Goal: Task Accomplishment & Management: Use online tool/utility

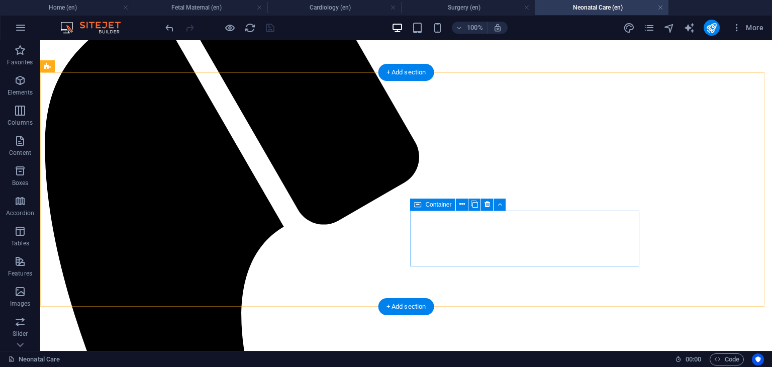
scroll to position [410, 0]
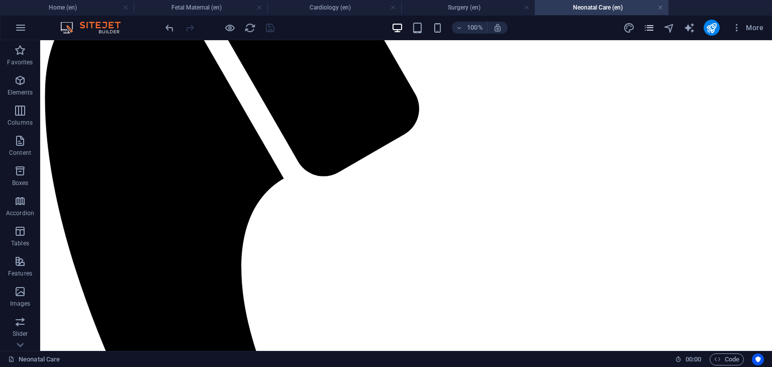
click at [646, 25] on icon "pages" at bounding box center [649, 28] width 12 height 12
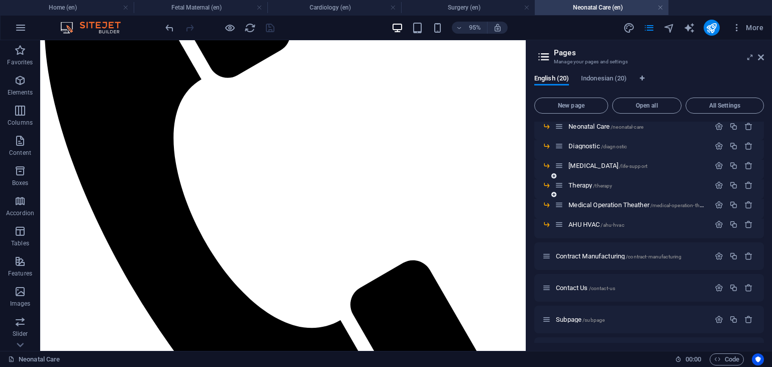
scroll to position [50, 0]
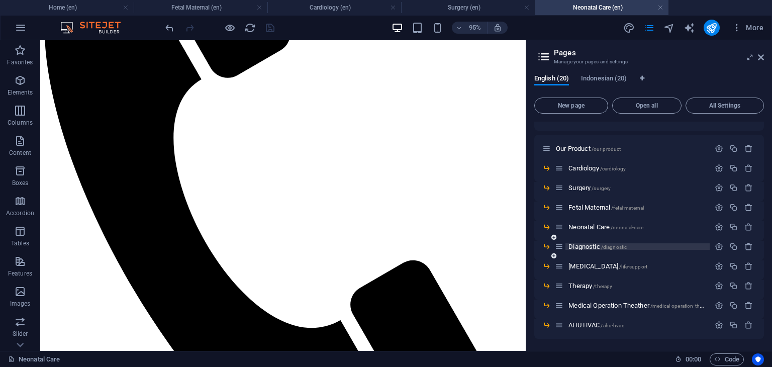
click at [595, 247] on span "Diagnostic /diagnostic" at bounding box center [597, 247] width 58 height 8
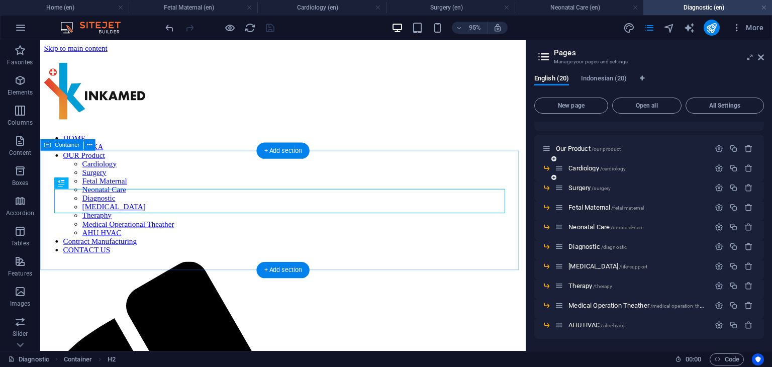
scroll to position [0, 0]
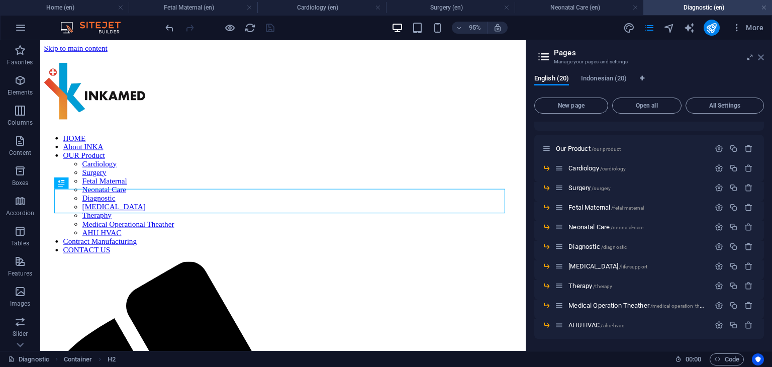
click at [762, 58] on icon at bounding box center [761, 57] width 6 height 8
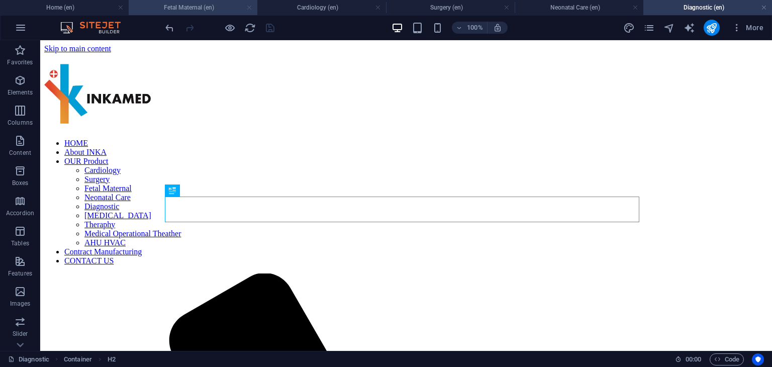
click at [249, 7] on link at bounding box center [249, 8] width 6 height 10
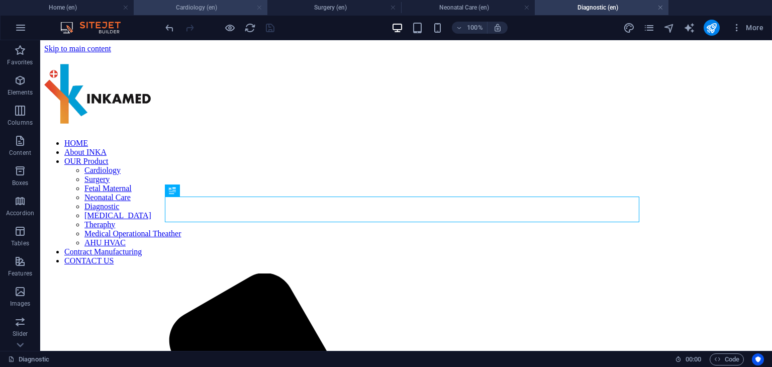
click at [259, 7] on link at bounding box center [259, 8] width 6 height 10
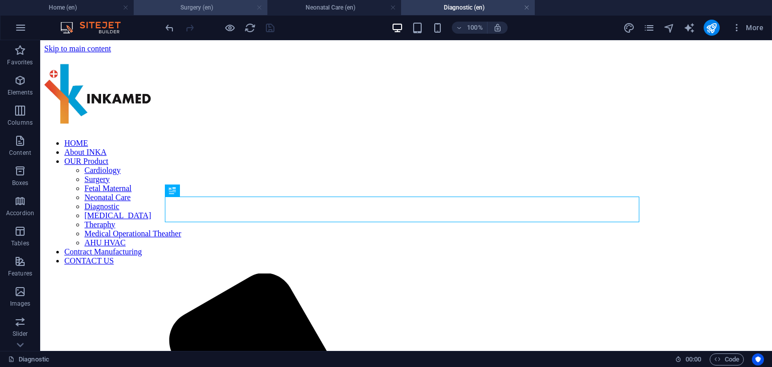
click at [260, 8] on link at bounding box center [259, 8] width 6 height 10
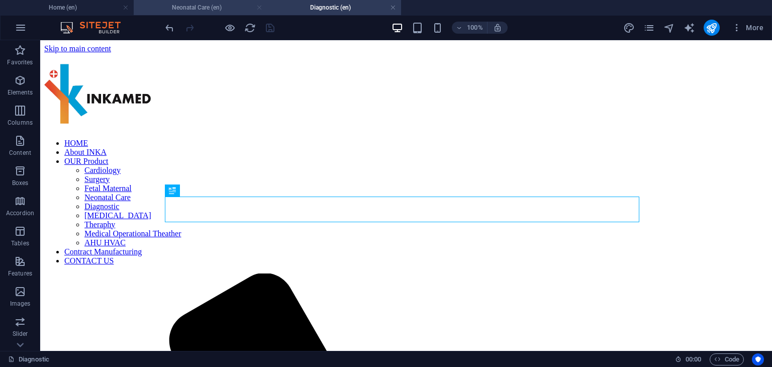
click at [259, 8] on link at bounding box center [259, 8] width 6 height 10
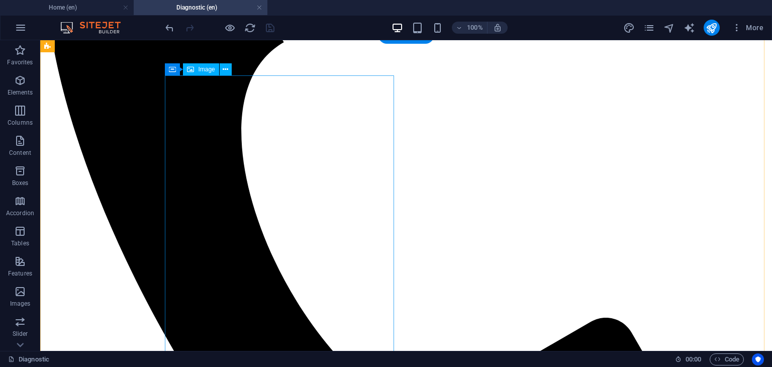
scroll to position [561, 0]
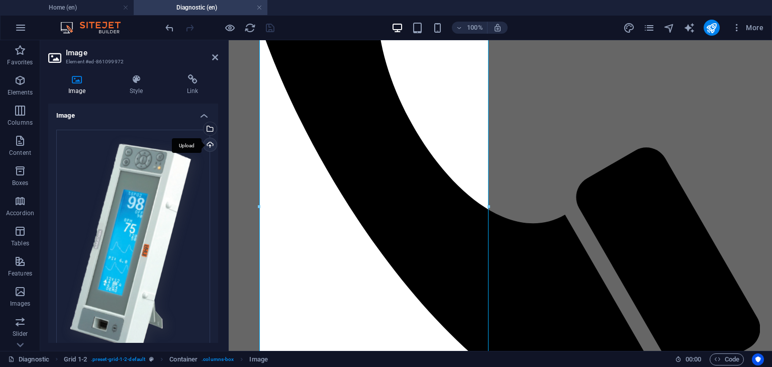
click at [210, 146] on div "Upload" at bounding box center [208, 145] width 15 height 15
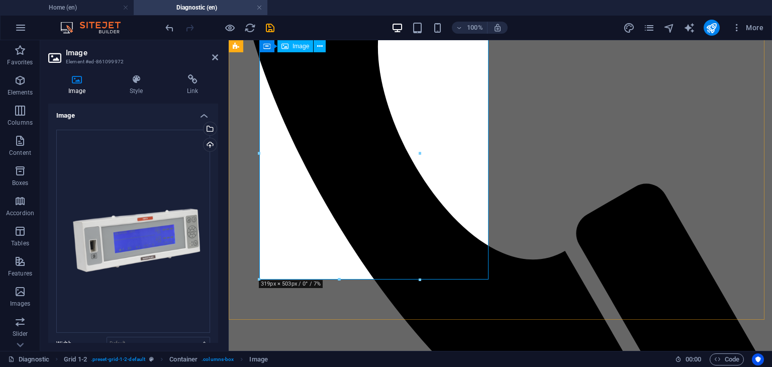
scroll to position [510, 0]
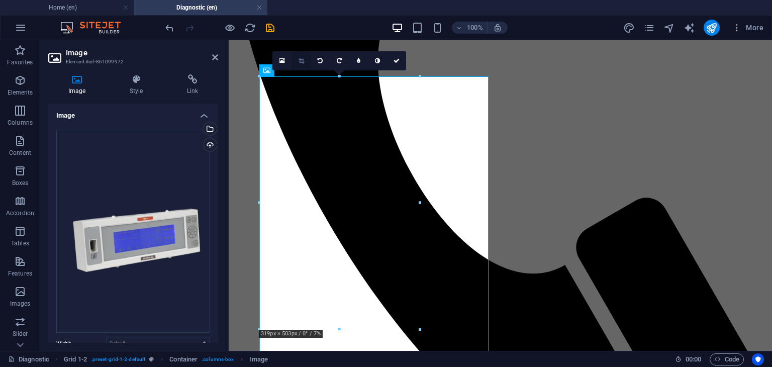
click at [302, 60] on icon at bounding box center [301, 61] width 6 height 6
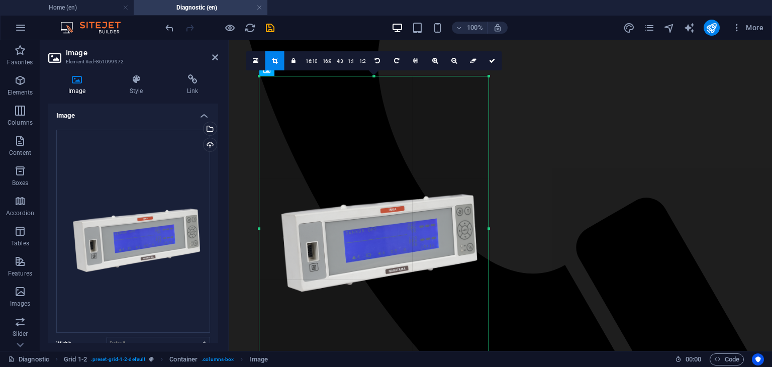
click at [393, 221] on div at bounding box center [373, 228] width 229 height 305
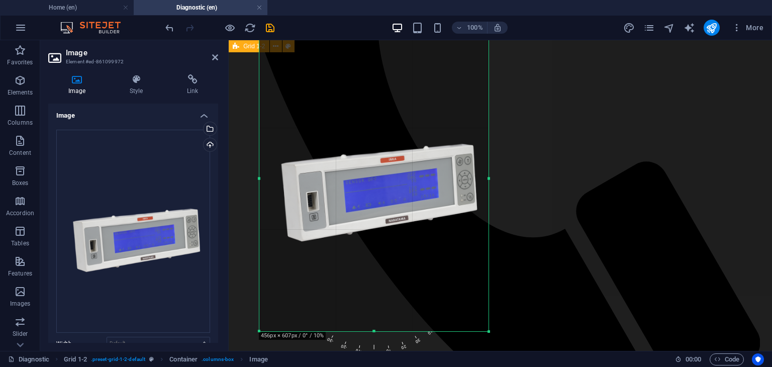
scroll to position [561, 0]
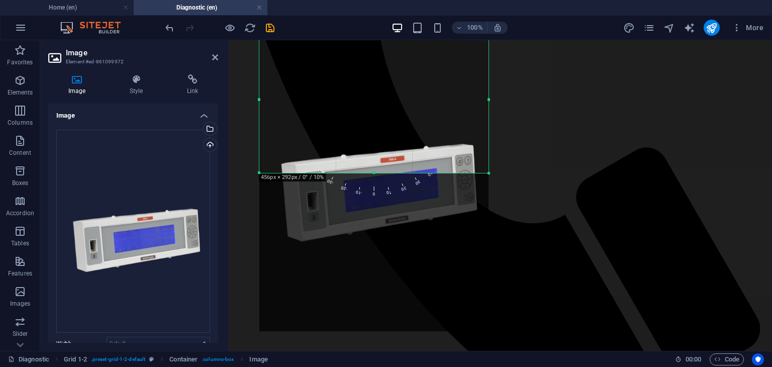
drag, startPoint x: 374, startPoint y: 332, endPoint x: 371, endPoint y: 173, distance: 158.3
click at [371, 173] on div at bounding box center [373, 173] width 229 height 4
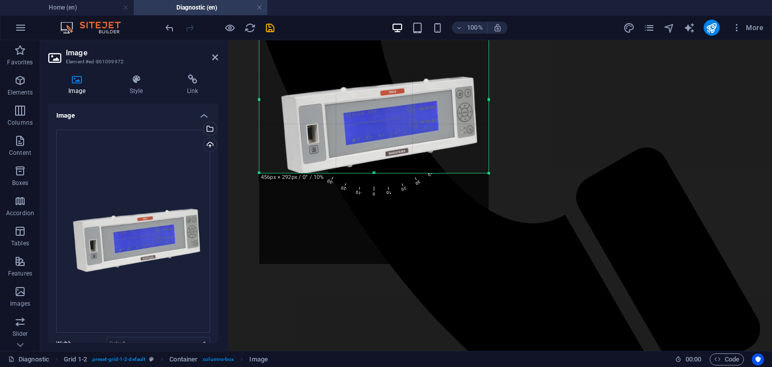
drag, startPoint x: 402, startPoint y: 165, endPoint x: 402, endPoint y: 97, distance: 67.3
click at [402, 97] on div at bounding box center [373, 111] width 229 height 305
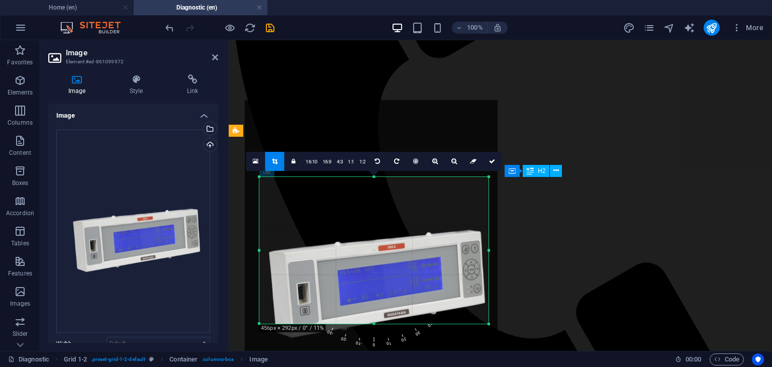
scroll to position [460, 0]
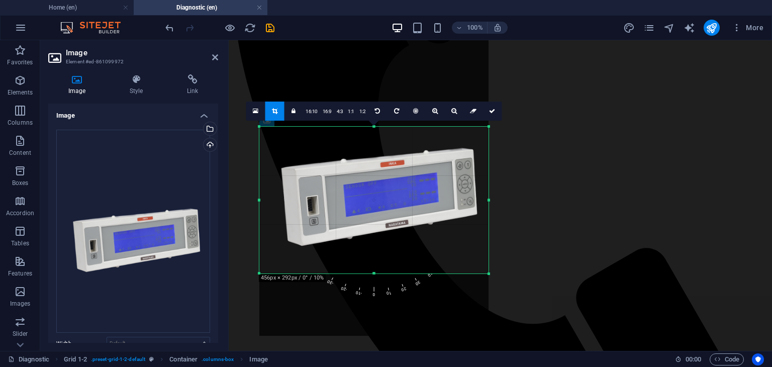
drag, startPoint x: 360, startPoint y: 228, endPoint x: 358, endPoint y: 200, distance: 28.2
click at [358, 200] on div at bounding box center [373, 182] width 229 height 305
click at [489, 111] on icon at bounding box center [492, 111] width 6 height 6
type input "455"
select select "px"
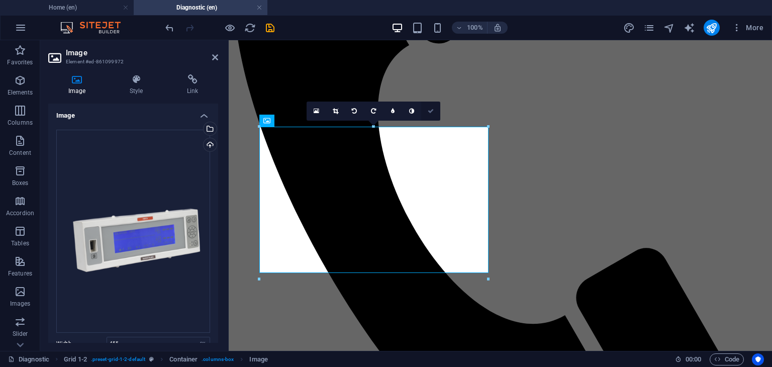
click at [431, 110] on icon at bounding box center [431, 111] width 6 height 6
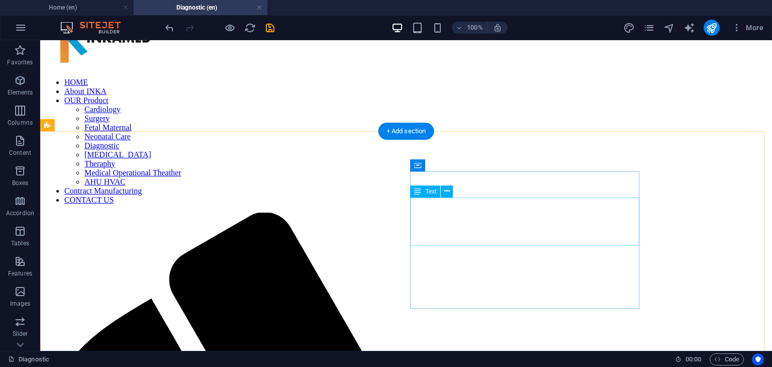
scroll to position [58, 0]
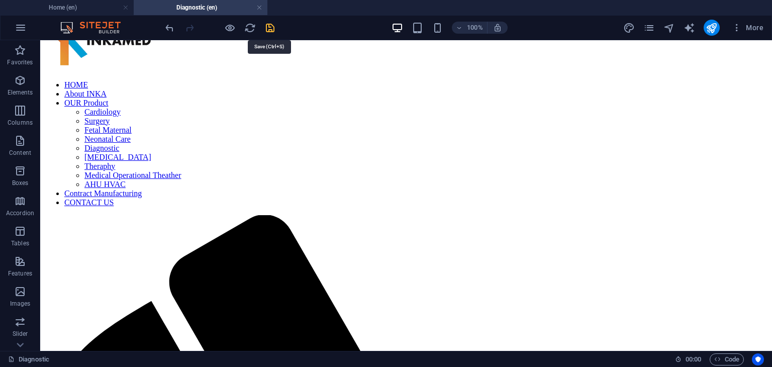
click at [271, 27] on icon "save" at bounding box center [270, 28] width 12 height 12
click at [651, 26] on icon "pages" at bounding box center [649, 28] width 12 height 12
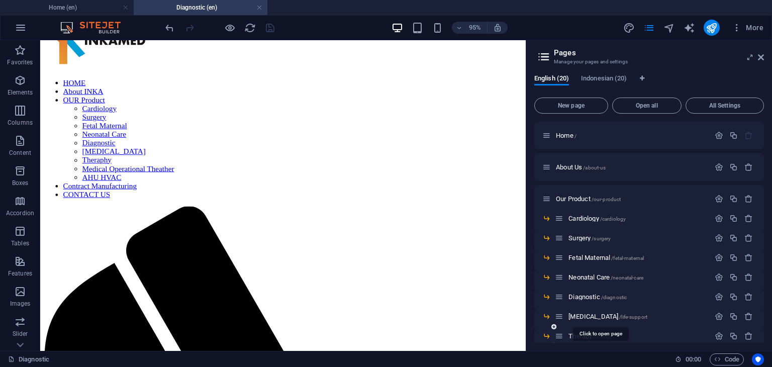
click at [592, 317] on span "[MEDICAL_DATA] /life-support" at bounding box center [607, 317] width 79 height 8
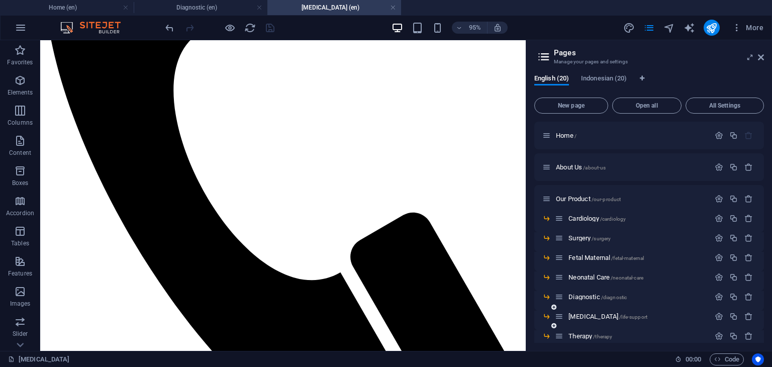
scroll to position [50, 0]
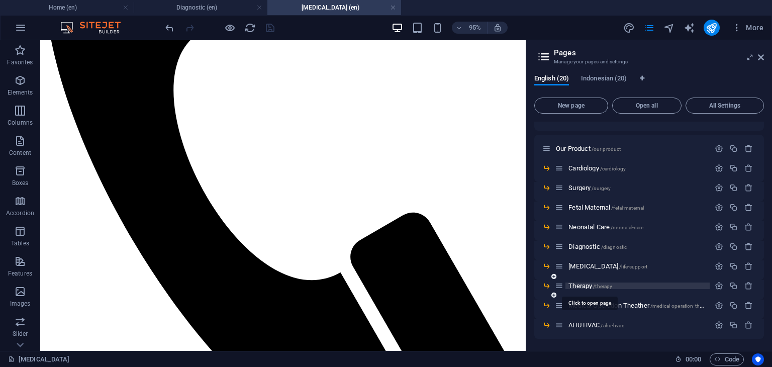
click at [584, 284] on span "Therapy /therapy" at bounding box center [590, 286] width 44 height 8
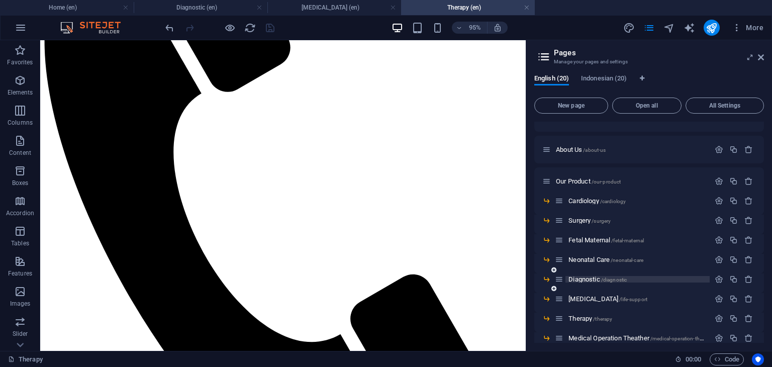
scroll to position [0, 0]
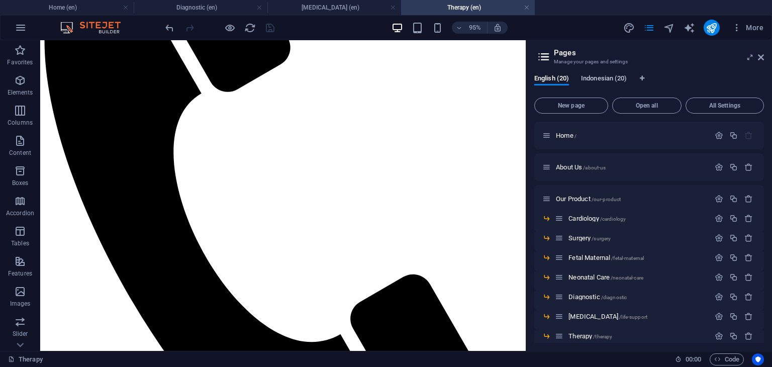
click at [606, 78] on span "Indonesian (20)" at bounding box center [604, 79] width 46 height 14
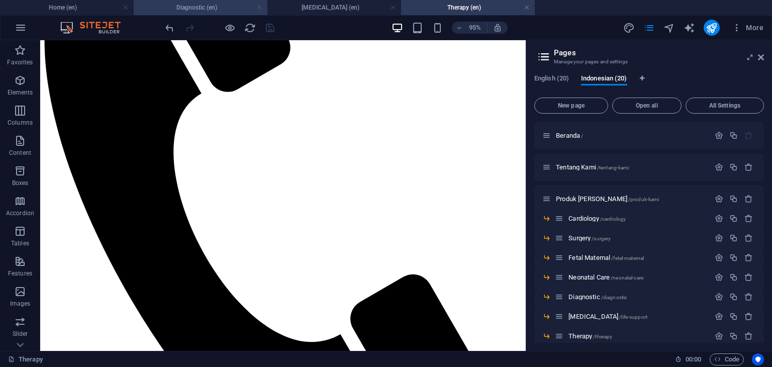
click at [259, 7] on link at bounding box center [259, 8] width 6 height 10
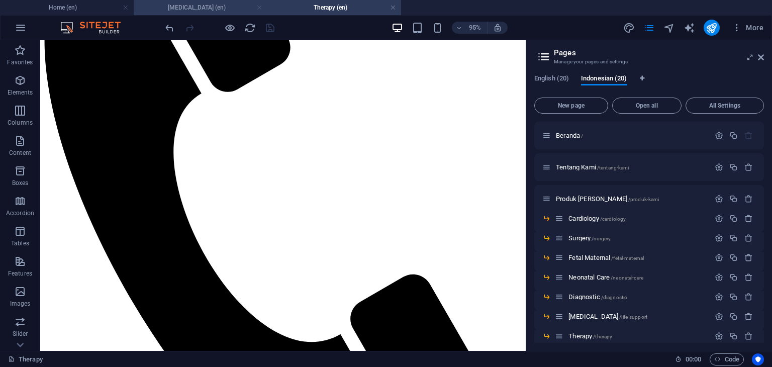
click at [257, 9] on link at bounding box center [259, 8] width 6 height 10
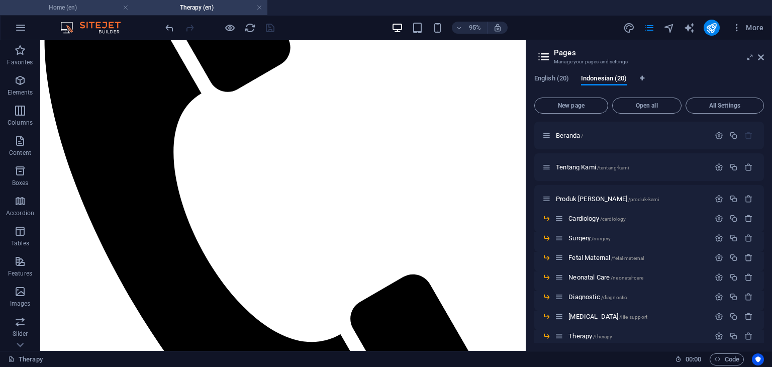
click at [79, 5] on h4 "Home (en)" at bounding box center [67, 7] width 134 height 11
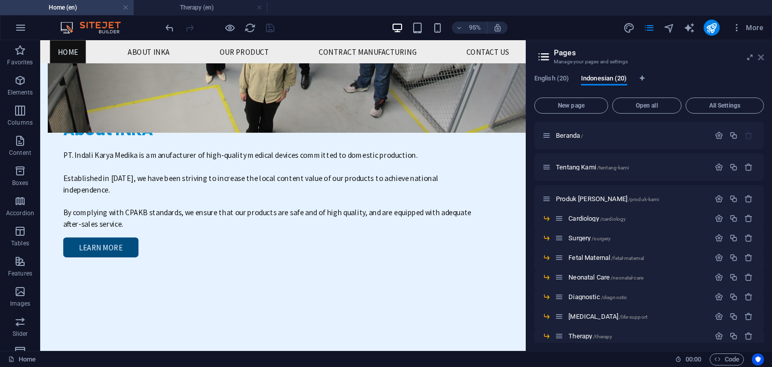
drag, startPoint x: 760, startPoint y: 57, endPoint x: 716, endPoint y: 23, distance: 55.5
click at [760, 57] on icon at bounding box center [761, 57] width 6 height 8
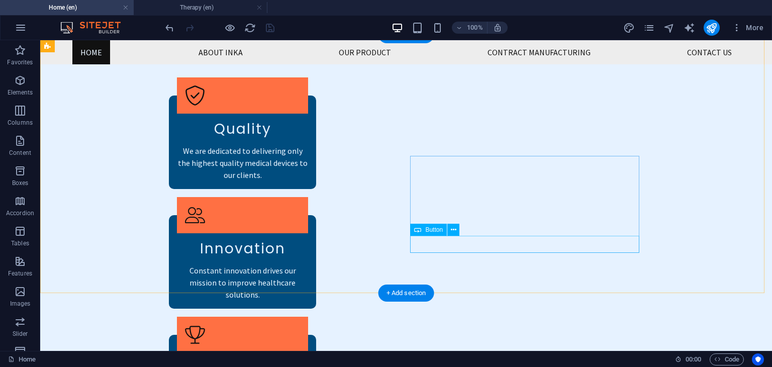
scroll to position [1303, 0]
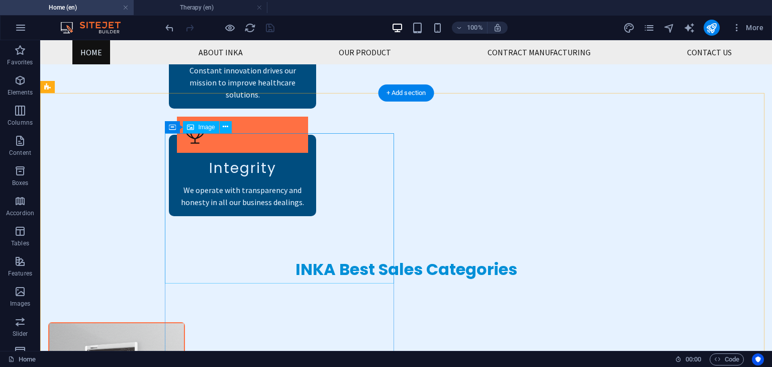
drag, startPoint x: 290, startPoint y: 228, endPoint x: 285, endPoint y: 225, distance: 5.4
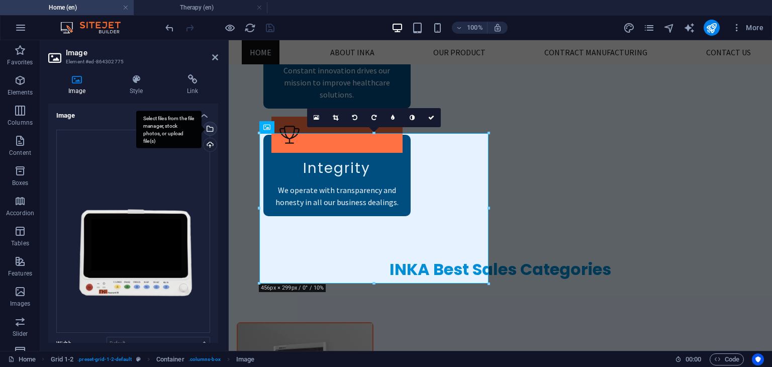
click at [208, 131] on div "Select files from the file manager, stock photos, or upload file(s)" at bounding box center [208, 129] width 15 height 15
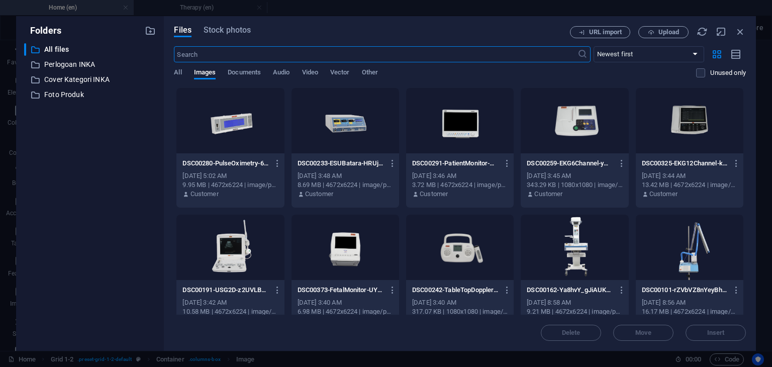
scroll to position [1489, 0]
click at [443, 134] on div at bounding box center [460, 120] width 108 height 65
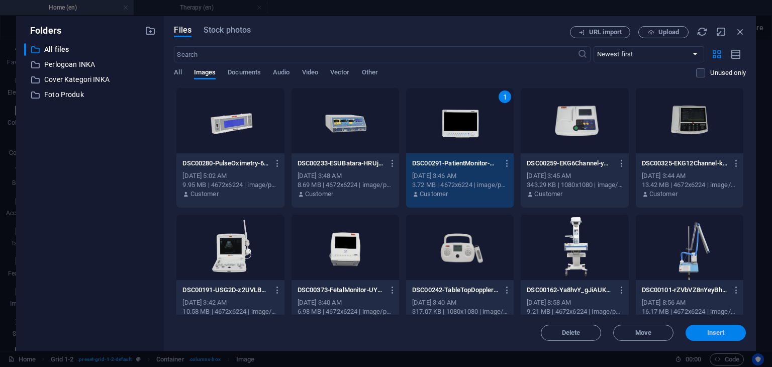
drag, startPoint x: 714, startPoint y: 334, endPoint x: 474, endPoint y: 288, distance: 245.1
click at [714, 334] on span "Insert" at bounding box center [716, 333] width 18 height 6
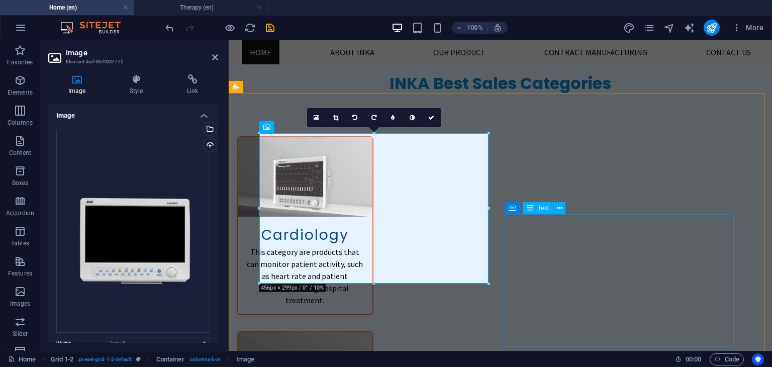
scroll to position [1303, 0]
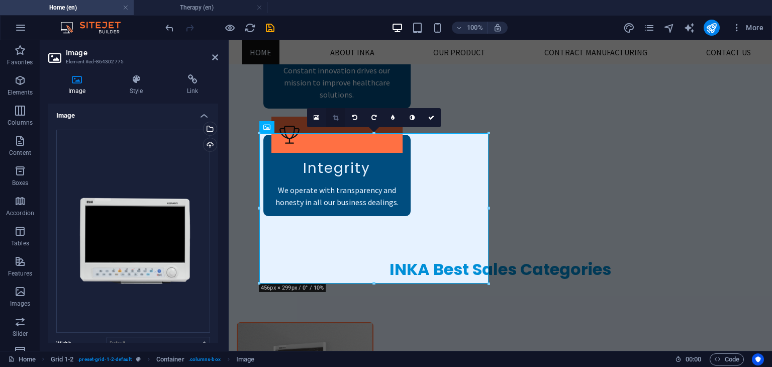
click at [335, 117] on icon at bounding box center [336, 118] width 6 height 6
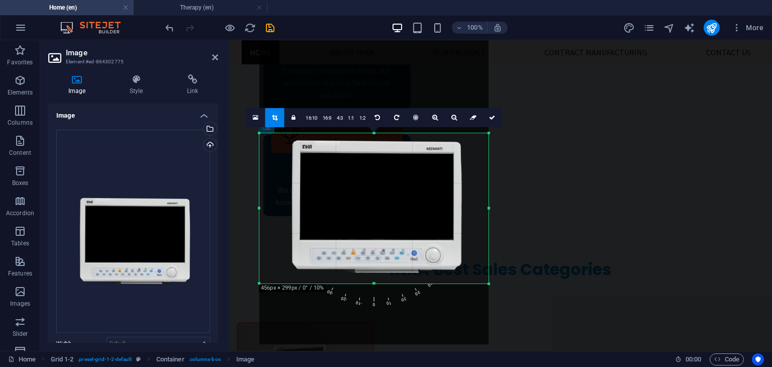
drag, startPoint x: 360, startPoint y: 222, endPoint x: 358, endPoint y: 205, distance: 16.8
click at [358, 205] on div at bounding box center [373, 191] width 229 height 305
drag, startPoint x: 374, startPoint y: 304, endPoint x: 374, endPoint y: 270, distance: 34.2
click at [374, 300] on span "0" at bounding box center [375, 262] width 12 height 91
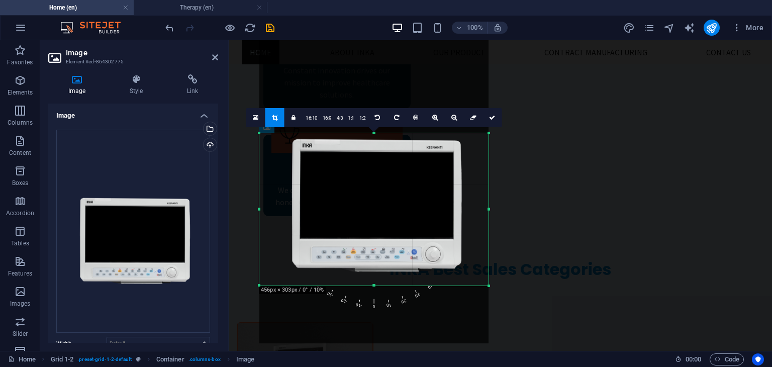
click at [374, 285] on div at bounding box center [373, 286] width 229 height 4
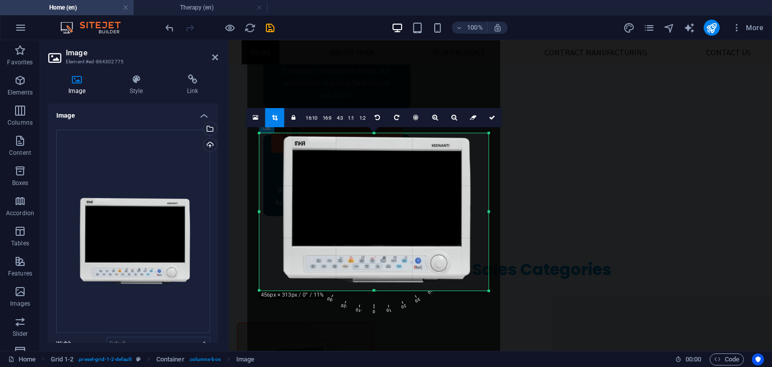
drag, startPoint x: 372, startPoint y: 284, endPoint x: 373, endPoint y: 289, distance: 5.2
click at [373, 289] on div at bounding box center [373, 291] width 229 height 4
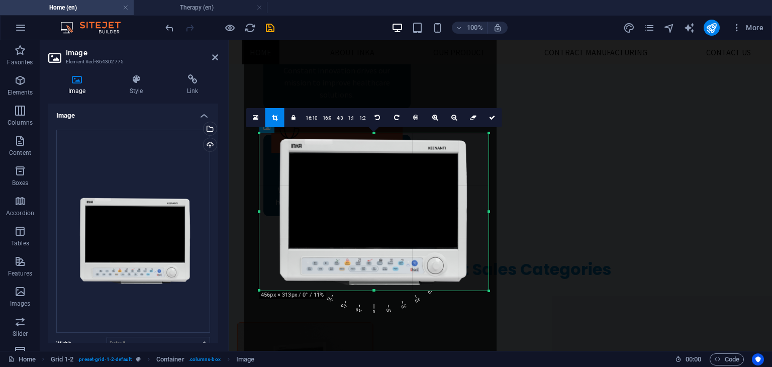
click at [375, 250] on div at bounding box center [370, 195] width 253 height 337
click at [378, 310] on span "0" at bounding box center [375, 269] width 12 height 91
click at [490, 119] on icon at bounding box center [492, 118] width 6 height 6
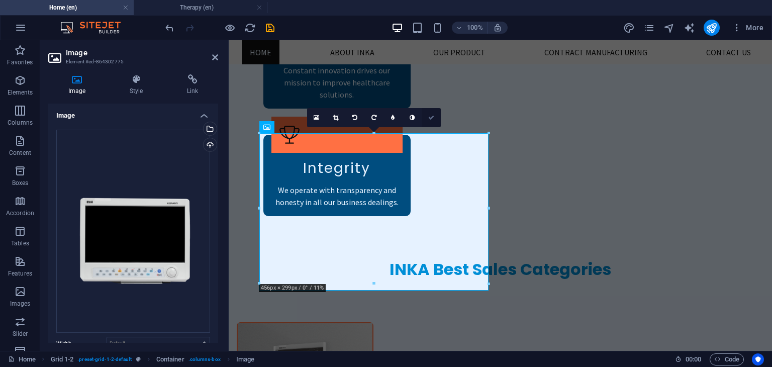
drag, startPoint x: 430, startPoint y: 112, endPoint x: 390, endPoint y: 73, distance: 56.1
click at [430, 112] on link at bounding box center [431, 117] width 19 height 19
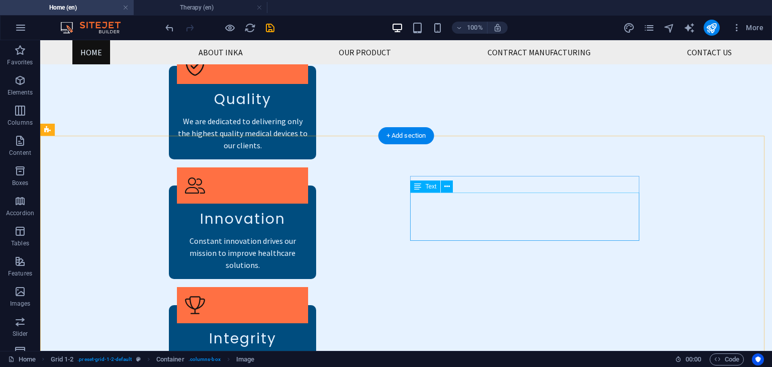
scroll to position [1002, 0]
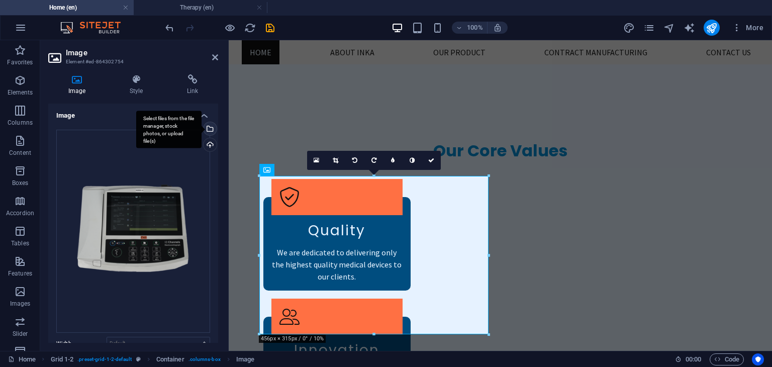
click at [209, 130] on div "Select files from the file manager, stock photos, or upload file(s)" at bounding box center [208, 129] width 15 height 15
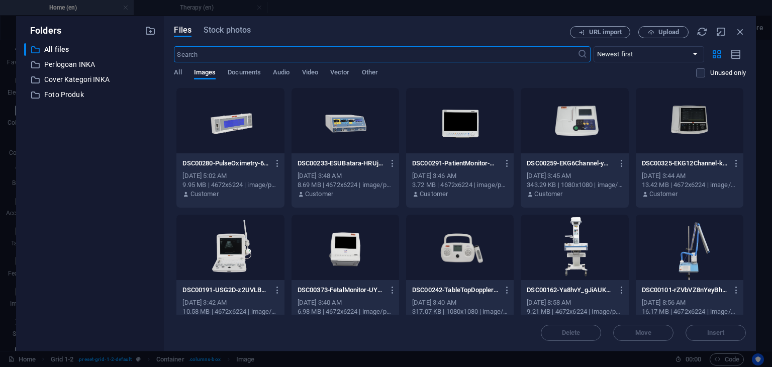
scroll to position [1188, 0]
click at [681, 129] on div at bounding box center [690, 120] width 108 height 65
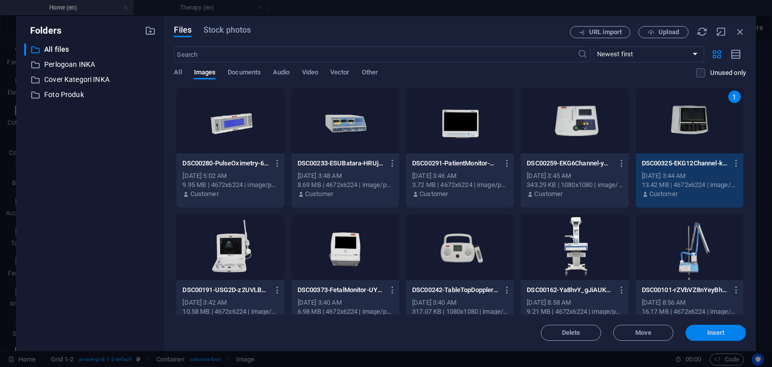
drag, startPoint x: 726, startPoint y: 335, endPoint x: 497, endPoint y: 294, distance: 232.2
click at [726, 335] on span "Insert" at bounding box center [715, 333] width 52 height 6
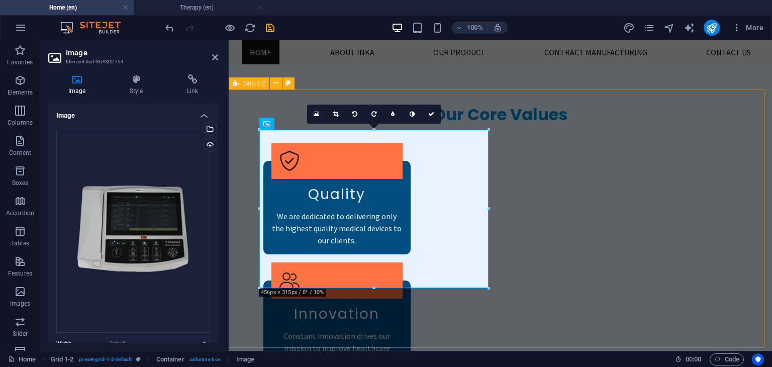
scroll to position [1052, 0]
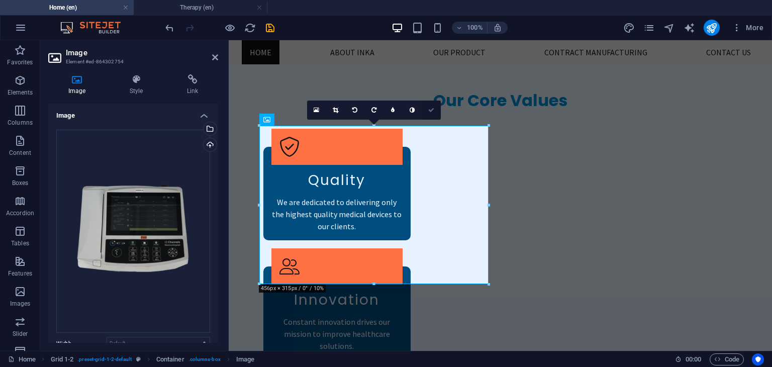
click at [432, 107] on icon at bounding box center [431, 110] width 6 height 6
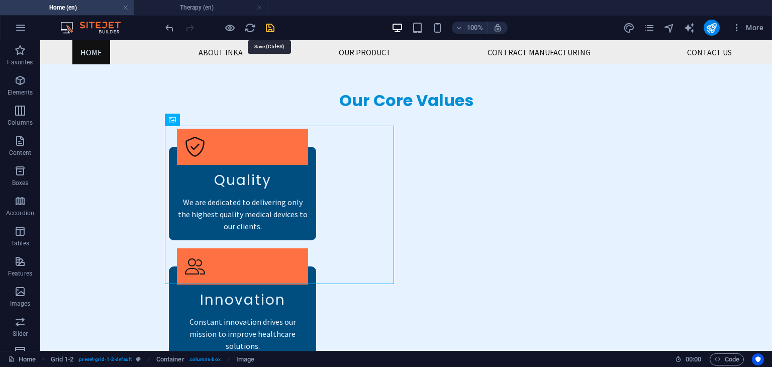
click at [274, 27] on icon "save" at bounding box center [270, 28] width 12 height 12
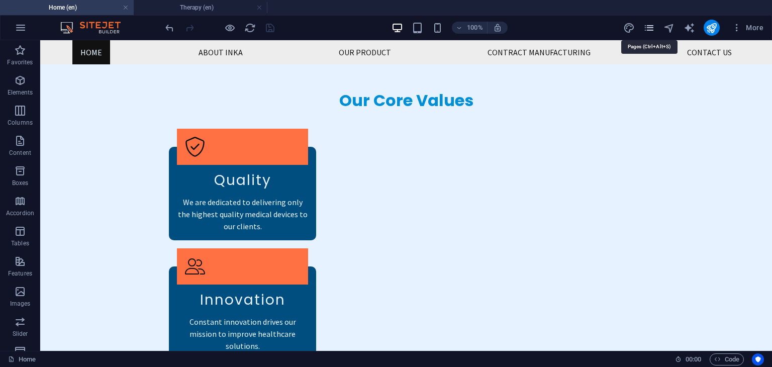
click at [649, 28] on icon "pages" at bounding box center [649, 28] width 12 height 12
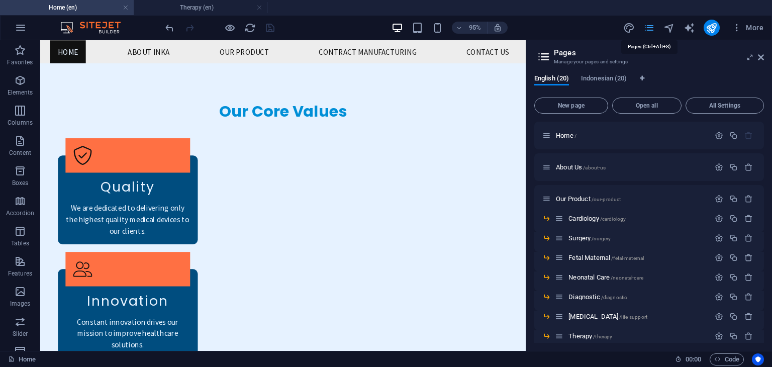
scroll to position [1067, 0]
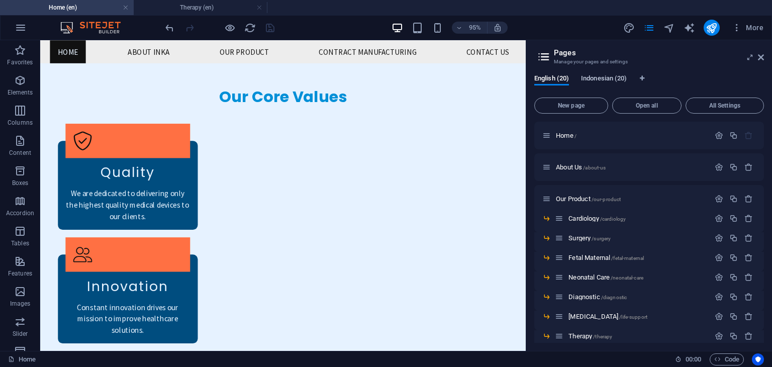
click at [605, 82] on span "Indonesian (20)" at bounding box center [604, 79] width 46 height 14
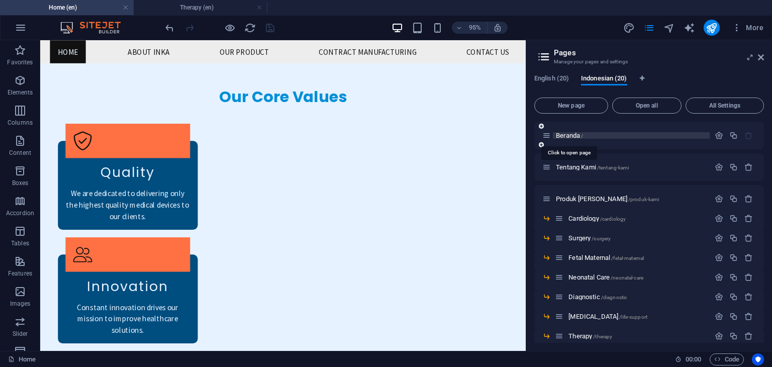
click at [572, 135] on span "Beranda /" at bounding box center [569, 136] width 27 height 8
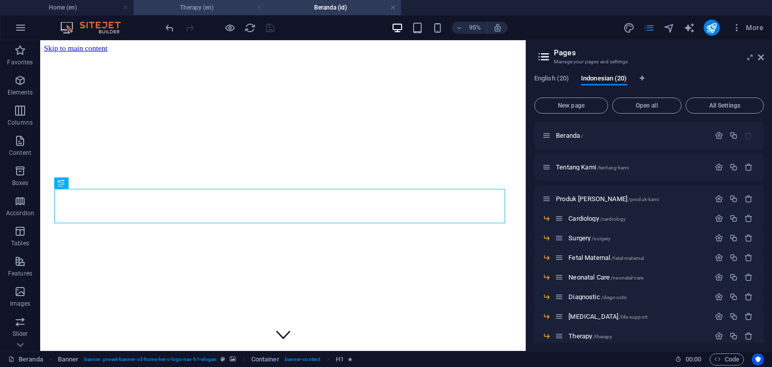
scroll to position [0, 0]
click at [259, 8] on link at bounding box center [259, 8] width 6 height 10
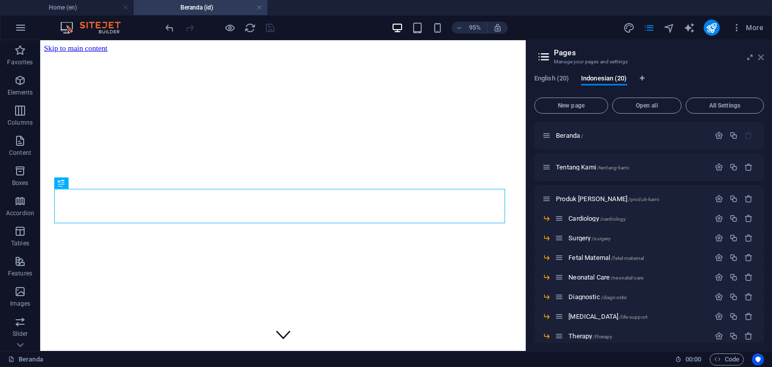
click at [758, 56] on icon at bounding box center [761, 57] width 6 height 8
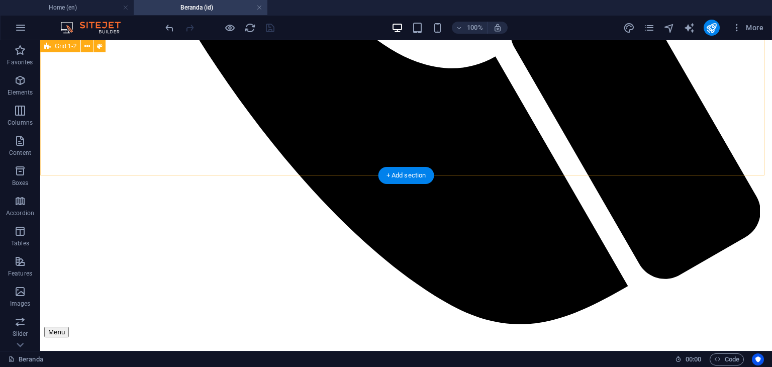
scroll to position [1105, 0]
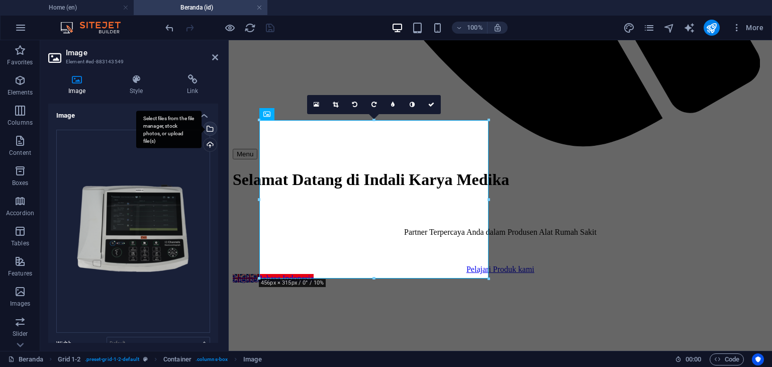
click at [209, 131] on div "Select files from the file manager, stock photos, or upload file(s)" at bounding box center [208, 129] width 15 height 15
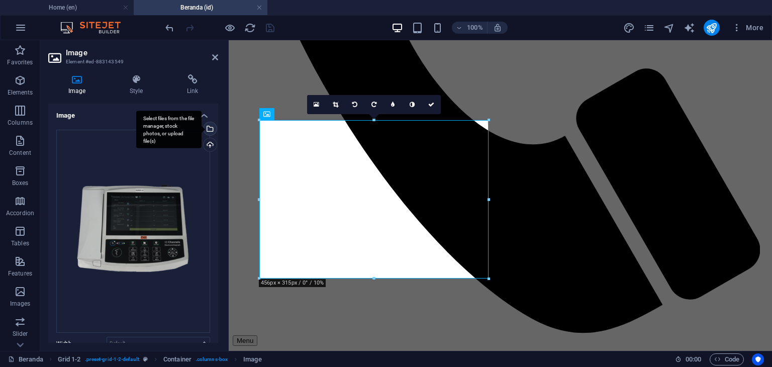
scroll to position [1291, 0]
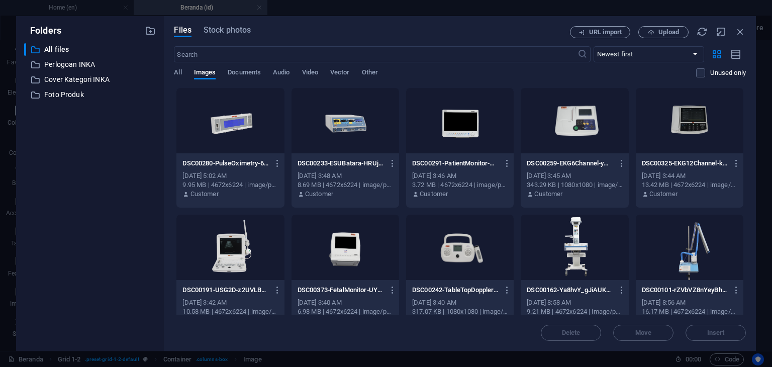
click at [684, 117] on div at bounding box center [690, 120] width 108 height 65
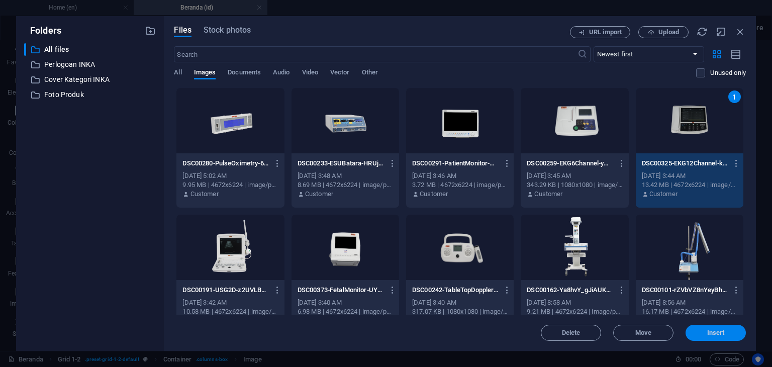
click at [720, 336] on button "Insert" at bounding box center [715, 333] width 60 height 16
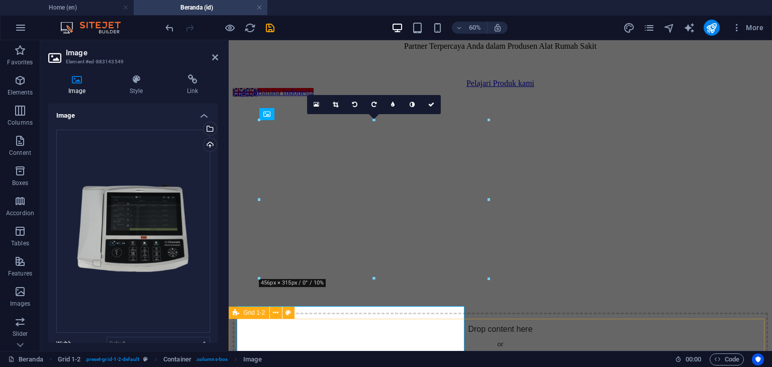
scroll to position [1105, 0]
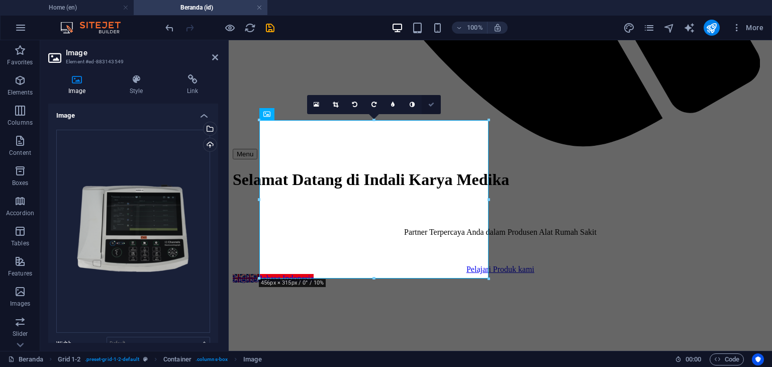
click at [431, 103] on icon at bounding box center [431, 104] width 6 height 6
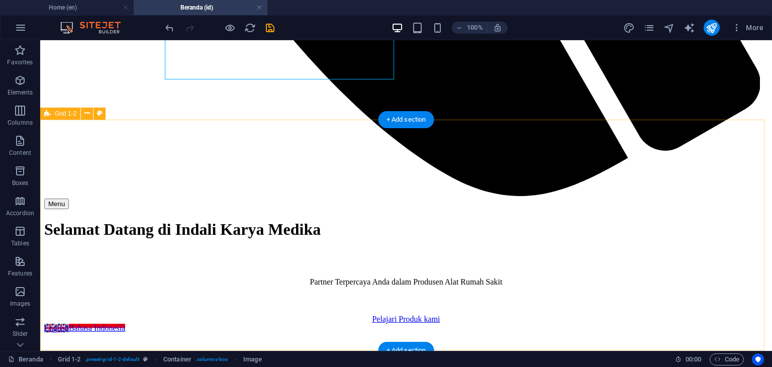
scroll to position [1306, 0]
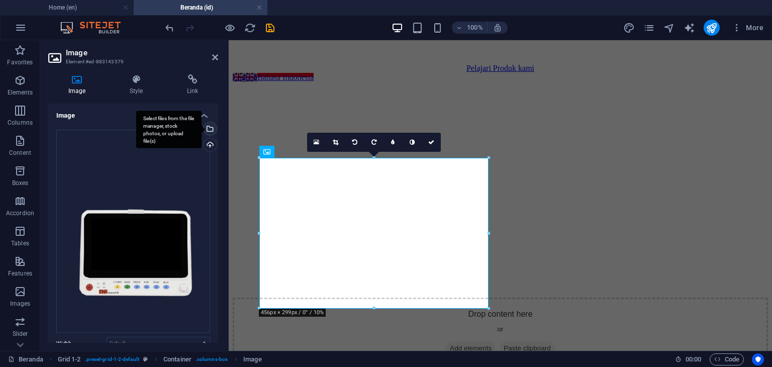
click at [210, 129] on div "Select files from the file manager, stock photos, or upload file(s)" at bounding box center [208, 129] width 15 height 15
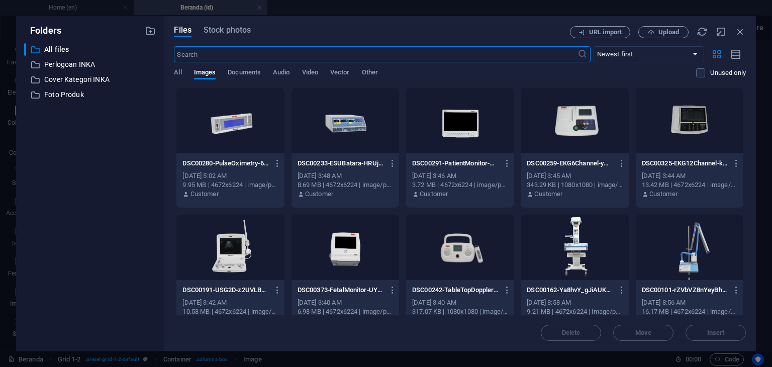
scroll to position [1492, 0]
click at [476, 127] on div at bounding box center [460, 120] width 108 height 65
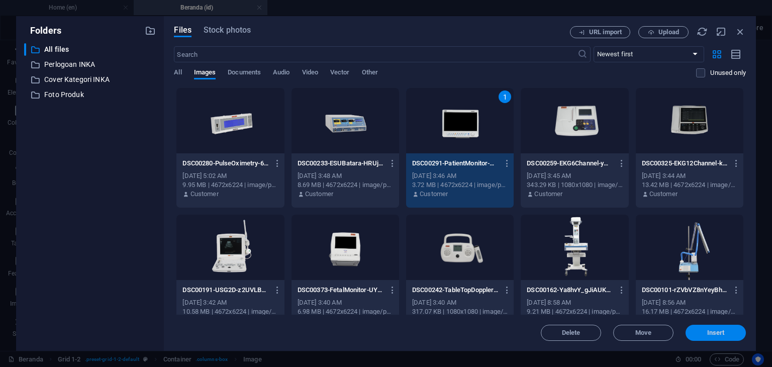
click at [724, 336] on button "Insert" at bounding box center [715, 333] width 60 height 16
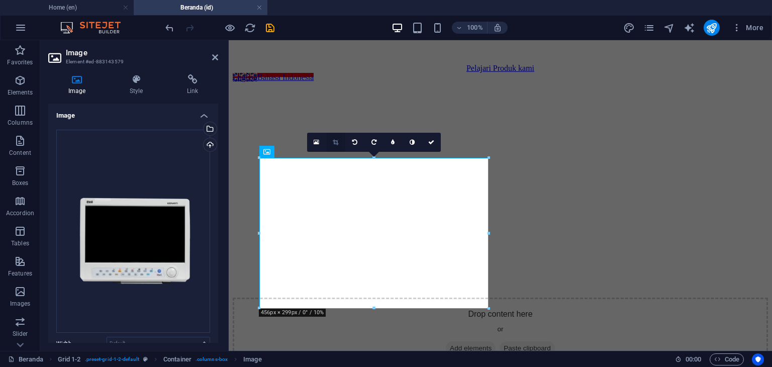
click at [337, 138] on link at bounding box center [335, 142] width 19 height 19
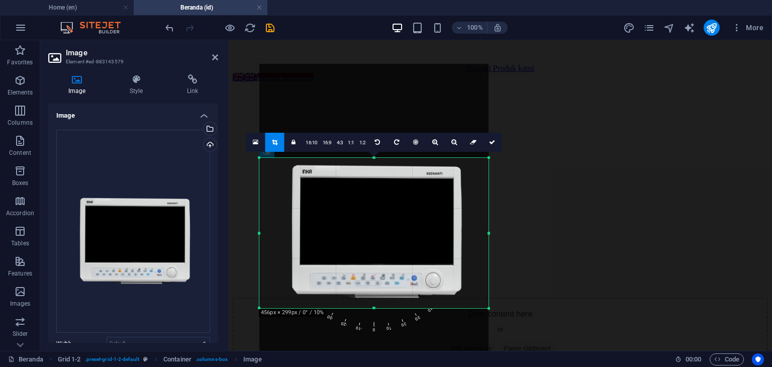
drag, startPoint x: 363, startPoint y: 224, endPoint x: 365, endPoint y: 207, distance: 16.6
click at [365, 207] on div at bounding box center [373, 216] width 229 height 305
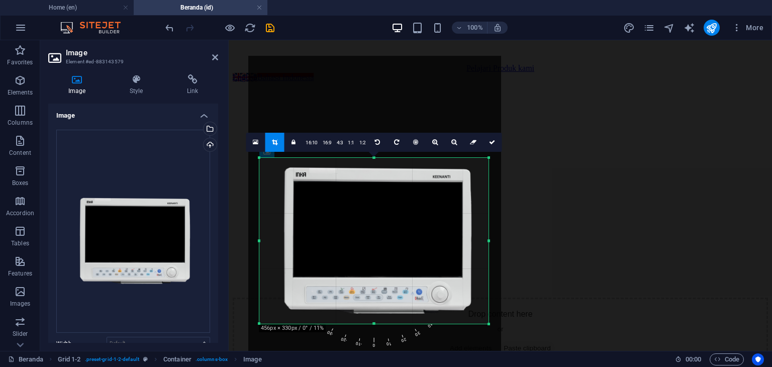
drag, startPoint x: 373, startPoint y: 308, endPoint x: 375, endPoint y: 324, distance: 15.6
click at [375, 324] on div at bounding box center [373, 324] width 229 height 4
click at [380, 345] on div "180 170 160 150 140 130 120 110 100 90 80 70 60 50 40 30 20 10 0 -10 -20 -30 -4…" at bounding box center [373, 257] width 183 height 183
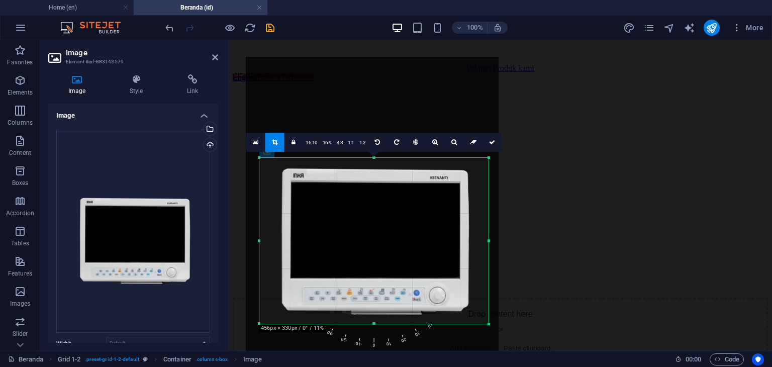
click at [394, 279] on div at bounding box center [372, 225] width 253 height 337
click at [489, 143] on icon at bounding box center [492, 142] width 6 height 6
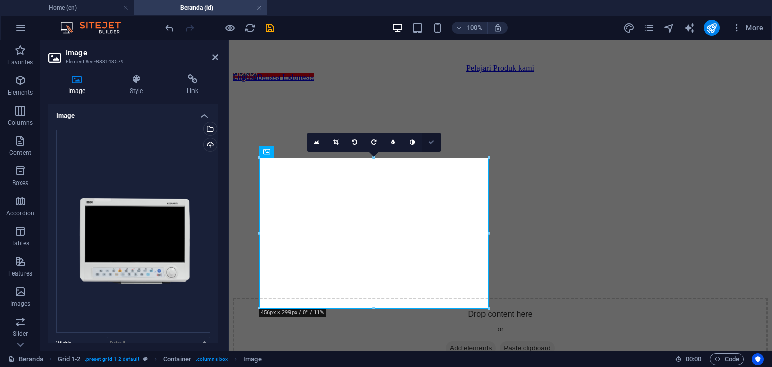
click at [430, 141] on icon at bounding box center [431, 142] width 6 height 6
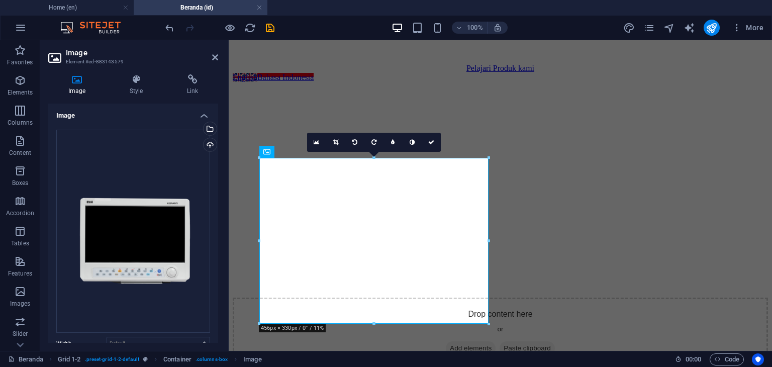
click at [336, 142] on icon at bounding box center [336, 142] width 6 height 6
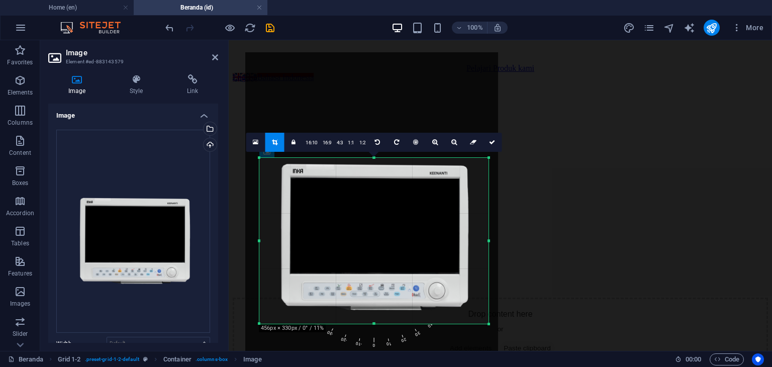
click at [366, 233] on div at bounding box center [371, 220] width 253 height 337
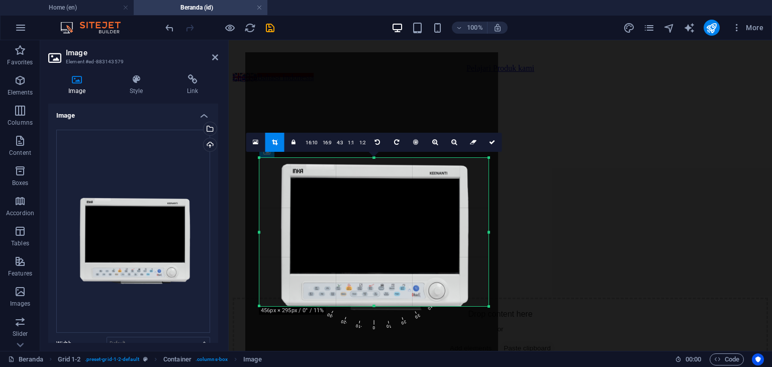
drag, startPoint x: 374, startPoint y: 323, endPoint x: 372, endPoint y: 305, distance: 17.6
click at [372, 305] on div at bounding box center [373, 306] width 229 height 4
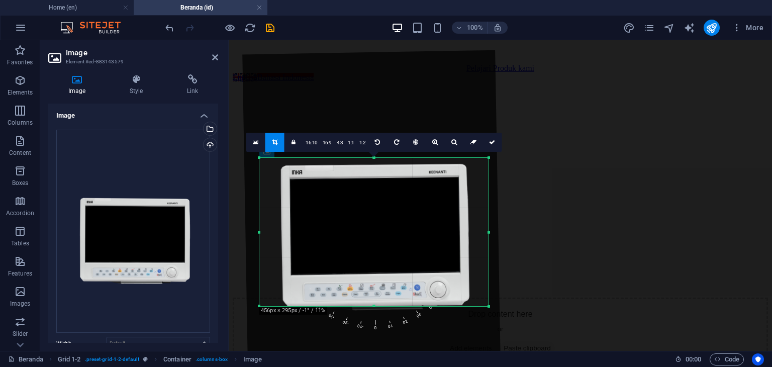
click at [382, 328] on div "180 170 160 150 140 130 120 110 100 90 80 70 60 50 40 30 20 10 0 -10 -20 -30 -4…" at bounding box center [373, 239] width 186 height 186
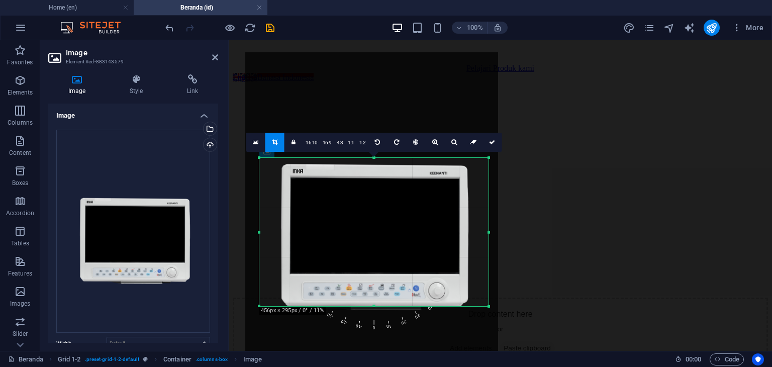
click at [381, 326] on div "180 170 160 150 140 130 120 110 100 90 80 70 60 50 40 30 20 10 0 -10 -20 -30 -4…" at bounding box center [373, 239] width 183 height 183
click at [493, 142] on icon at bounding box center [492, 142] width 6 height 6
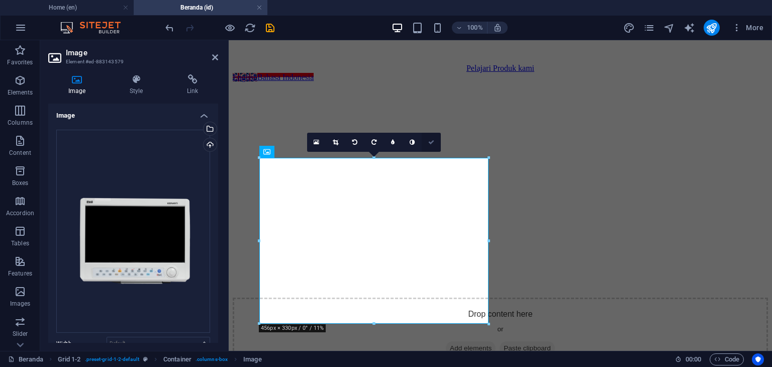
drag, startPoint x: 213, startPoint y: 100, endPoint x: 430, endPoint y: 140, distance: 220.6
click at [430, 140] on icon at bounding box center [431, 142] width 6 height 6
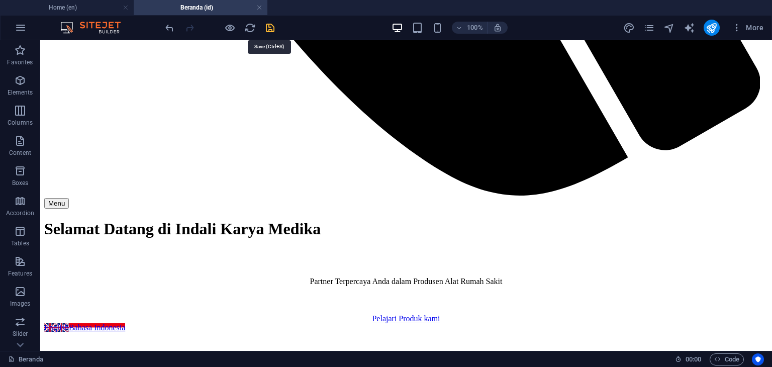
click at [272, 26] on icon "save" at bounding box center [270, 28] width 12 height 12
click at [648, 27] on icon "pages" at bounding box center [649, 28] width 12 height 12
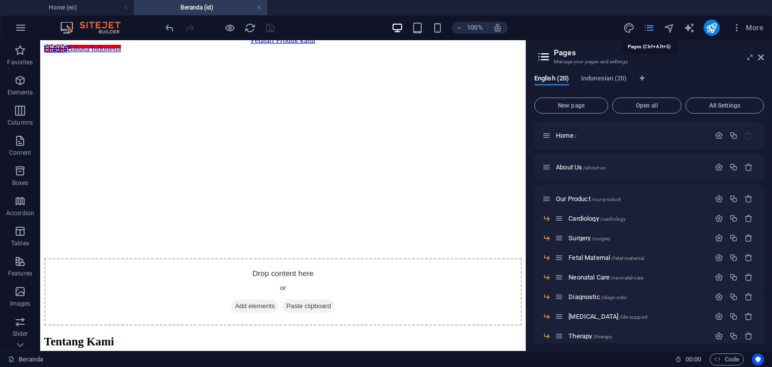
scroll to position [1321, 0]
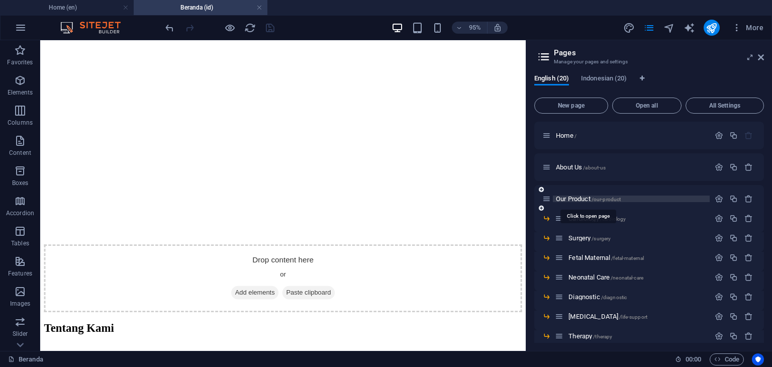
click at [585, 198] on span "Our Product /our-product" at bounding box center [588, 199] width 65 height 8
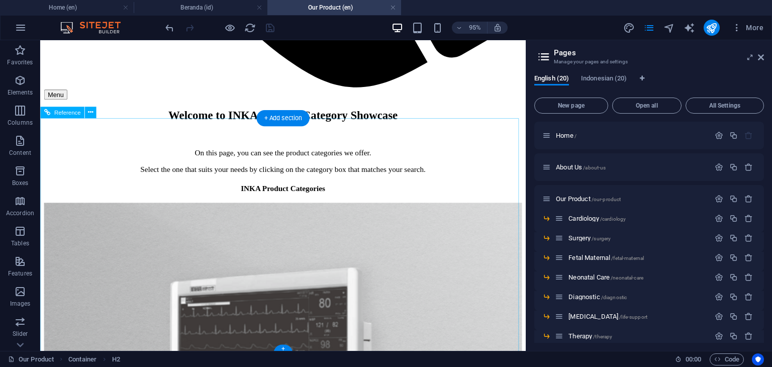
scroll to position [864, 0]
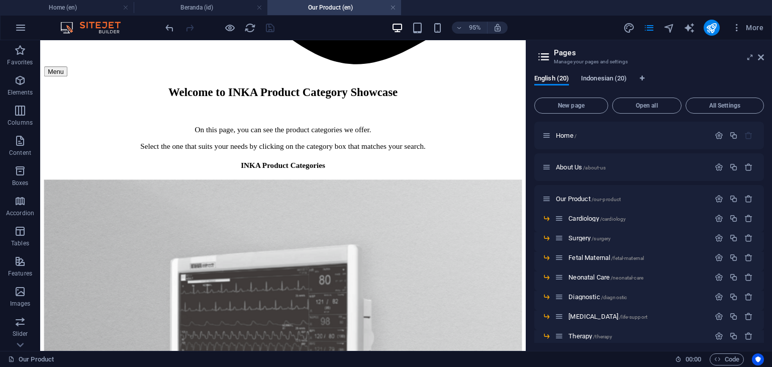
click at [599, 75] on span "Indonesian (20)" at bounding box center [604, 79] width 46 height 14
click at [592, 218] on span "Cardiology /cardiology" at bounding box center [596, 219] width 57 height 8
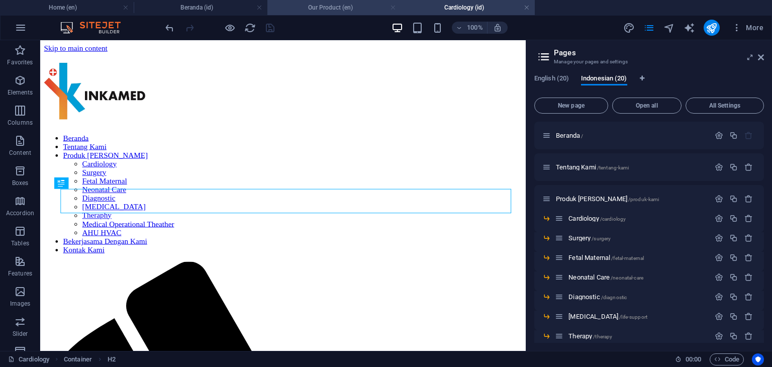
scroll to position [0, 0]
click at [391, 7] on link at bounding box center [393, 8] width 6 height 10
drag, startPoint x: 762, startPoint y: 56, endPoint x: 674, endPoint y: 55, distance: 88.4
click at [762, 56] on icon at bounding box center [761, 57] width 6 height 8
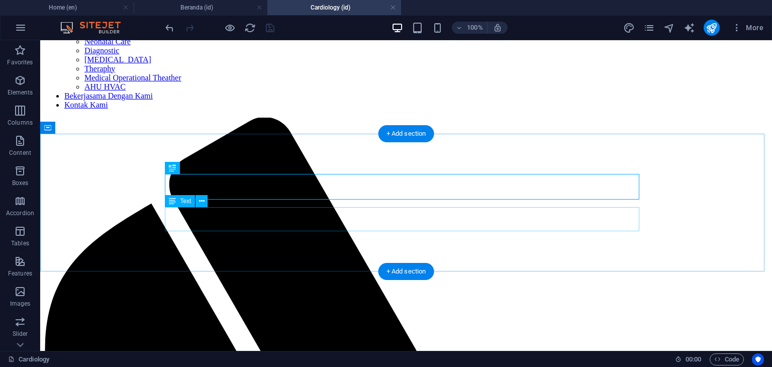
scroll to position [159, 0]
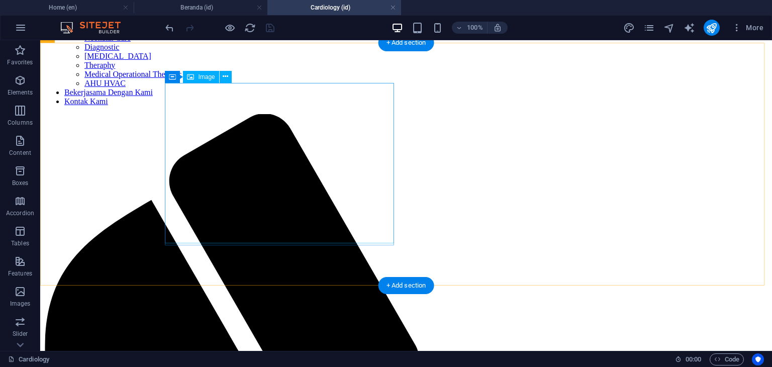
select select "px"
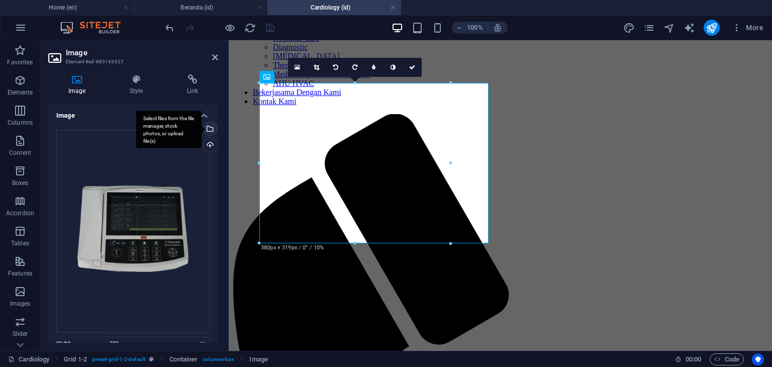
click at [209, 130] on div "Select files from the file manager, stock photos, or upload file(s)" at bounding box center [208, 129] width 15 height 15
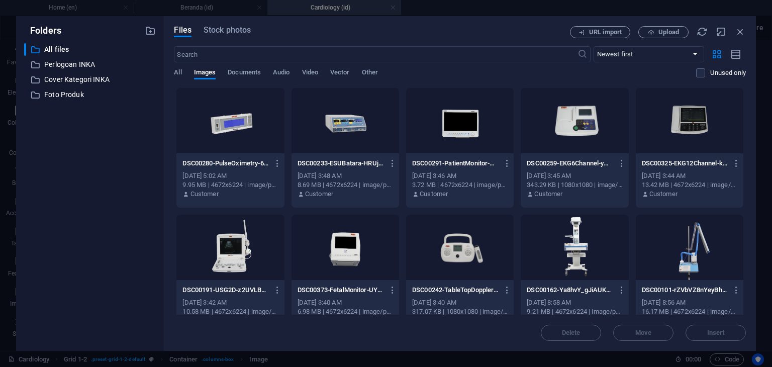
click at [687, 116] on div at bounding box center [690, 120] width 108 height 65
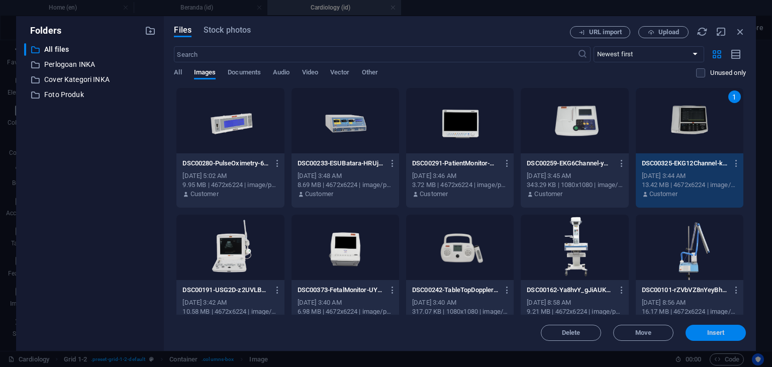
click at [724, 336] on button "Insert" at bounding box center [715, 333] width 60 height 16
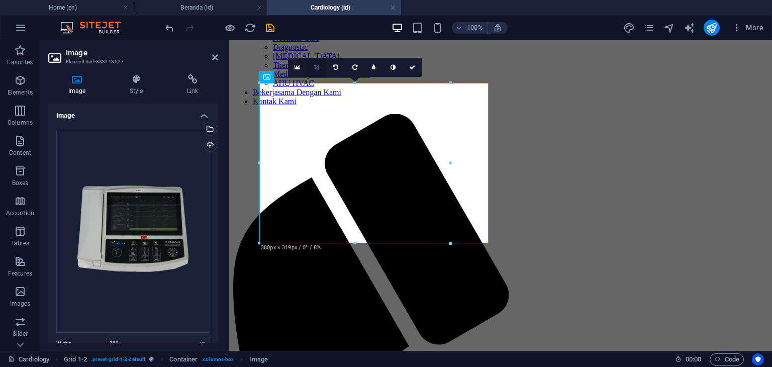
click at [319, 66] on icon at bounding box center [317, 67] width 6 height 6
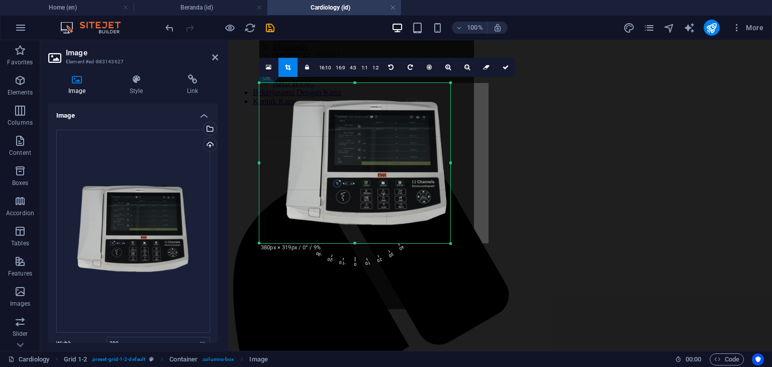
drag, startPoint x: 380, startPoint y: 159, endPoint x: 395, endPoint y: 159, distance: 15.1
click at [395, 159] on div at bounding box center [366, 166] width 215 height 286
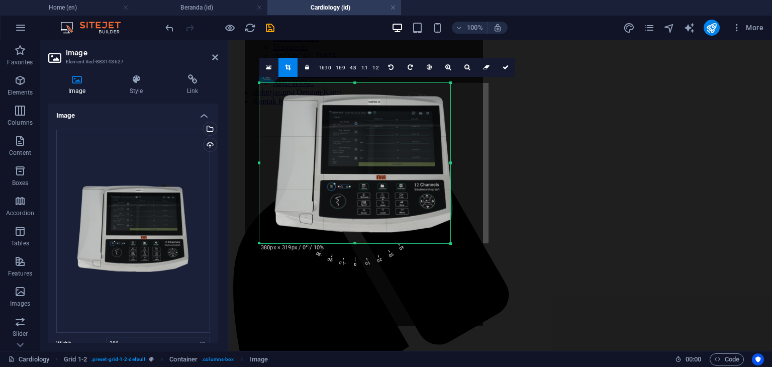
click at [396, 172] on div at bounding box center [364, 167] width 238 height 317
drag, startPoint x: 450, startPoint y: 163, endPoint x: 462, endPoint y: 162, distance: 11.6
click at [462, 162] on div at bounding box center [462, 163] width 4 height 160
click at [502, 65] on icon at bounding box center [505, 67] width 6 height 6
type input "403"
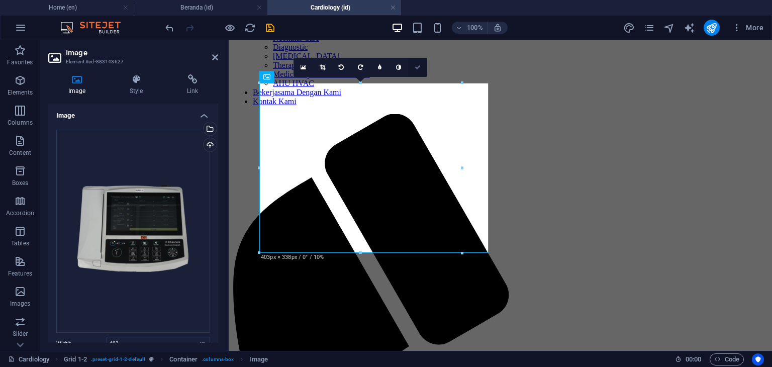
click at [419, 64] on icon at bounding box center [418, 67] width 6 height 6
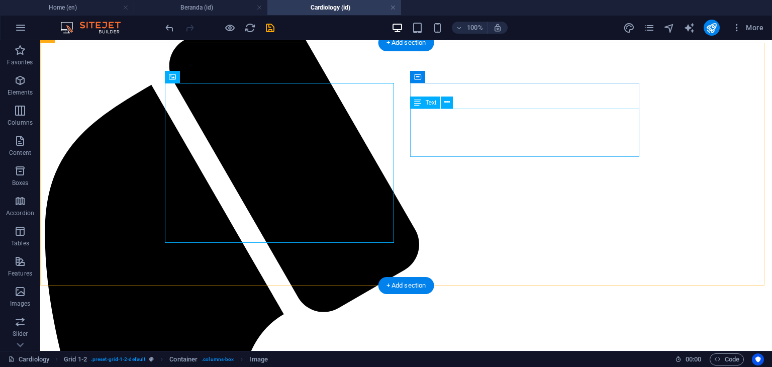
scroll to position [410, 0]
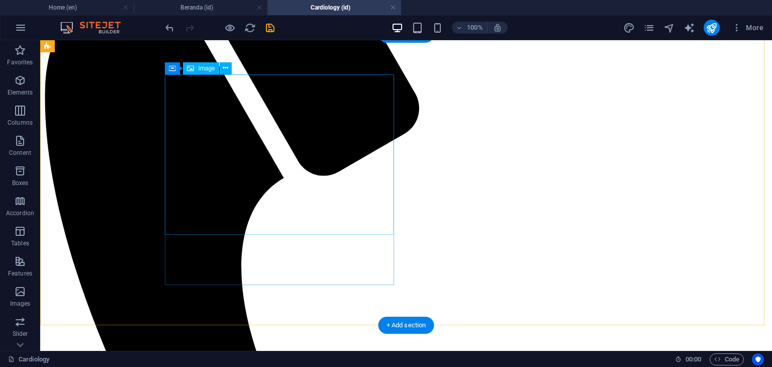
select select "px"
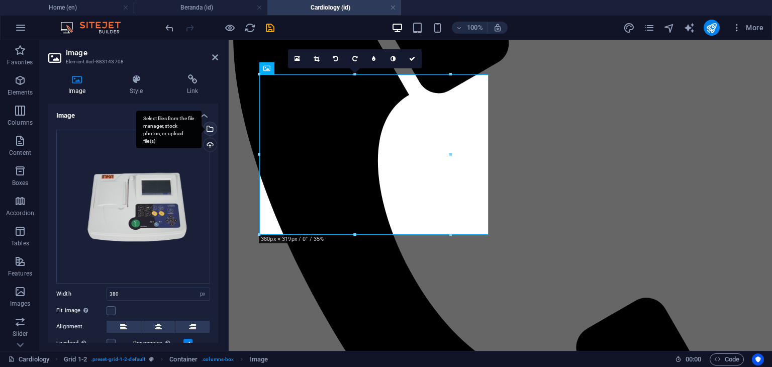
click at [210, 130] on div "Select files from the file manager, stock photos, or upload file(s)" at bounding box center [208, 129] width 15 height 15
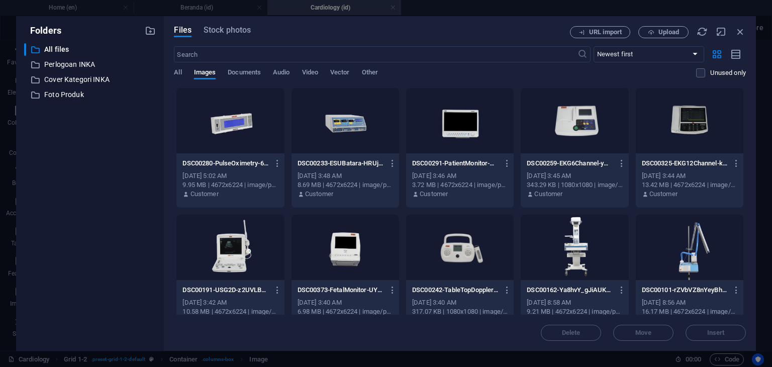
click at [561, 111] on div at bounding box center [575, 120] width 108 height 65
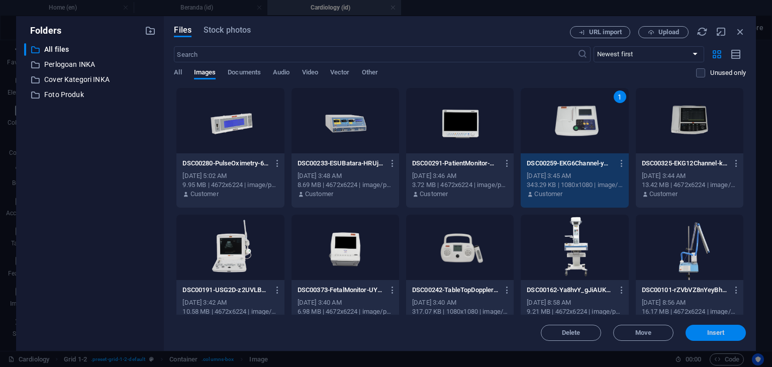
click at [713, 337] on button "Insert" at bounding box center [715, 333] width 60 height 16
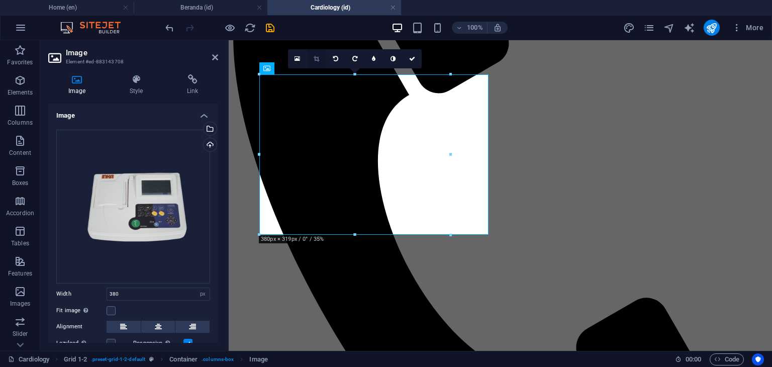
click at [319, 53] on link at bounding box center [316, 58] width 19 height 19
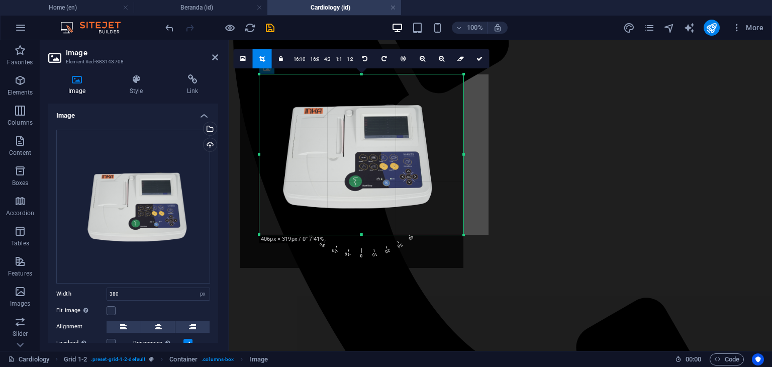
drag, startPoint x: 450, startPoint y: 153, endPoint x: 463, endPoint y: 153, distance: 13.1
click at [463, 153] on div at bounding box center [464, 154] width 4 height 160
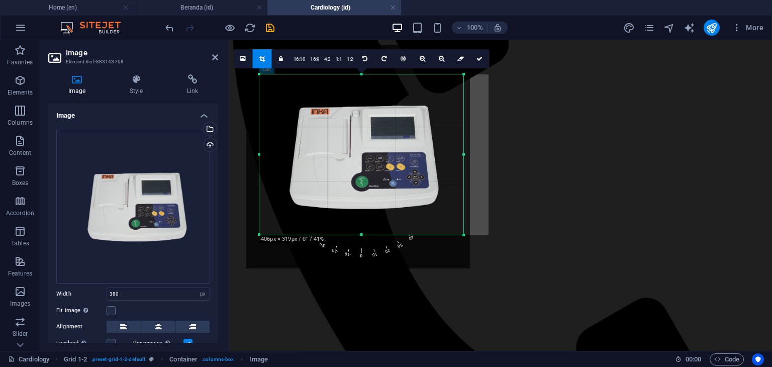
drag, startPoint x: 400, startPoint y: 153, endPoint x: 405, endPoint y: 153, distance: 5.5
click at [405, 153] on div at bounding box center [358, 157] width 224 height 224
click at [476, 58] on icon at bounding box center [479, 59] width 6 height 6
type input "406"
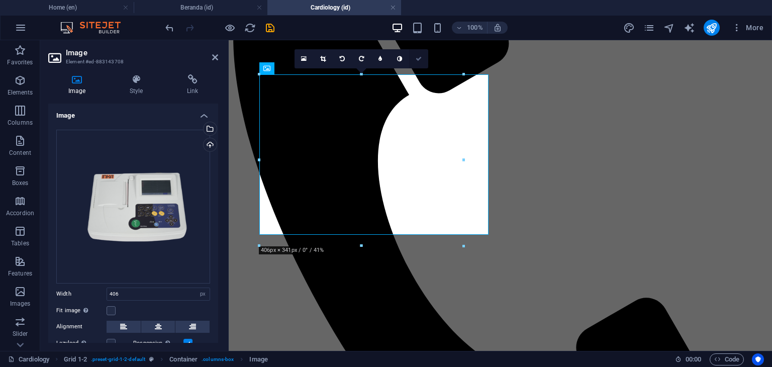
click at [417, 58] on icon at bounding box center [419, 59] width 6 height 6
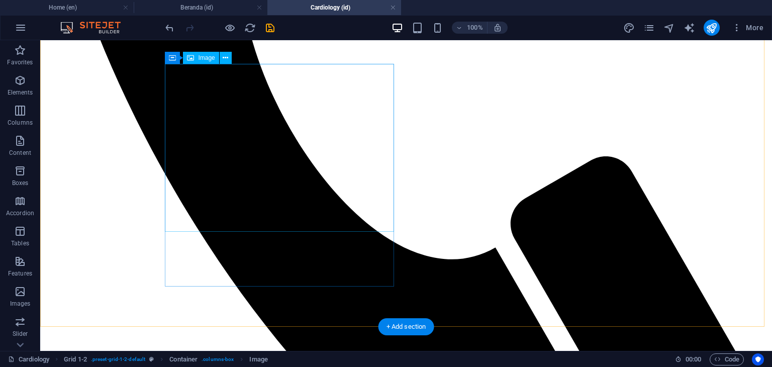
scroll to position [712, 0]
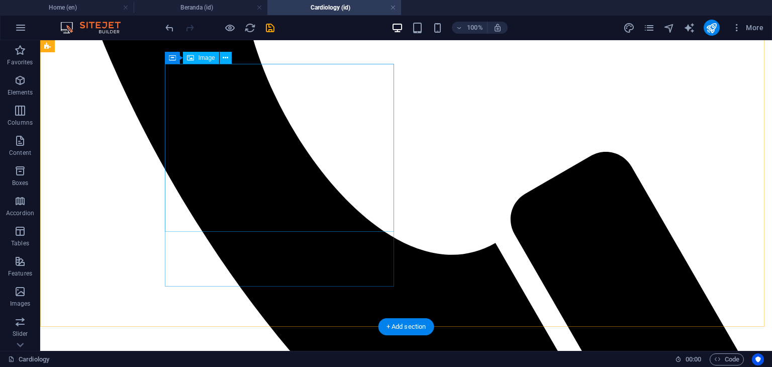
select select "px"
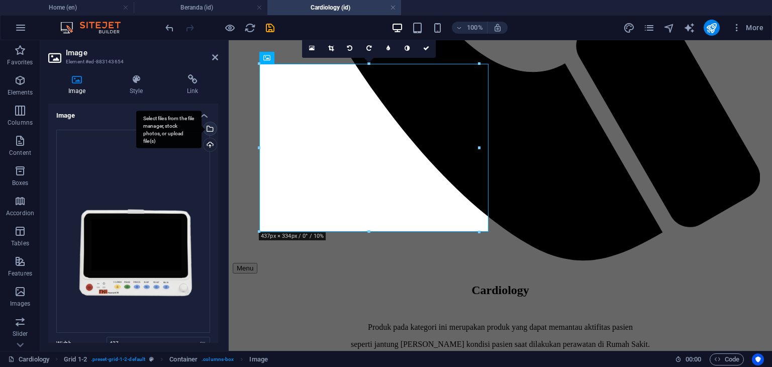
click at [209, 128] on div "Select files from the file manager, stock photos, or upload file(s)" at bounding box center [208, 129] width 15 height 15
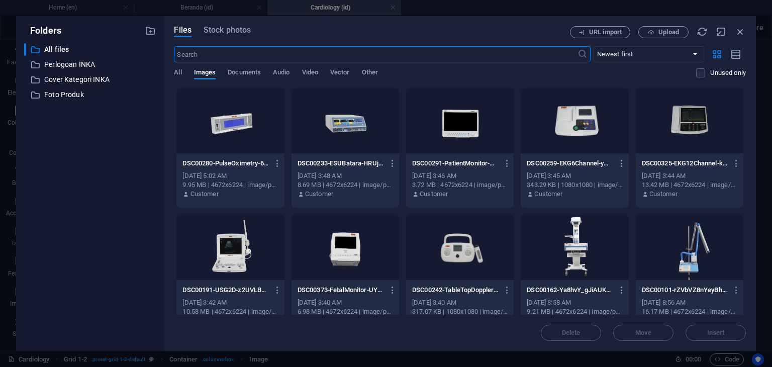
click at [476, 127] on div at bounding box center [460, 120] width 108 height 65
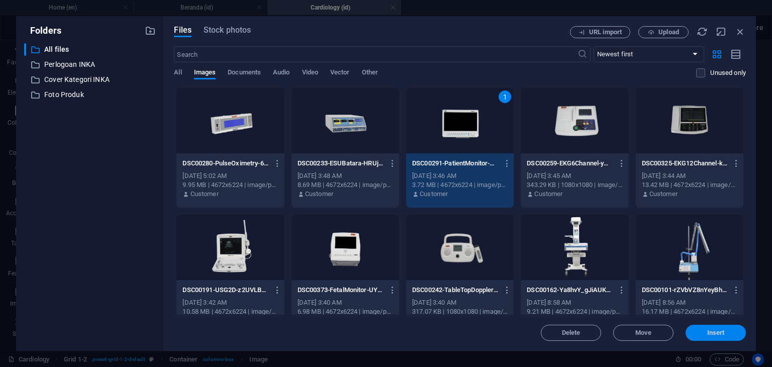
click at [715, 331] on span "Insert" at bounding box center [716, 333] width 18 height 6
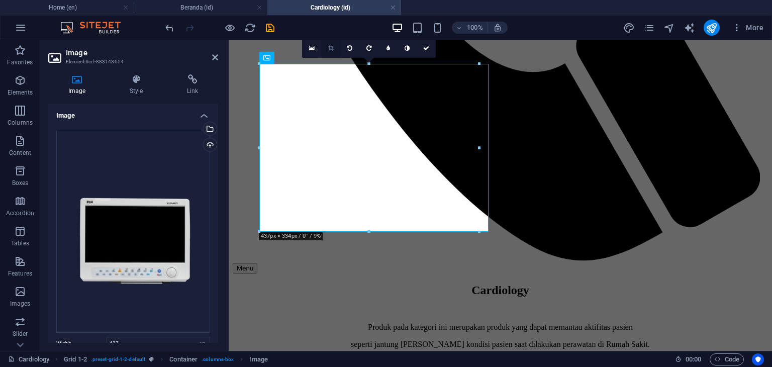
click at [330, 45] on icon at bounding box center [331, 48] width 6 height 6
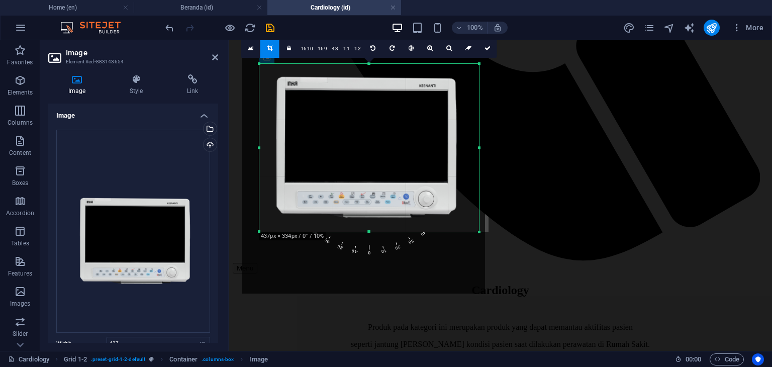
drag, startPoint x: 386, startPoint y: 167, endPoint x: 384, endPoint y: 150, distance: 17.1
click at [384, 150] on div at bounding box center [363, 131] width 243 height 324
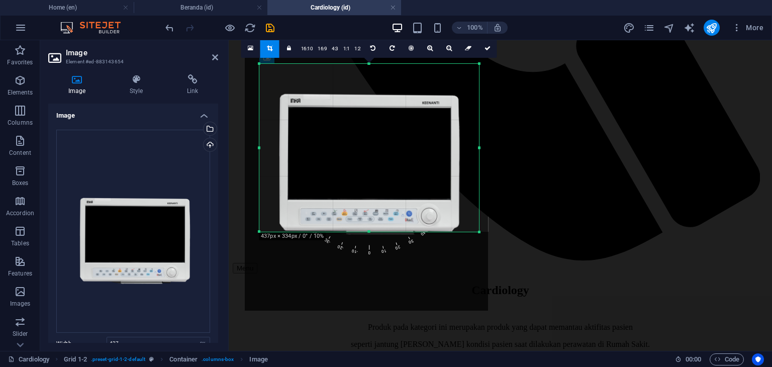
drag, startPoint x: 399, startPoint y: 195, endPoint x: 402, endPoint y: 213, distance: 17.3
click at [402, 213] on div at bounding box center [366, 148] width 243 height 324
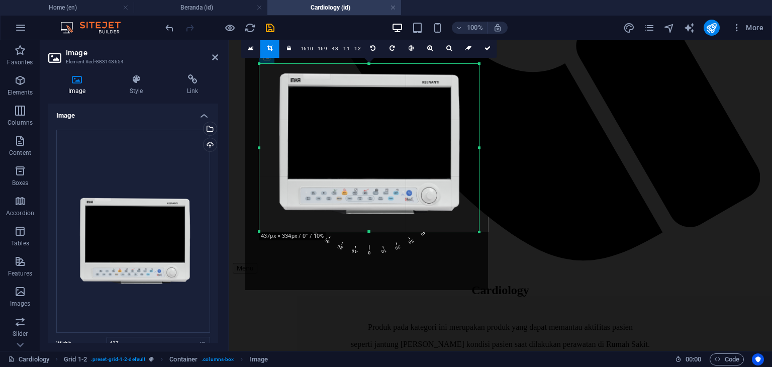
drag, startPoint x: 360, startPoint y: 156, endPoint x: 360, endPoint y: 135, distance: 20.6
click at [360, 135] on div at bounding box center [366, 128] width 243 height 324
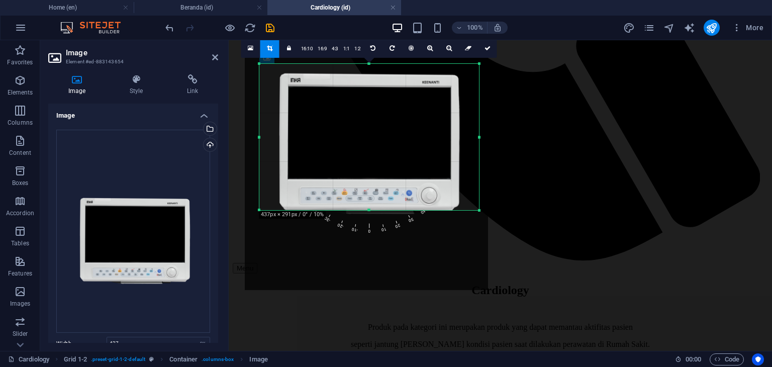
drag, startPoint x: 368, startPoint y: 230, endPoint x: 372, endPoint y: 209, distance: 22.0
click at [372, 209] on div at bounding box center [369, 211] width 220 height 4
click at [487, 49] on icon at bounding box center [487, 48] width 6 height 6
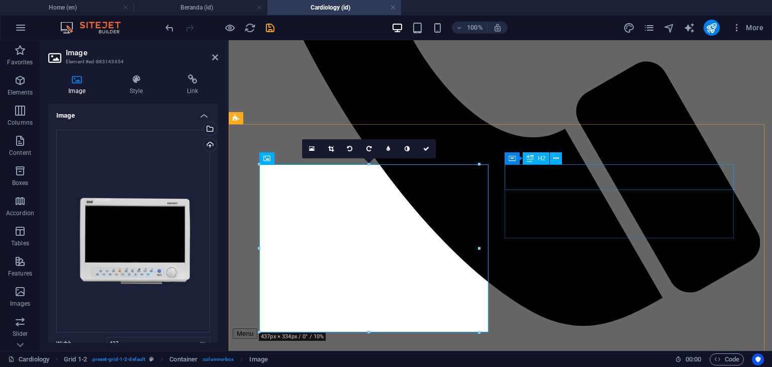
scroll to position [662, 0]
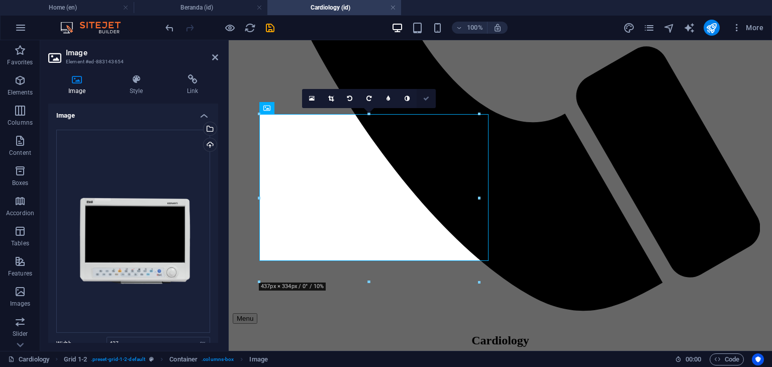
click at [428, 95] on icon at bounding box center [426, 98] width 6 height 6
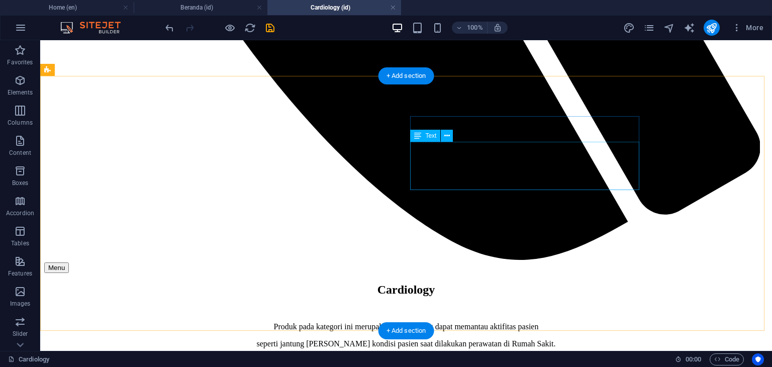
scroll to position [963, 0]
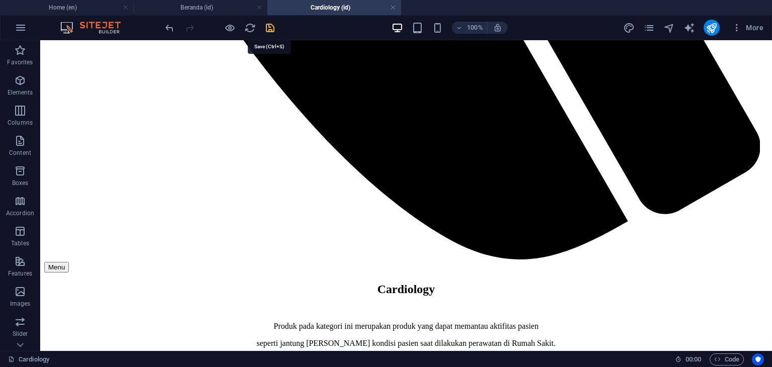
click at [270, 31] on icon "save" at bounding box center [270, 28] width 12 height 12
click at [650, 29] on icon "pages" at bounding box center [649, 28] width 12 height 12
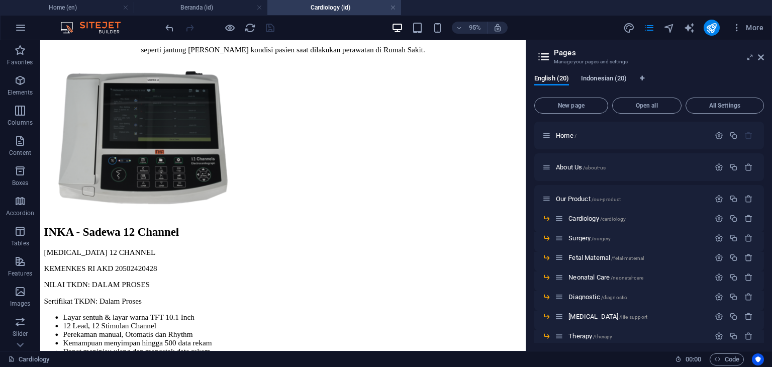
click at [600, 77] on span "Indonesian (20)" at bounding box center [604, 79] width 46 height 14
click at [575, 238] on span "Surgery /surgery" at bounding box center [589, 238] width 42 height 8
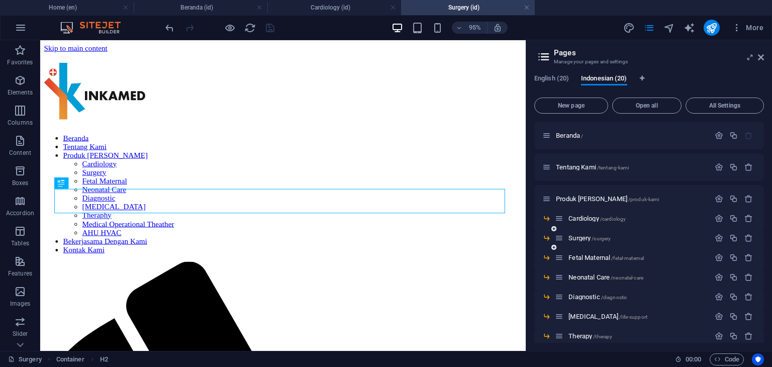
scroll to position [0, 0]
click at [585, 260] on span "Fetal Maternal /fetal-maternal" at bounding box center [605, 258] width 75 height 8
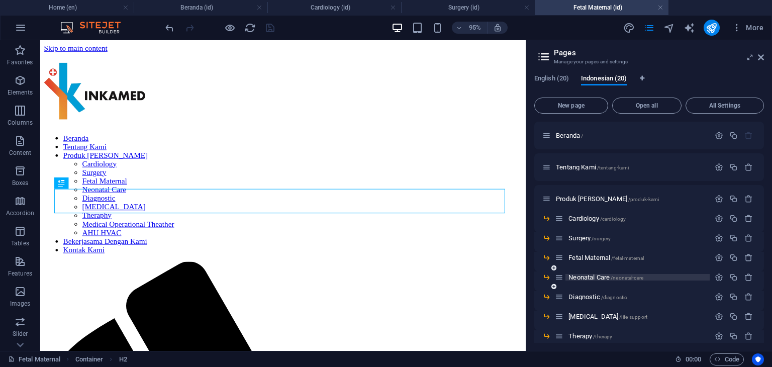
click at [590, 275] on span "Neonatal Care /neonatal-care" at bounding box center [605, 277] width 75 height 8
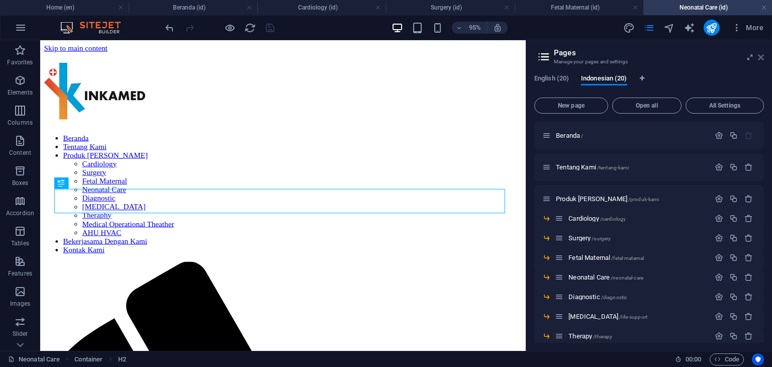
click at [758, 59] on icon at bounding box center [761, 57] width 6 height 8
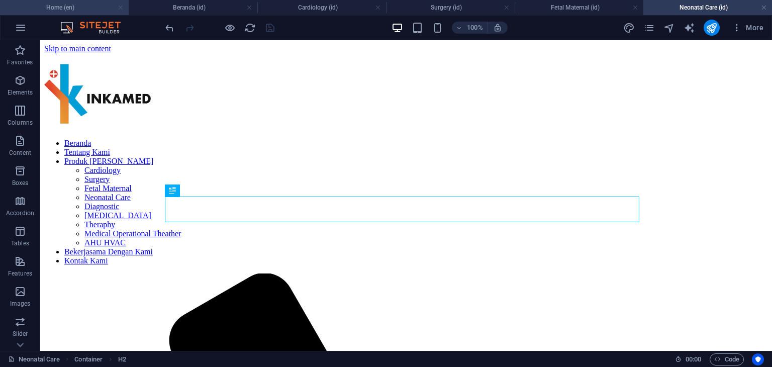
click at [120, 10] on link at bounding box center [121, 8] width 6 height 10
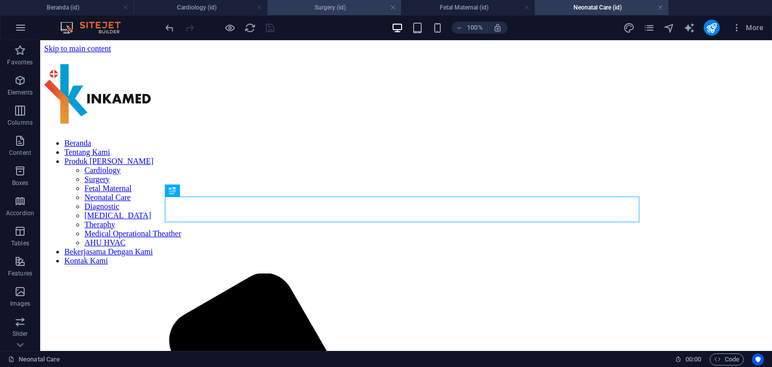
click at [305, 6] on h4 "Surgery (id)" at bounding box center [334, 7] width 134 height 11
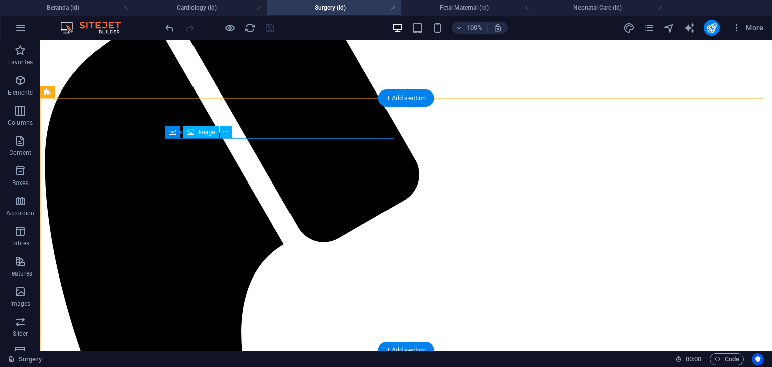
scroll to position [360, 0]
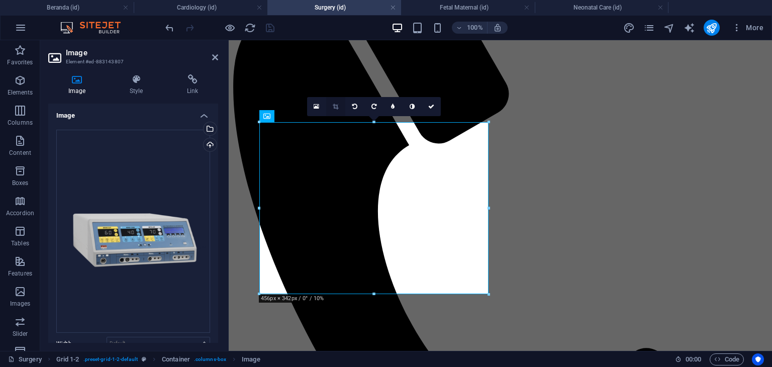
click at [338, 103] on icon at bounding box center [336, 106] width 6 height 6
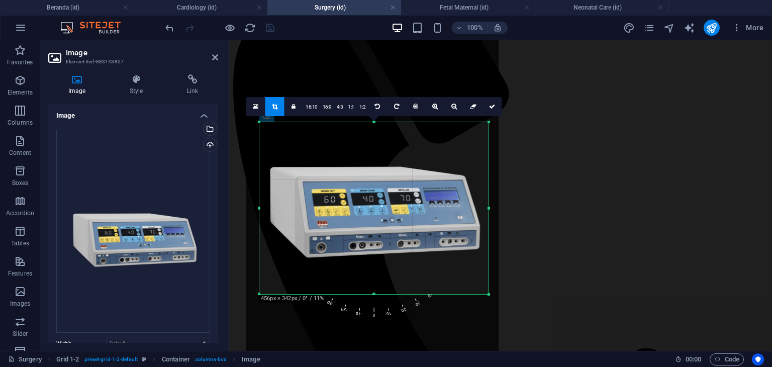
drag, startPoint x: 373, startPoint y: 224, endPoint x: 369, endPoint y: 218, distance: 7.5
click at [369, 218] on div at bounding box center [372, 197] width 253 height 337
click at [489, 107] on icon at bounding box center [492, 106] width 6 height 6
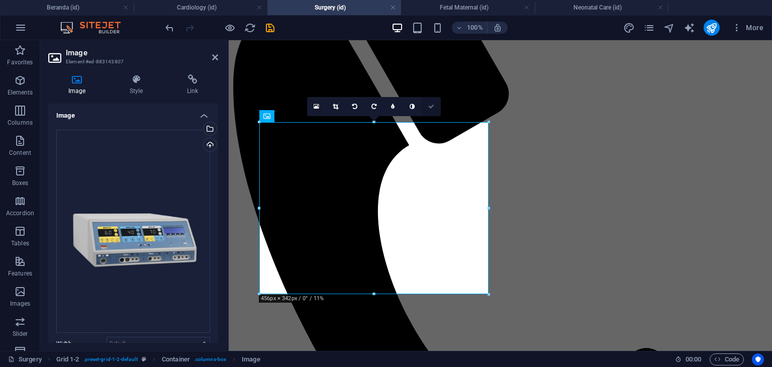
click at [430, 105] on icon at bounding box center [431, 106] width 6 height 6
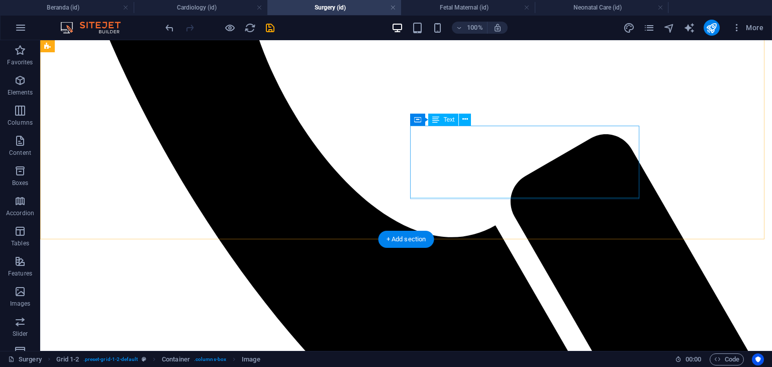
scroll to position [812, 0]
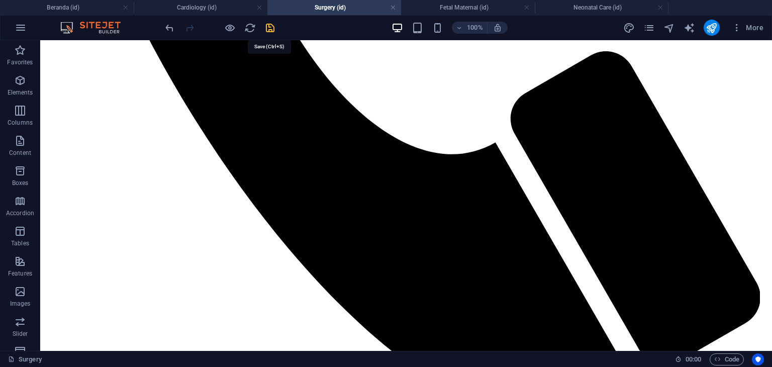
click at [271, 29] on icon "save" at bounding box center [270, 28] width 12 height 12
click at [486, 6] on h4 "Fetal Maternal (id)" at bounding box center [468, 7] width 134 height 11
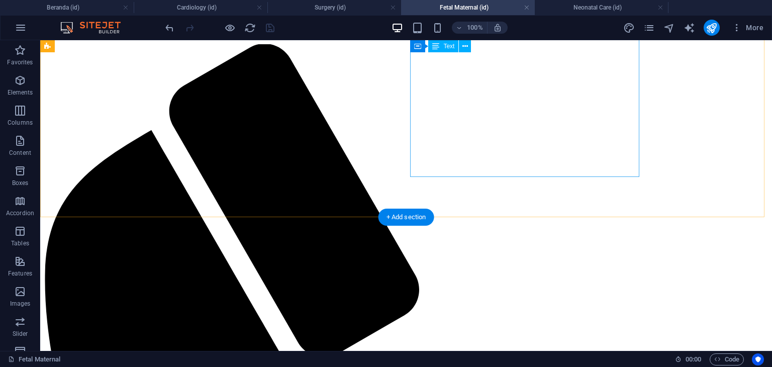
scroll to position [109, 0]
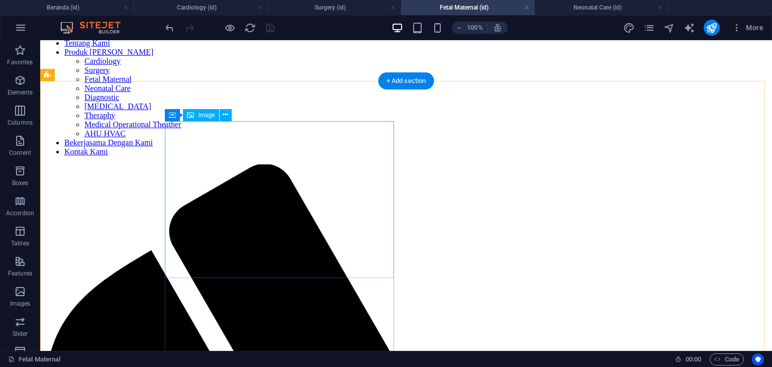
drag, startPoint x: 303, startPoint y: 157, endPoint x: 116, endPoint y: 157, distance: 187.9
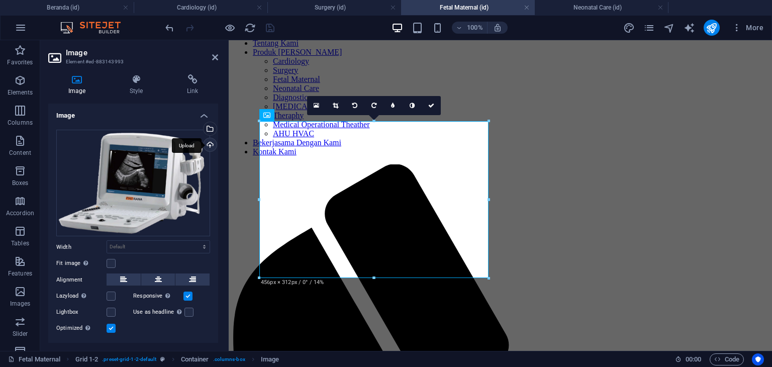
click at [206, 143] on div "Upload" at bounding box center [208, 145] width 15 height 15
click at [208, 128] on div "Select files from the file manager, stock photos, or upload file(s)" at bounding box center [208, 129] width 15 height 15
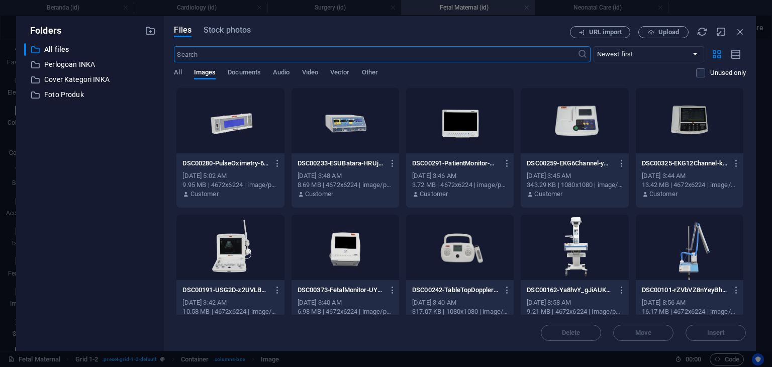
click at [224, 264] on div at bounding box center [230, 247] width 108 height 65
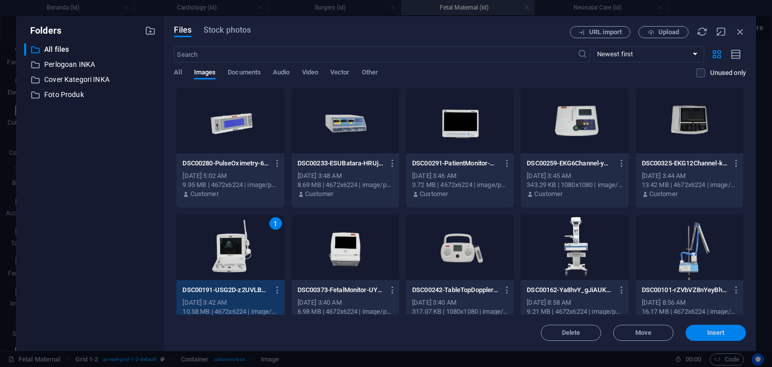
click at [713, 327] on button "Insert" at bounding box center [715, 333] width 60 height 16
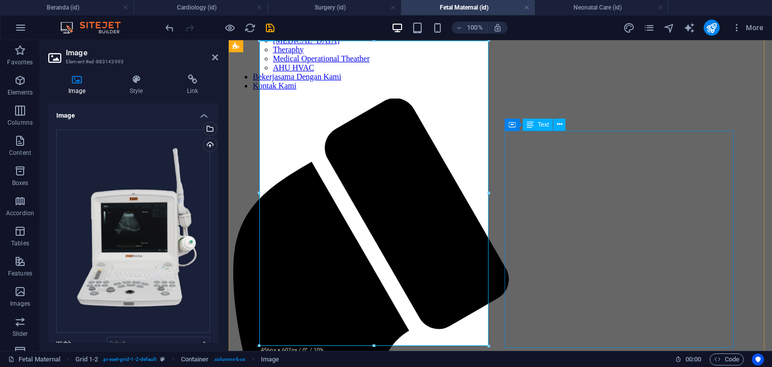
scroll to position [159, 0]
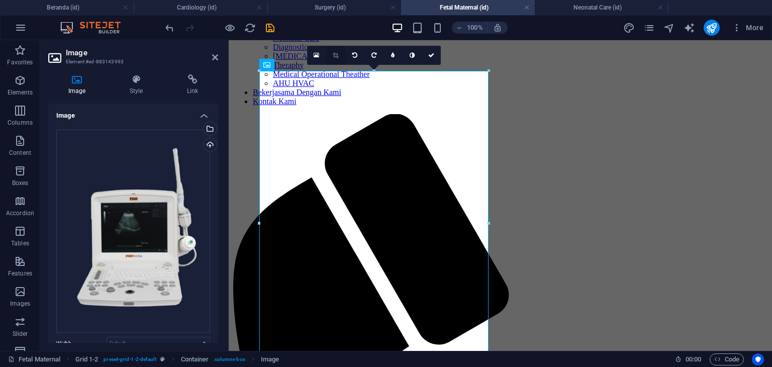
click at [336, 53] on icon at bounding box center [336, 55] width 6 height 6
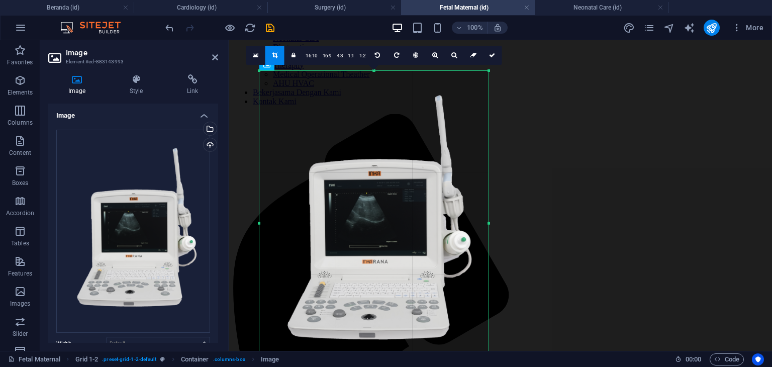
click at [398, 210] on div at bounding box center [373, 223] width 229 height 305
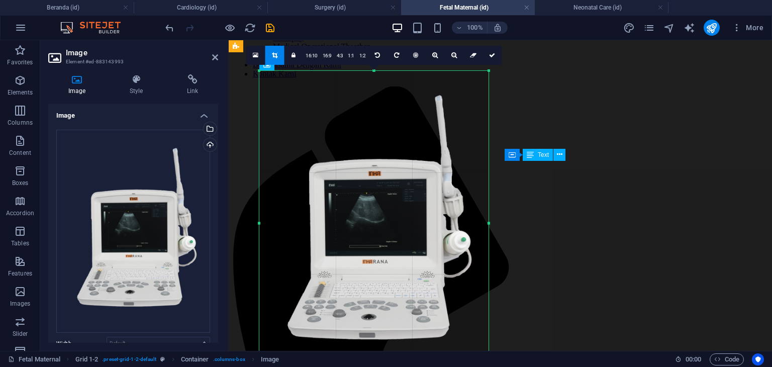
scroll to position [210, 0]
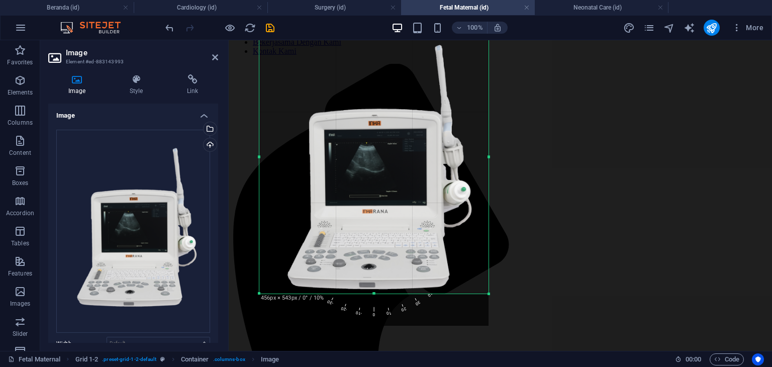
drag, startPoint x: 374, startPoint y: 326, endPoint x: 371, endPoint y: 294, distance: 32.3
click at [371, 294] on div at bounding box center [373, 294] width 229 height 4
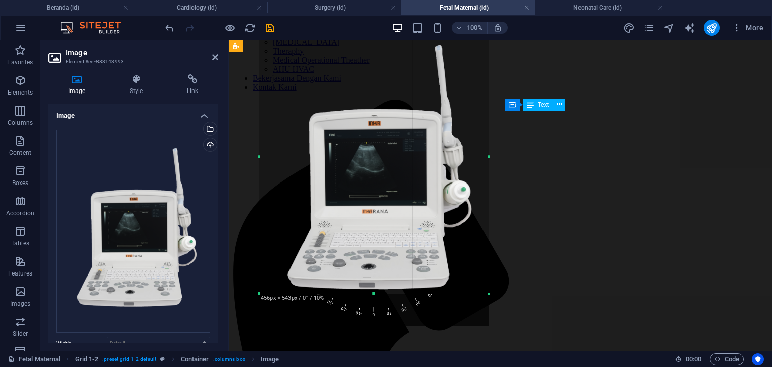
scroll to position [159, 0]
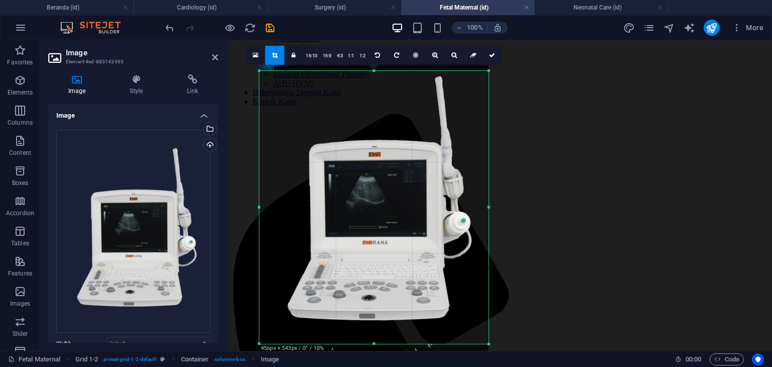
drag, startPoint x: 399, startPoint y: 227, endPoint x: 398, endPoint y: 208, distance: 19.1
click at [398, 208] on div at bounding box center [373, 204] width 229 height 305
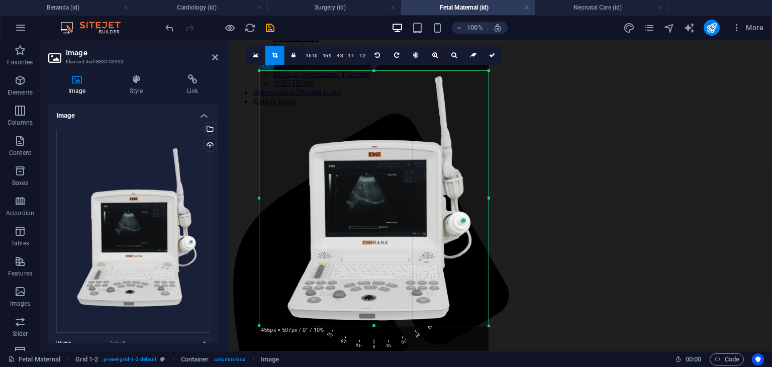
drag, startPoint x: 374, startPoint y: 343, endPoint x: 375, endPoint y: 325, distance: 18.2
click at [375, 325] on div at bounding box center [373, 326] width 229 height 4
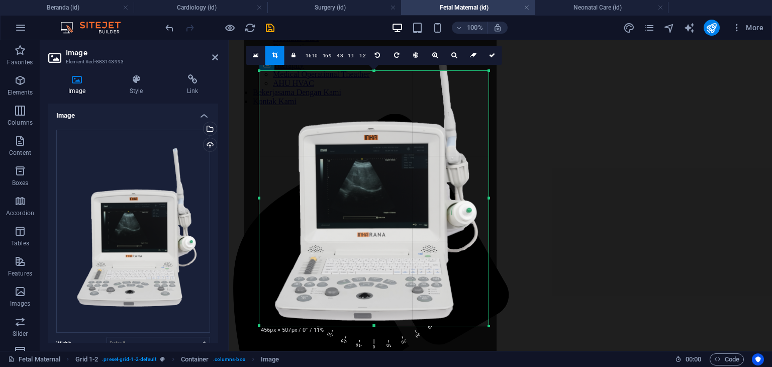
drag, startPoint x: 400, startPoint y: 188, endPoint x: 400, endPoint y: 170, distance: 18.1
click at [400, 170] on div at bounding box center [370, 192] width 253 height 337
click at [492, 55] on icon at bounding box center [492, 55] width 6 height 6
type input "455"
select select "px"
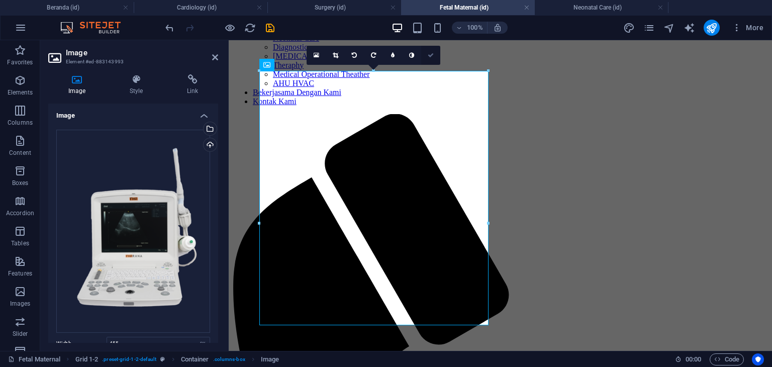
click at [433, 52] on icon at bounding box center [431, 55] width 6 height 6
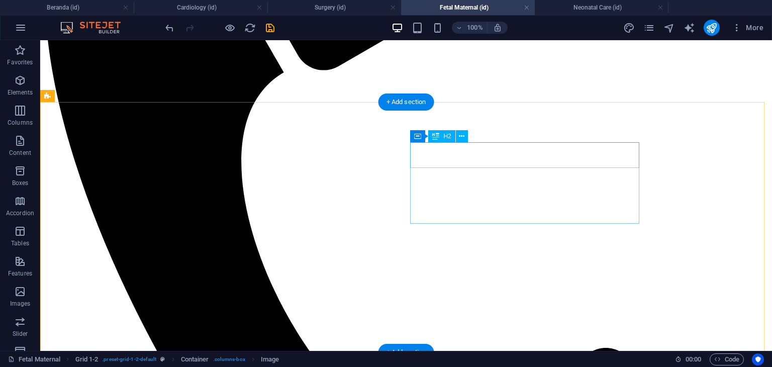
scroll to position [611, 0]
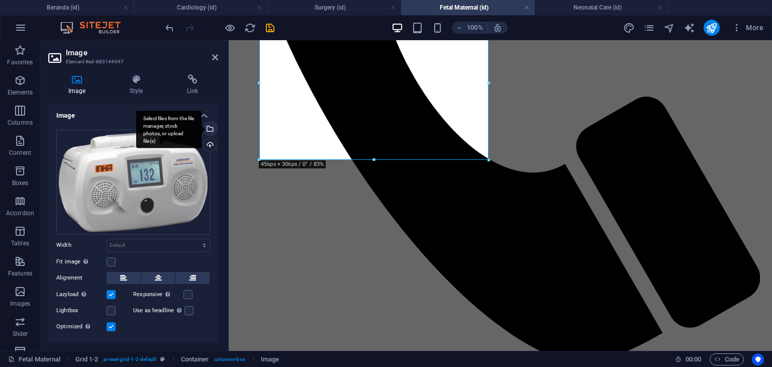
click at [201, 127] on div "Select files from the file manager, stock photos, or upload file(s)" at bounding box center [168, 130] width 65 height 38
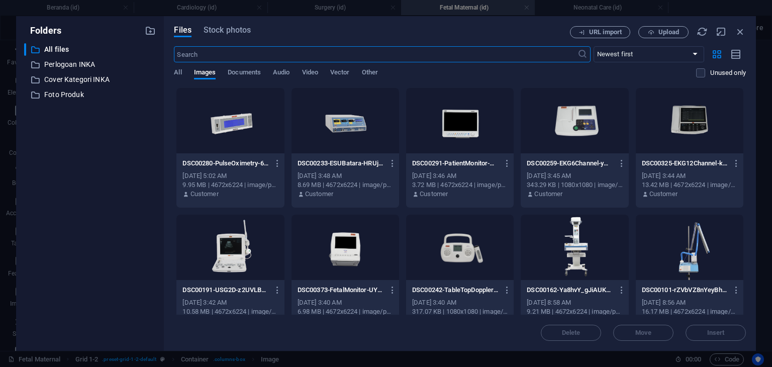
click at [470, 230] on div at bounding box center [460, 247] width 108 height 65
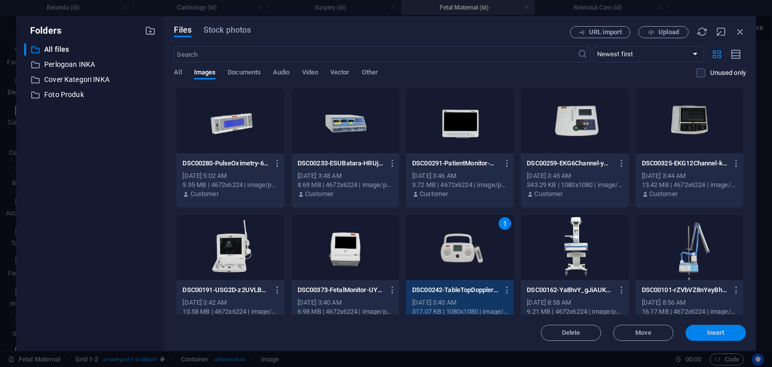
click at [709, 332] on span "Insert" at bounding box center [716, 333] width 18 height 6
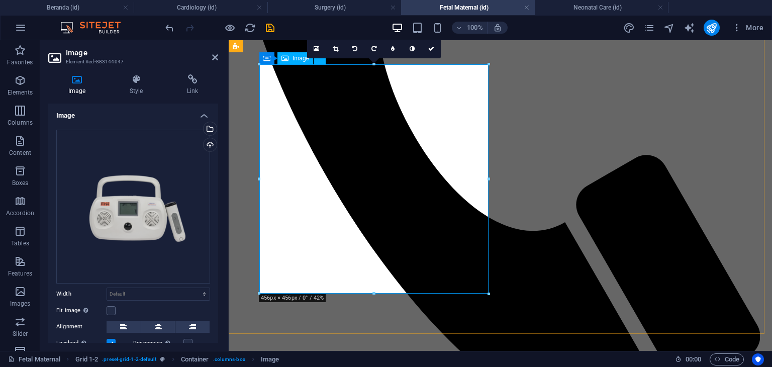
scroll to position [511, 0]
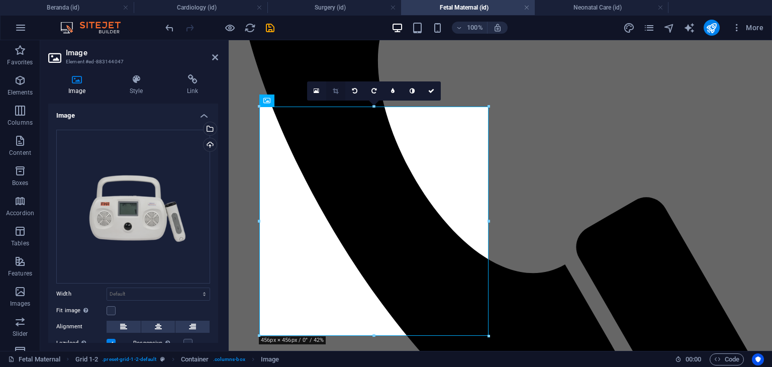
click at [333, 90] on icon at bounding box center [336, 91] width 6 height 6
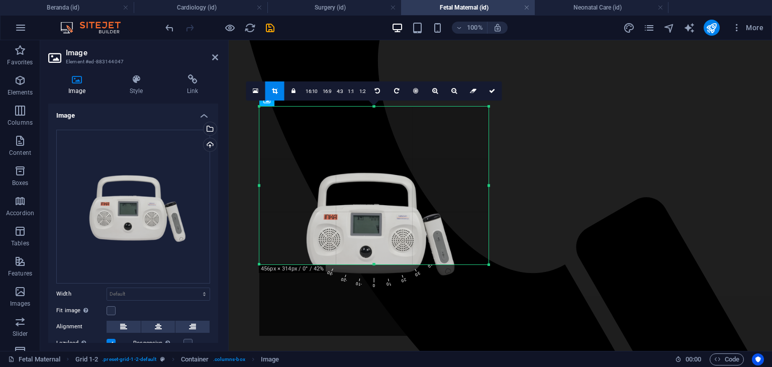
drag, startPoint x: 374, startPoint y: 336, endPoint x: 396, endPoint y: 264, distance: 74.5
click at [396, 264] on div at bounding box center [373, 265] width 229 height 4
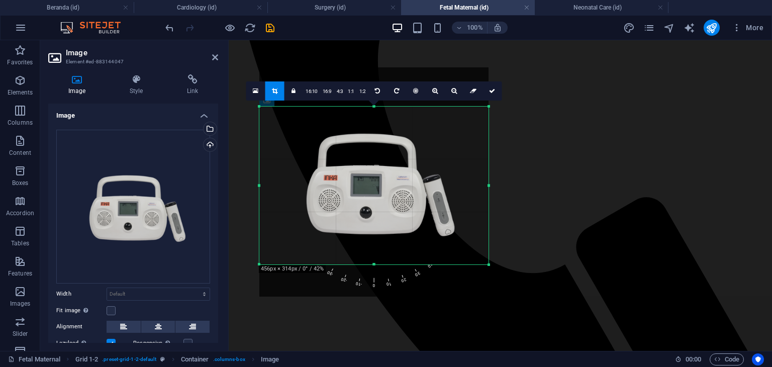
drag, startPoint x: 374, startPoint y: 228, endPoint x: 374, endPoint y: 190, distance: 37.7
click at [374, 190] on div at bounding box center [373, 181] width 229 height 229
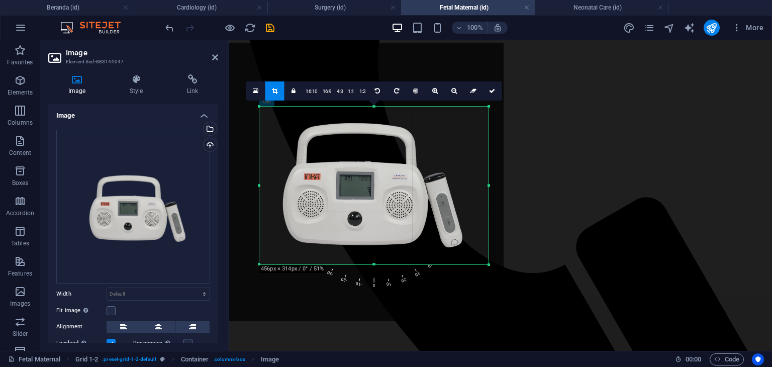
drag, startPoint x: 382, startPoint y: 208, endPoint x: 371, endPoint y: 201, distance: 12.7
click at [371, 201] on div at bounding box center [365, 182] width 278 height 278
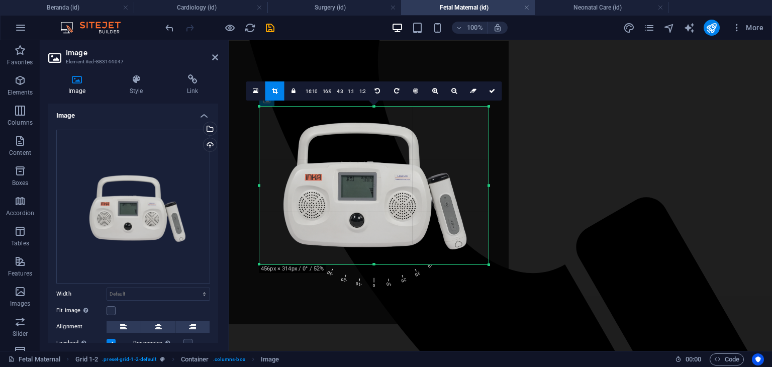
click at [373, 201] on div at bounding box center [366, 182] width 283 height 283
click at [494, 93] on icon at bounding box center [492, 91] width 6 height 6
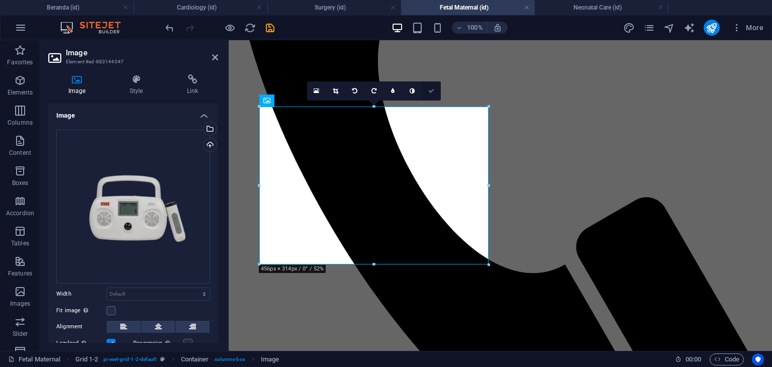
click at [430, 90] on icon at bounding box center [431, 91] width 6 height 6
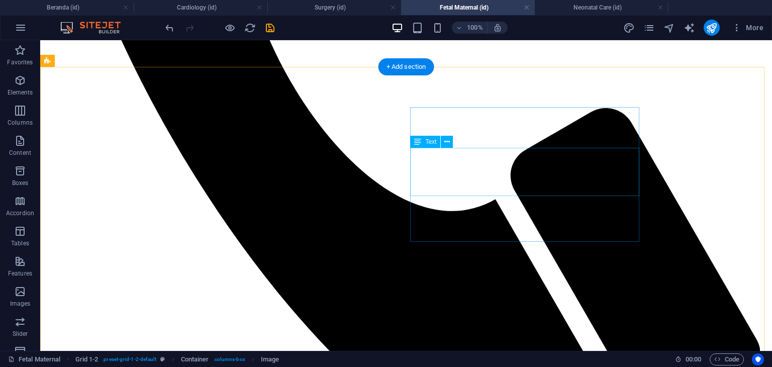
scroll to position [762, 0]
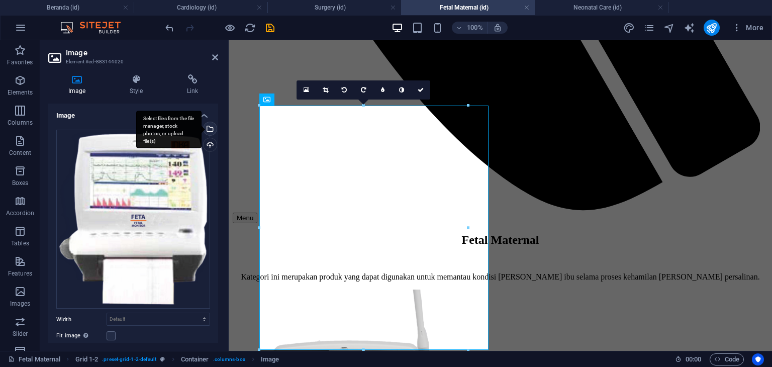
click at [201, 127] on div "Select files from the file manager, stock photos, or upload file(s)" at bounding box center [168, 130] width 65 height 38
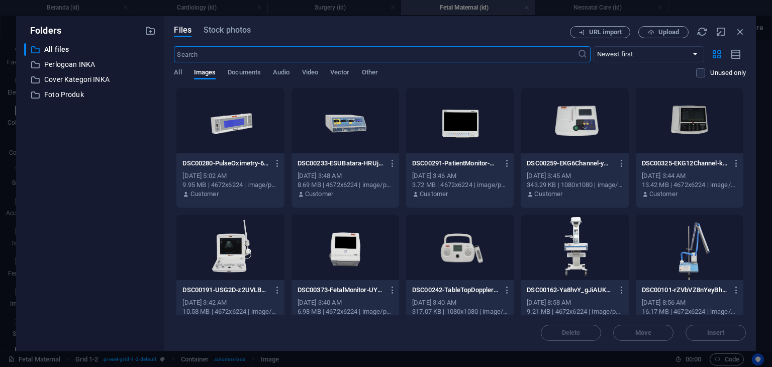
click at [352, 257] on div at bounding box center [345, 247] width 108 height 65
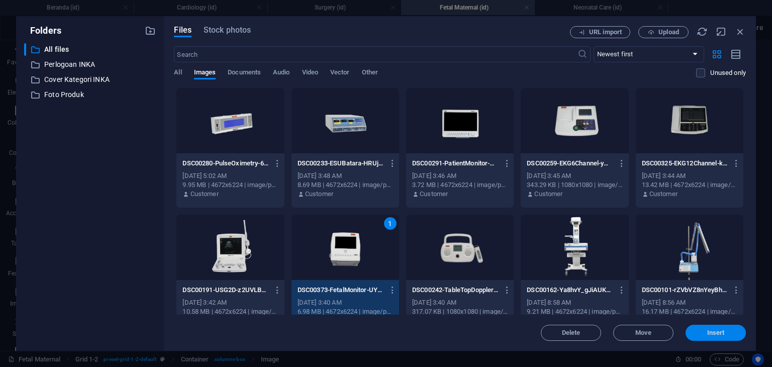
click at [702, 330] on span "Insert" at bounding box center [715, 333] width 52 height 6
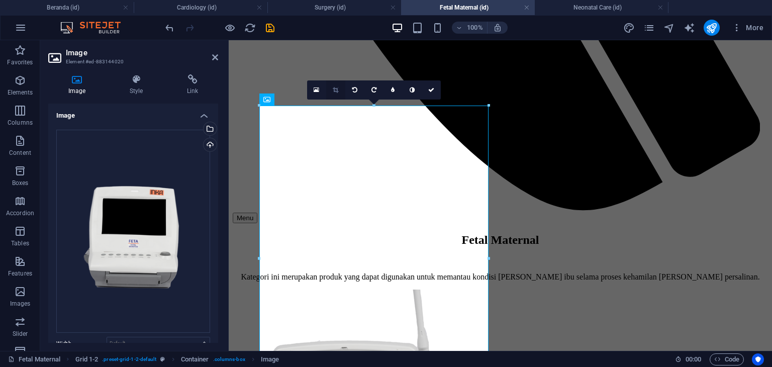
click at [338, 88] on icon at bounding box center [336, 90] width 6 height 6
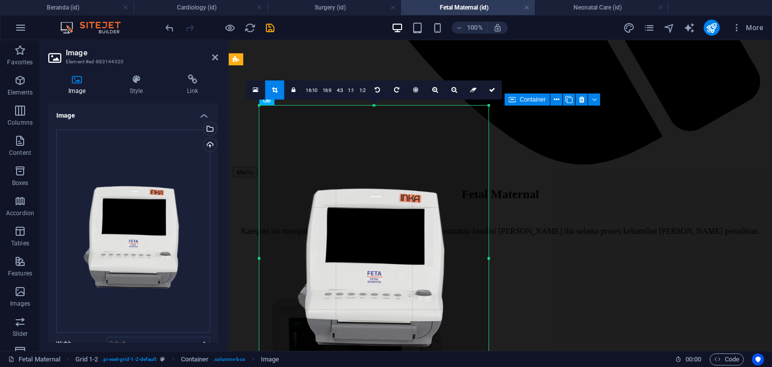
scroll to position [863, 0]
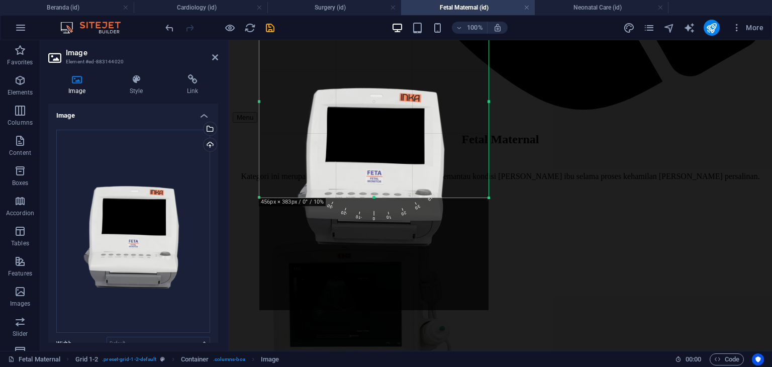
drag, startPoint x: 374, startPoint y: 309, endPoint x: 397, endPoint y: 197, distance: 115.0
click at [397, 197] on div at bounding box center [373, 198] width 229 height 4
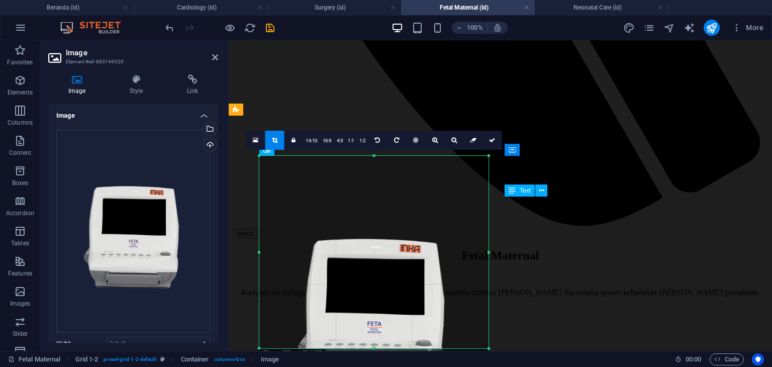
scroll to position [762, 0]
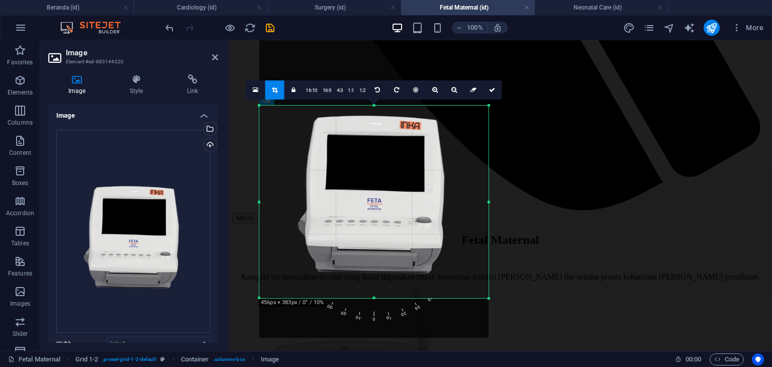
drag, startPoint x: 380, startPoint y: 224, endPoint x: 382, endPoint y: 155, distance: 68.4
click at [382, 155] on div at bounding box center [373, 185] width 229 height 305
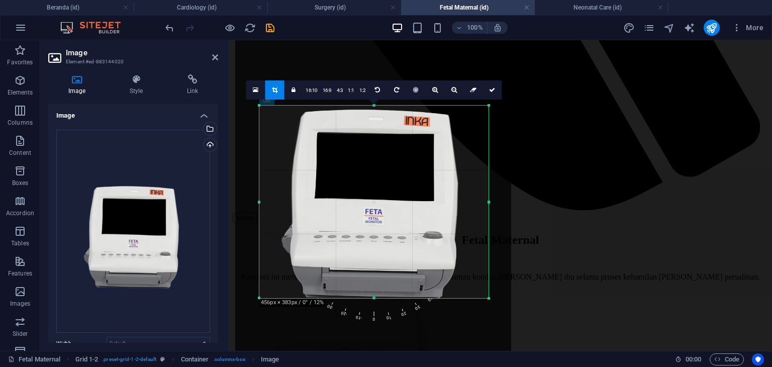
drag, startPoint x: 381, startPoint y: 184, endPoint x: 381, endPoint y: 172, distance: 12.1
click at [381, 172] on div at bounding box center [373, 193] width 276 height 367
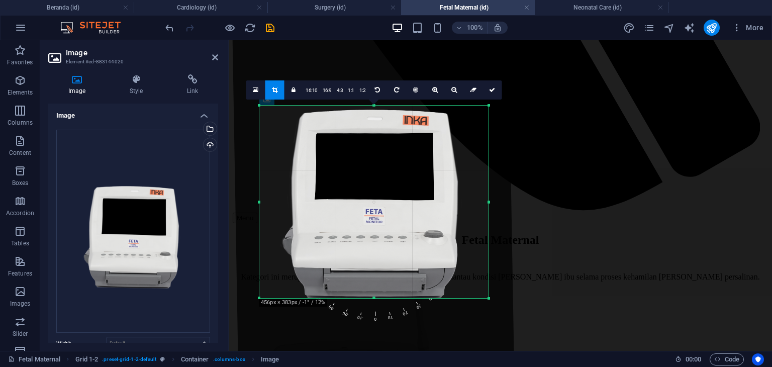
click at [381, 314] on span "0" at bounding box center [375, 277] width 13 height 92
drag, startPoint x: 373, startPoint y: 298, endPoint x: 378, endPoint y: 279, distance: 19.3
click at [374, 303] on div at bounding box center [373, 304] width 229 height 4
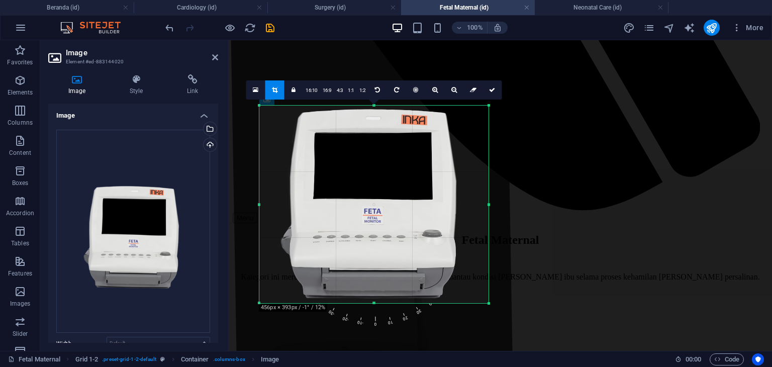
click at [380, 261] on div at bounding box center [372, 193] width 282 height 372
drag, startPoint x: 372, startPoint y: 303, endPoint x: 375, endPoint y: 296, distance: 8.1
click at [375, 296] on div at bounding box center [373, 296] width 229 height 4
click at [492, 89] on icon at bounding box center [492, 90] width 6 height 6
type input "456"
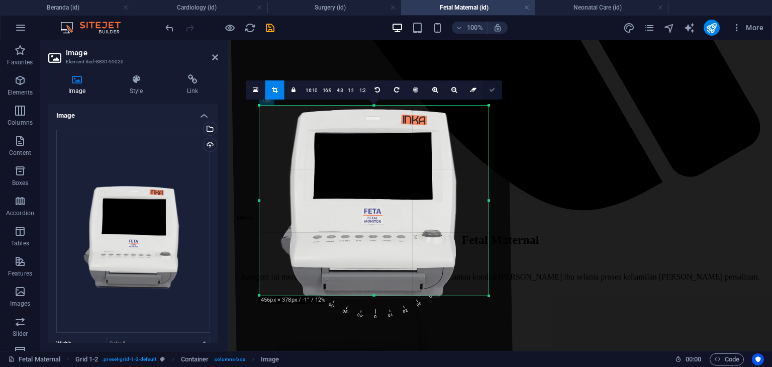
select select "px"
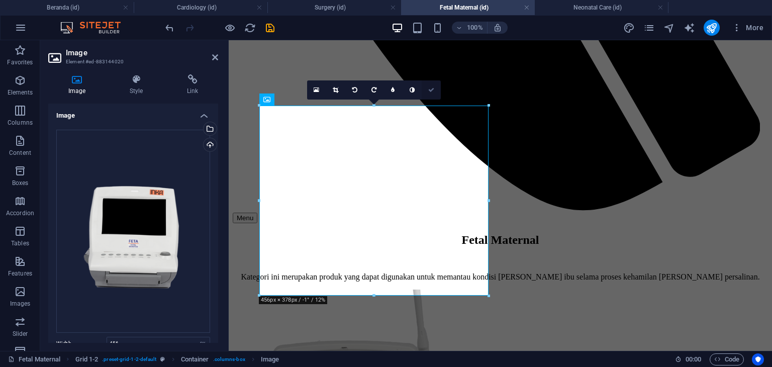
click at [433, 87] on icon at bounding box center [431, 90] width 6 height 6
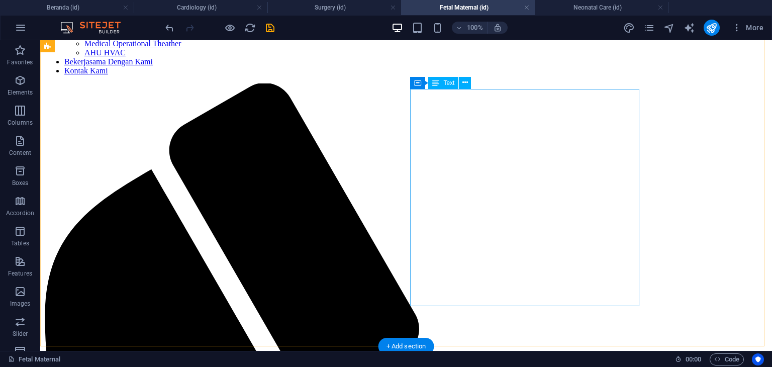
scroll to position [109, 0]
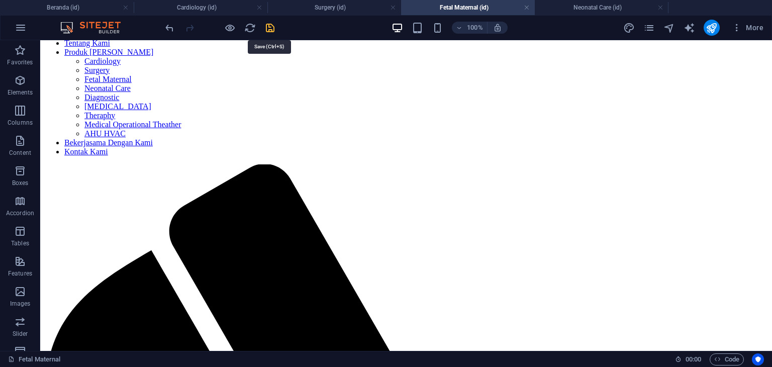
click at [269, 25] on icon "save" at bounding box center [270, 28] width 12 height 12
click at [583, 2] on h4 "Neonatal Care (id)" at bounding box center [602, 7] width 134 height 11
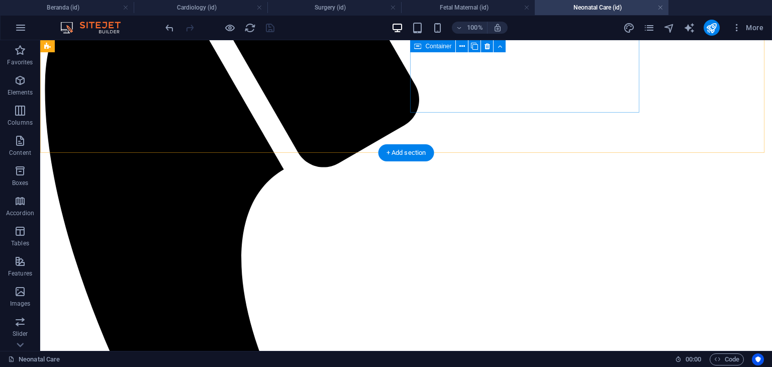
scroll to position [310, 0]
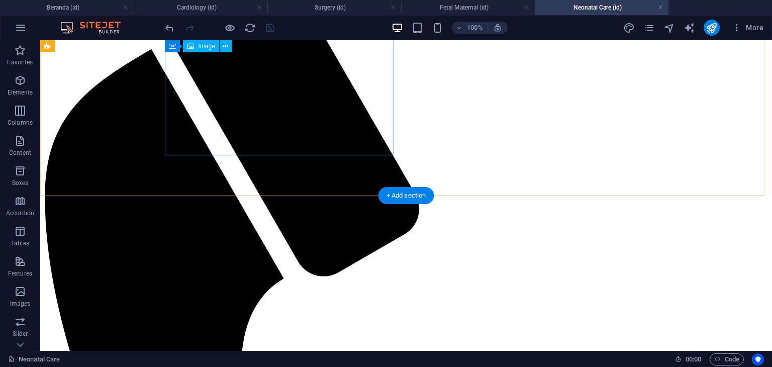
select select "px"
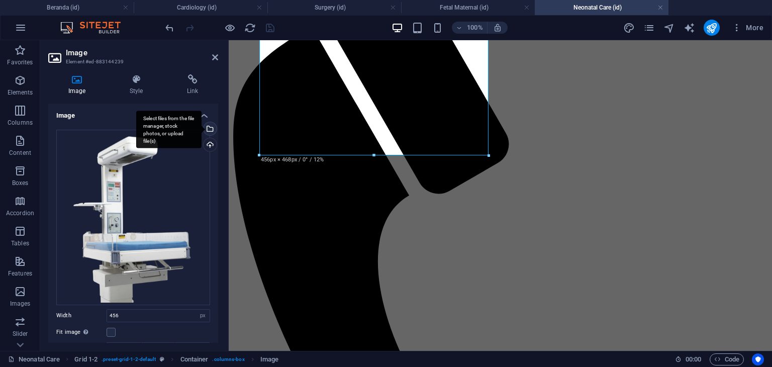
click at [208, 128] on div "Select files from the file manager, stock photos, or upload file(s)" at bounding box center [208, 129] width 15 height 15
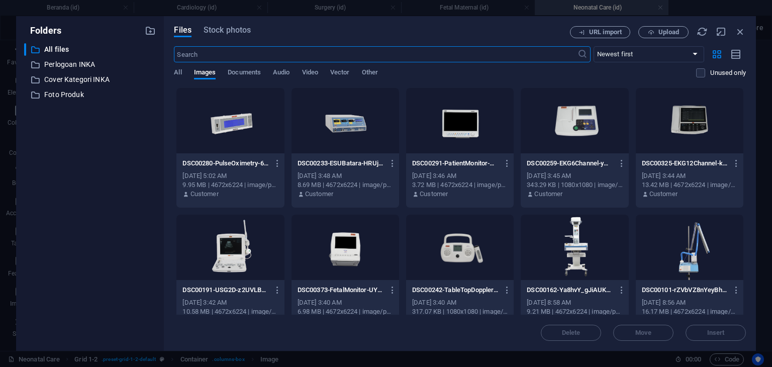
click at [576, 246] on div at bounding box center [575, 247] width 108 height 65
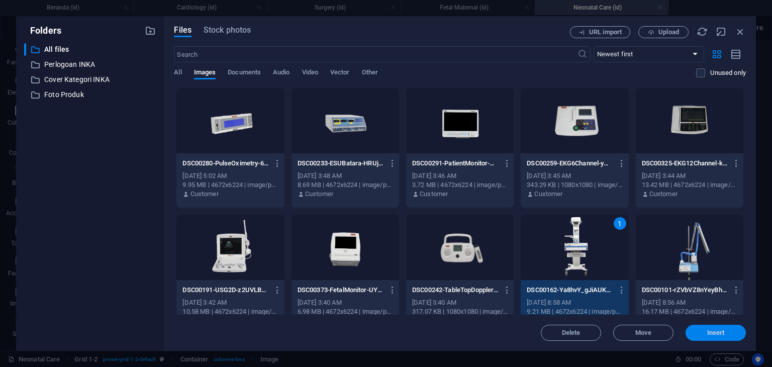
drag, startPoint x: 716, startPoint y: 336, endPoint x: 485, endPoint y: 295, distance: 234.2
click at [716, 336] on span "Insert" at bounding box center [716, 333] width 18 height 6
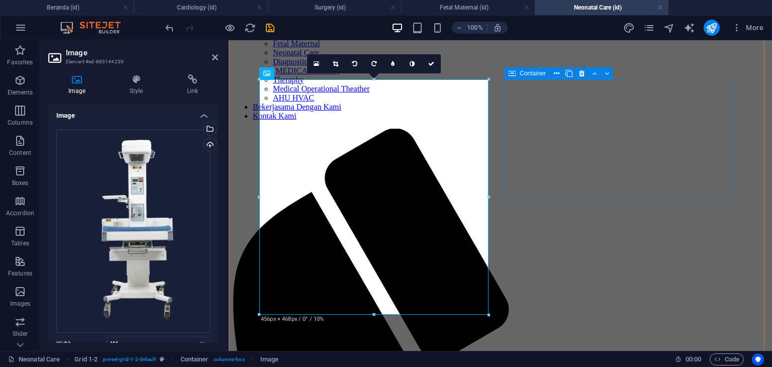
scroll to position [159, 0]
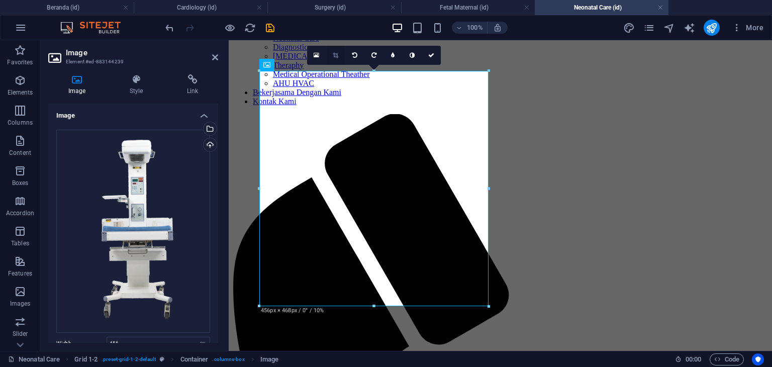
click at [333, 57] on icon at bounding box center [336, 55] width 6 height 6
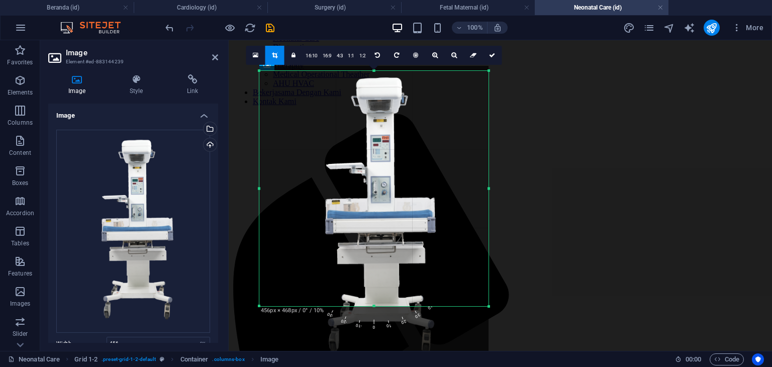
drag, startPoint x: 379, startPoint y: 188, endPoint x: 380, endPoint y: 218, distance: 30.2
click at [380, 218] on div at bounding box center [373, 218] width 229 height 305
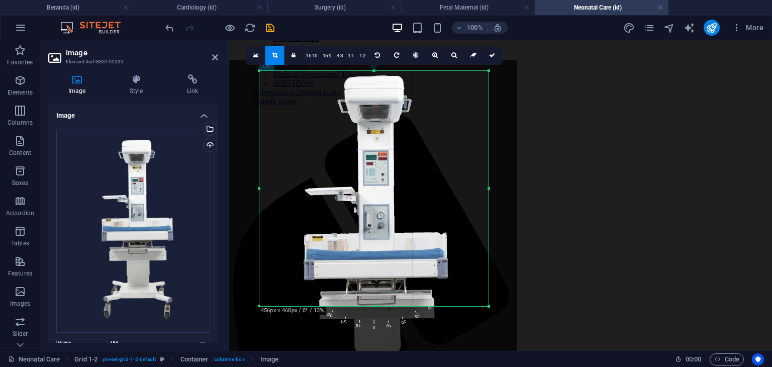
drag, startPoint x: 390, startPoint y: 186, endPoint x: 383, endPoint y: 222, distance: 36.5
click at [383, 222] on div at bounding box center [367, 259] width 299 height 399
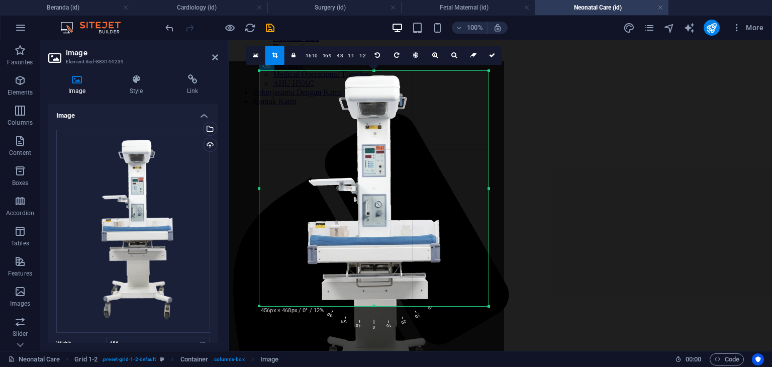
drag, startPoint x: 383, startPoint y: 222, endPoint x: 384, endPoint y: 213, distance: 9.7
click at [384, 213] on div at bounding box center [366, 244] width 276 height 367
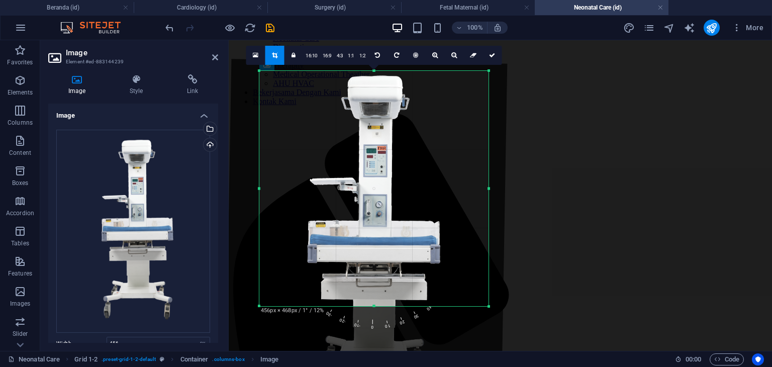
click at [389, 322] on span "10" at bounding box center [382, 284] width 26 height 92
drag, startPoint x: 374, startPoint y: 306, endPoint x: 375, endPoint y: 300, distance: 6.6
click at [375, 300] on div at bounding box center [373, 300] width 229 height 4
click at [492, 53] on icon at bounding box center [492, 55] width 6 height 6
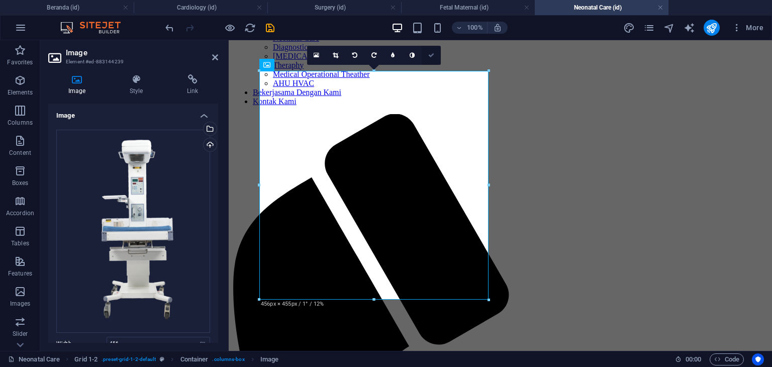
click at [434, 52] on icon at bounding box center [431, 55] width 6 height 6
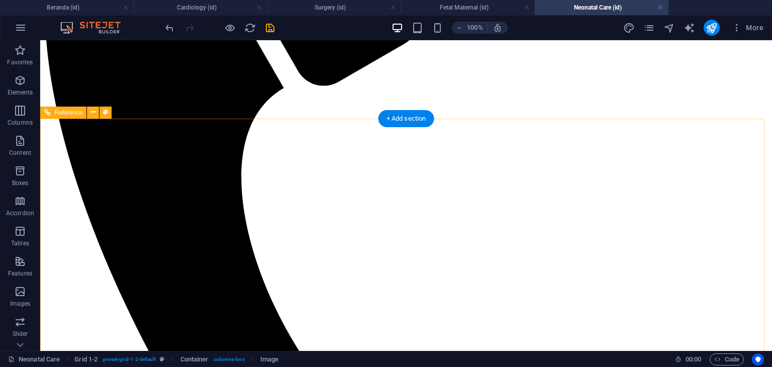
scroll to position [611, 0]
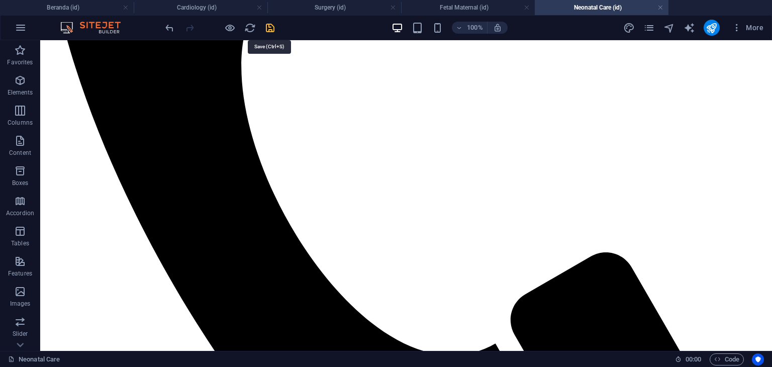
click at [270, 30] on icon "save" at bounding box center [270, 28] width 12 height 12
click at [653, 25] on icon "pages" at bounding box center [649, 28] width 12 height 12
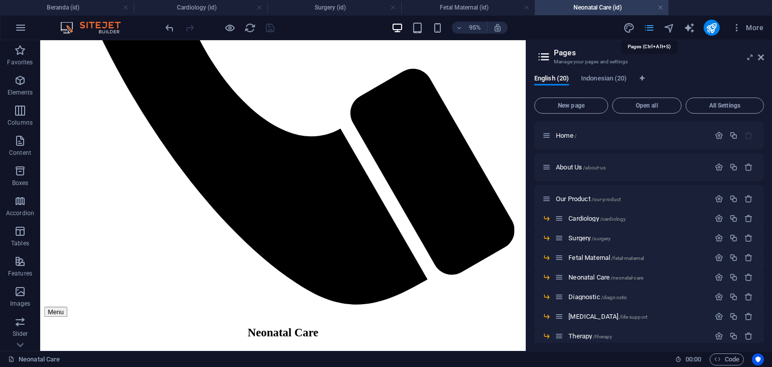
scroll to position [611, 0]
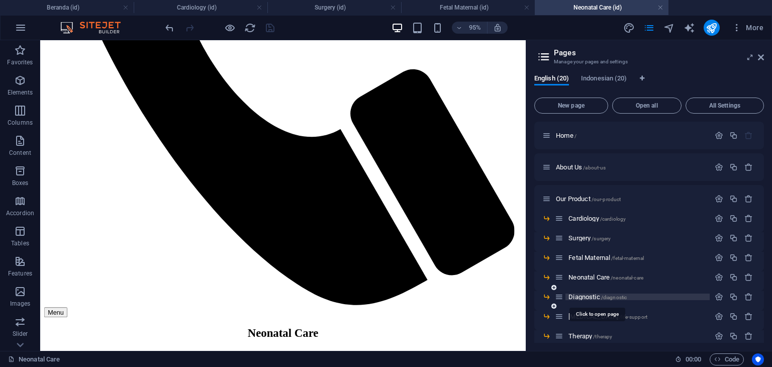
click at [589, 298] on span "Diagnostic /diagnostic" at bounding box center [597, 297] width 58 height 8
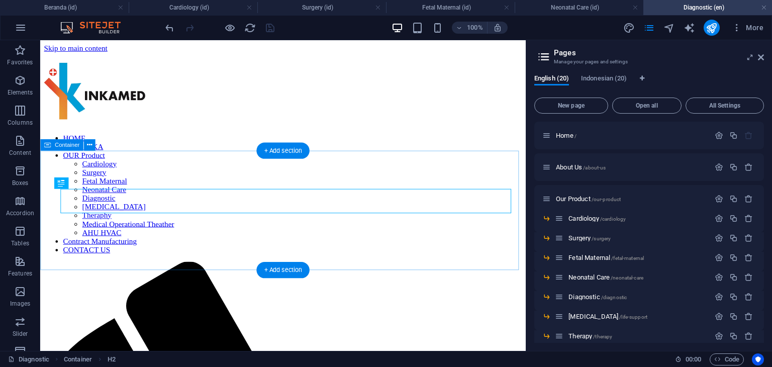
scroll to position [0, 0]
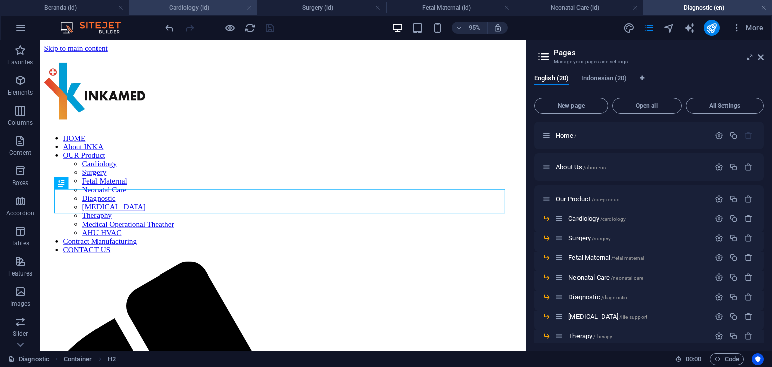
click at [248, 8] on link at bounding box center [249, 8] width 6 height 10
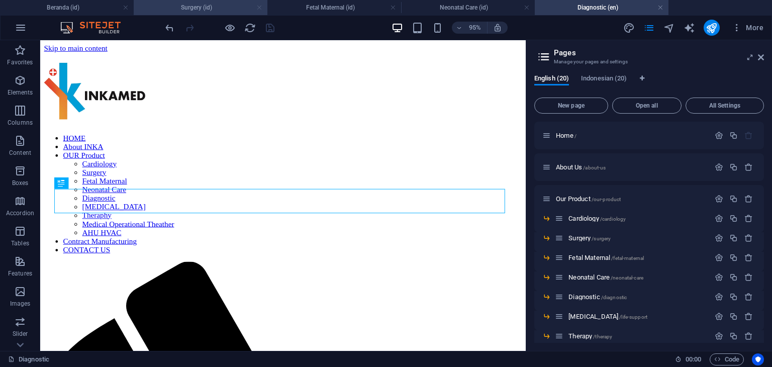
click at [258, 7] on link at bounding box center [259, 8] width 6 height 10
click at [260, 7] on link at bounding box center [259, 8] width 6 height 10
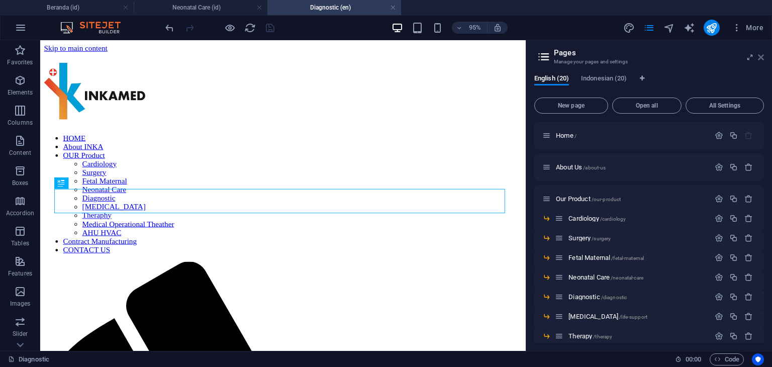
click at [763, 58] on icon at bounding box center [761, 57] width 6 height 8
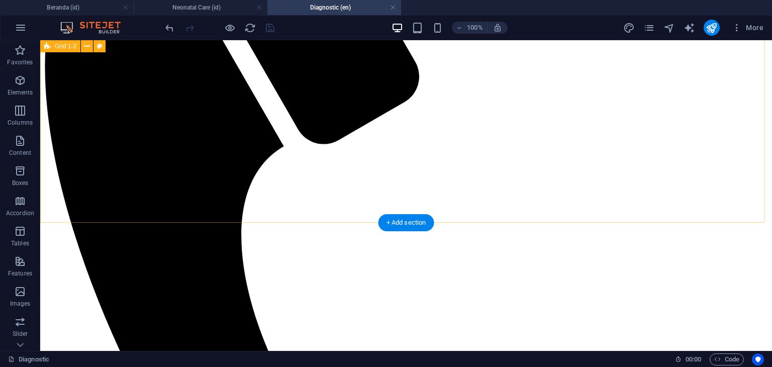
scroll to position [410, 0]
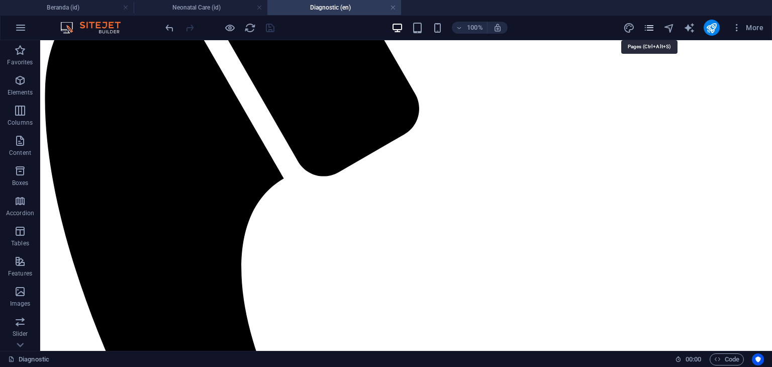
click at [649, 29] on icon "pages" at bounding box center [649, 28] width 12 height 12
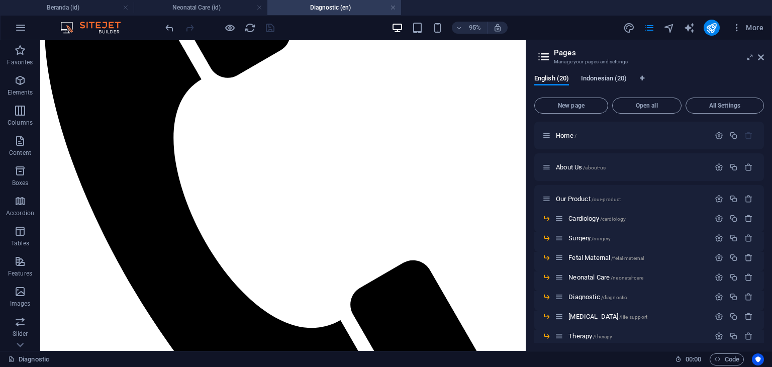
click at [598, 79] on span "Indonesian (20)" at bounding box center [604, 79] width 46 height 14
click at [593, 297] on span "Diagnostic /diagnostic" at bounding box center [597, 297] width 58 height 8
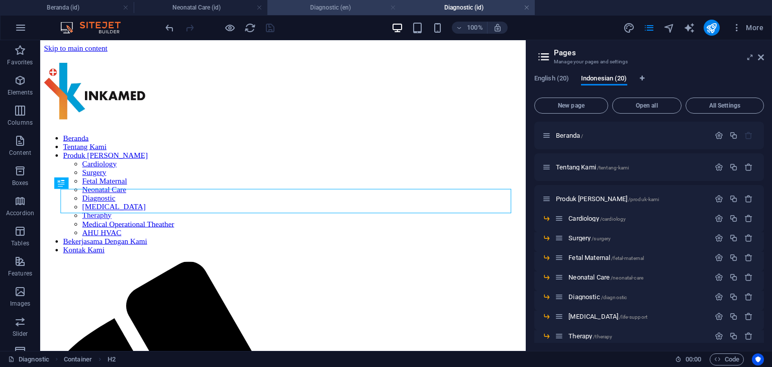
scroll to position [0, 0]
drag, startPoint x: 392, startPoint y: 7, endPoint x: 398, endPoint y: 29, distance: 22.3
click at [392, 7] on link at bounding box center [393, 8] width 6 height 10
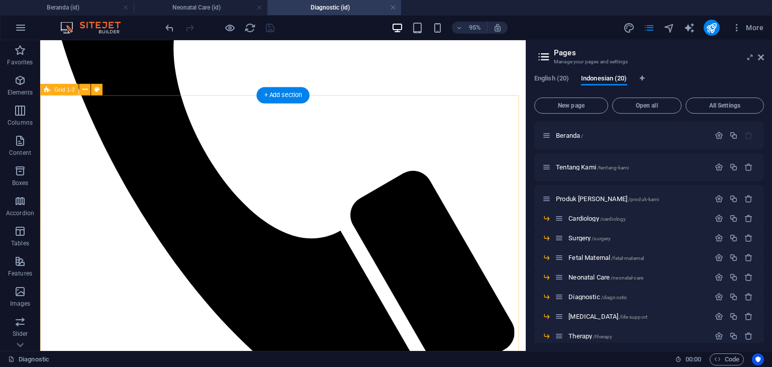
scroll to position [561, 0]
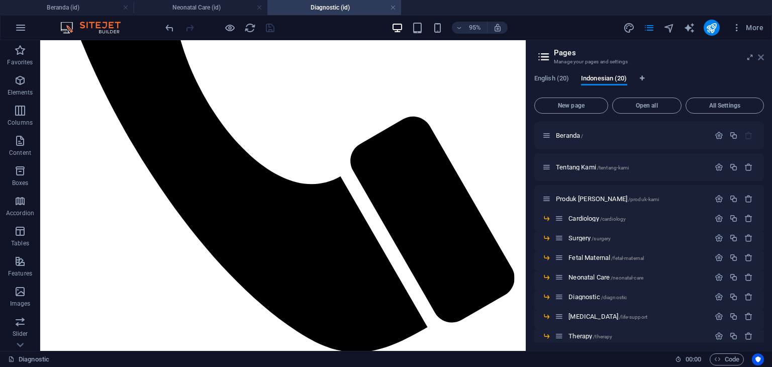
click at [760, 58] on icon at bounding box center [761, 57] width 6 height 8
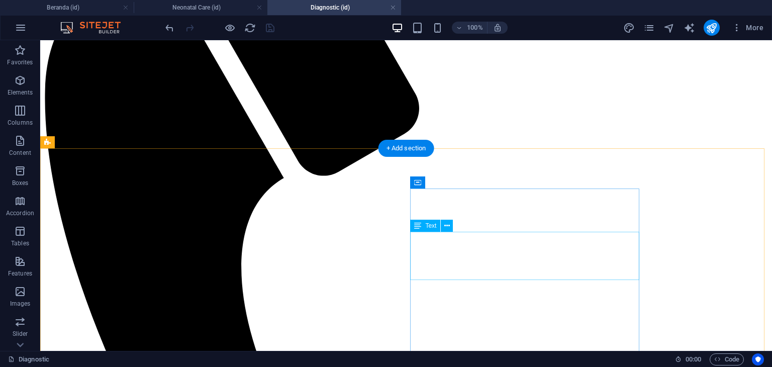
scroll to position [511, 0]
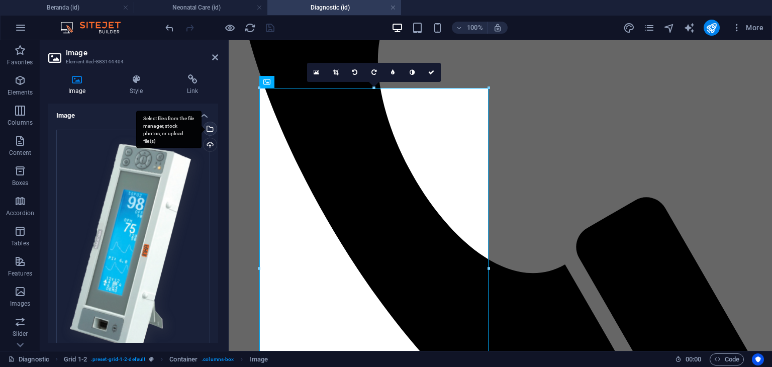
click at [209, 130] on div "Select files from the file manager, stock photos, or upload file(s)" at bounding box center [208, 129] width 15 height 15
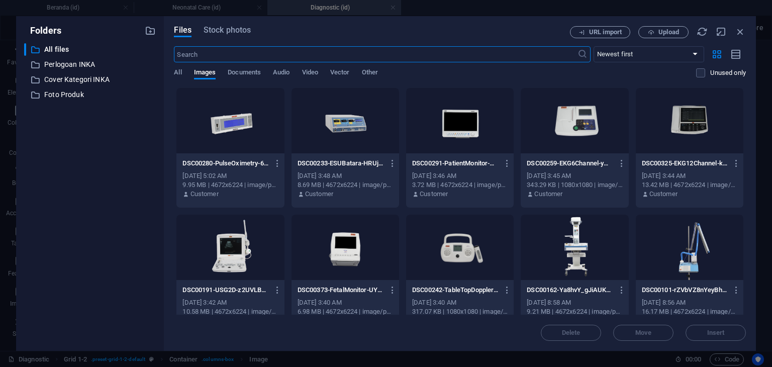
click at [232, 125] on div at bounding box center [230, 120] width 108 height 65
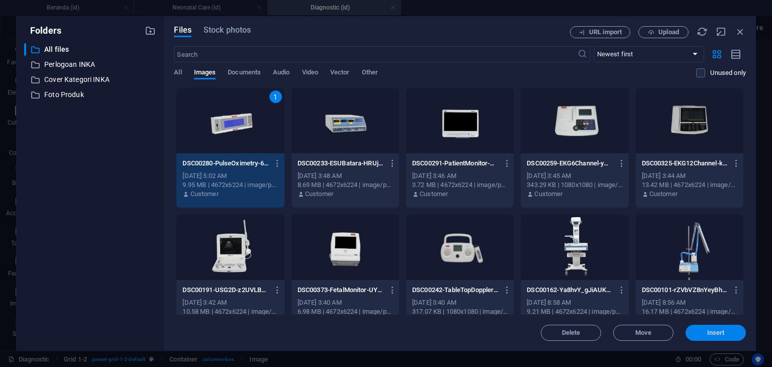
click at [732, 332] on span "Insert" at bounding box center [715, 333] width 52 height 6
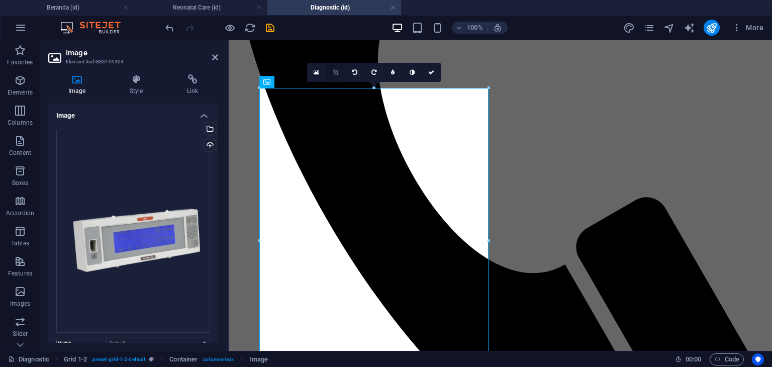
click at [337, 71] on icon at bounding box center [336, 72] width 6 height 6
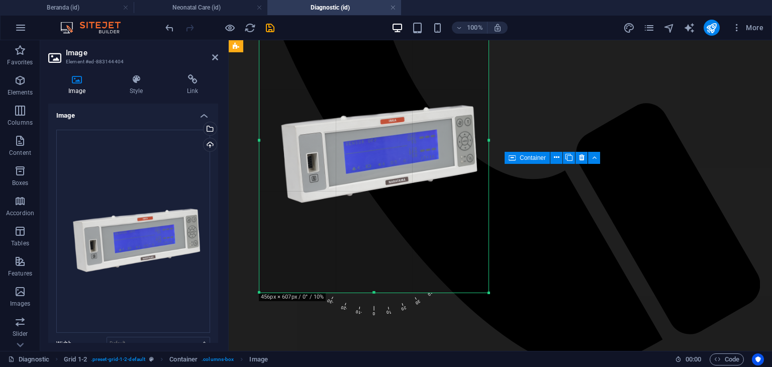
scroll to position [611, 0]
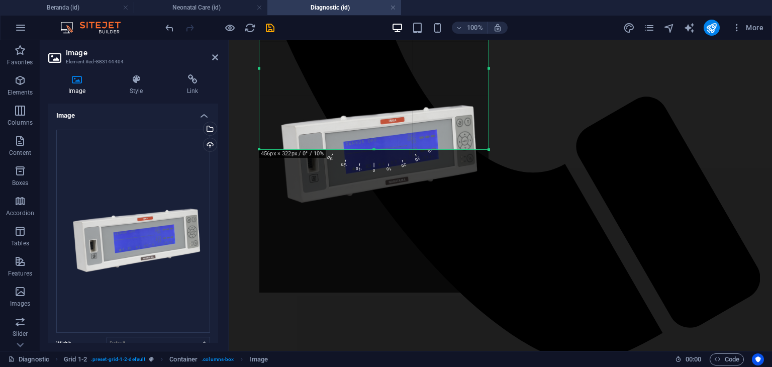
drag, startPoint x: 374, startPoint y: 261, endPoint x: 394, endPoint y: 149, distance: 113.3
click at [394, 149] on div at bounding box center [373, 150] width 229 height 4
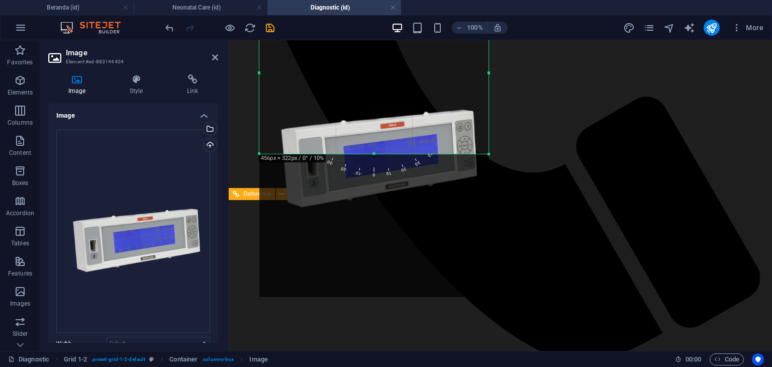
scroll to position [461, 0]
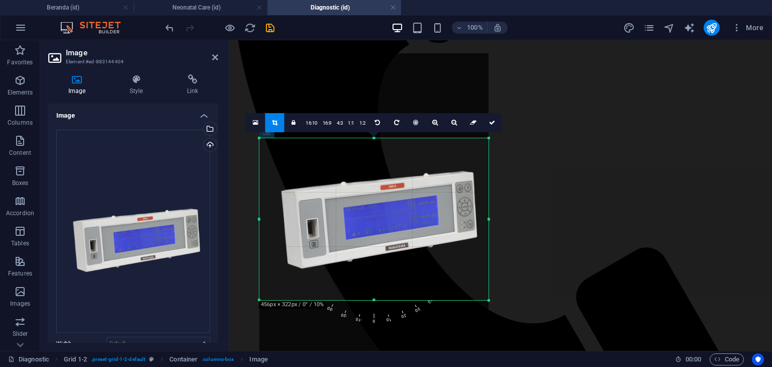
drag, startPoint x: 396, startPoint y: 274, endPoint x: 395, endPoint y: 189, distance: 84.9
click at [395, 189] on div at bounding box center [373, 205] width 229 height 305
click at [491, 121] on icon at bounding box center [492, 123] width 6 height 6
type input "456"
select select "px"
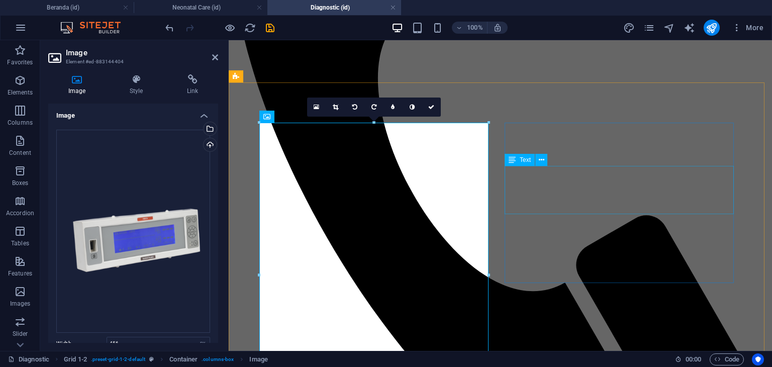
scroll to position [511, 0]
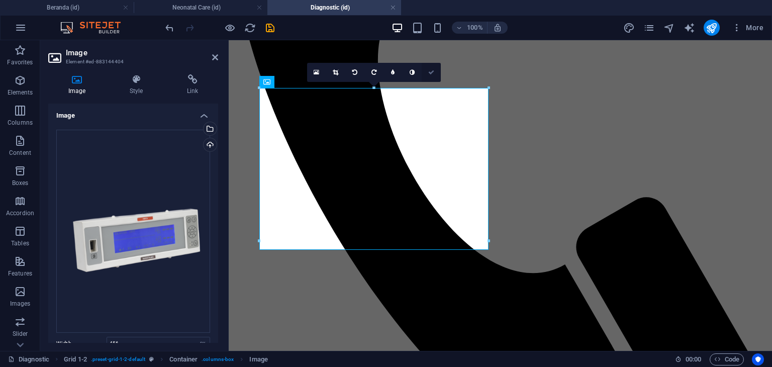
click at [433, 72] on icon at bounding box center [431, 72] width 6 height 6
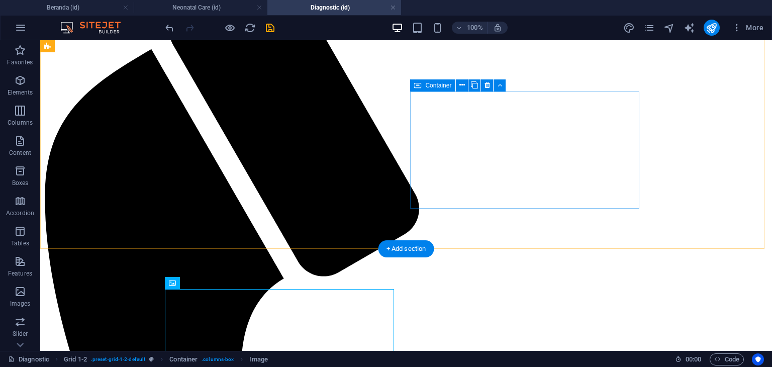
scroll to position [109, 0]
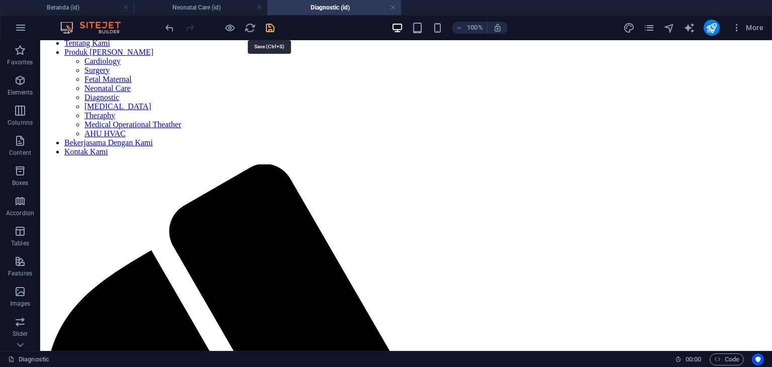
click at [269, 25] on icon "save" at bounding box center [270, 28] width 12 height 12
click at [649, 23] on icon "pages" at bounding box center [649, 28] width 12 height 12
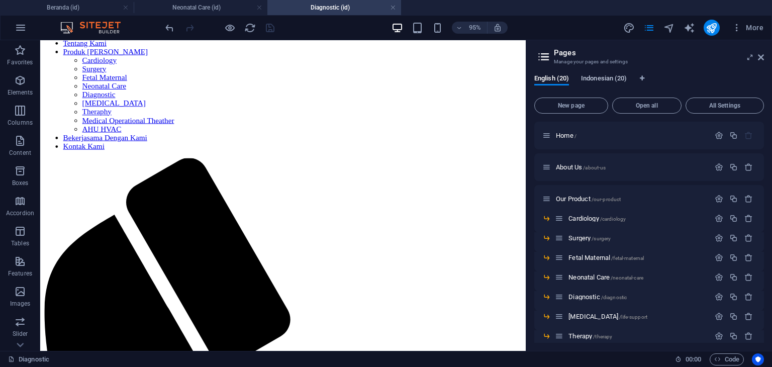
click at [615, 79] on span "Indonesian (20)" at bounding box center [604, 79] width 46 height 14
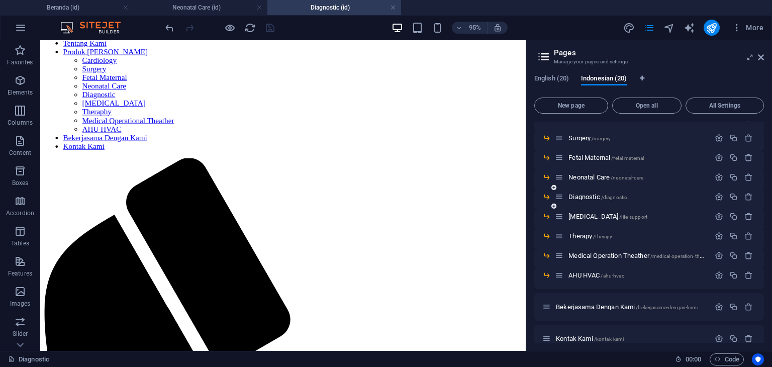
scroll to position [100, 0]
click at [602, 218] on span "[MEDICAL_DATA] /life-support" at bounding box center [607, 216] width 79 height 8
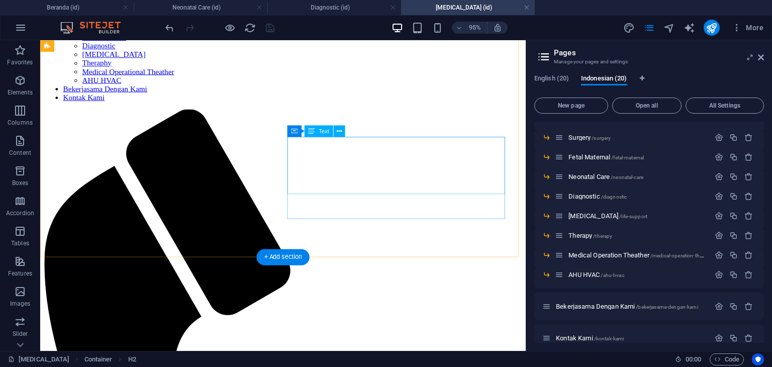
scroll to position [210, 0]
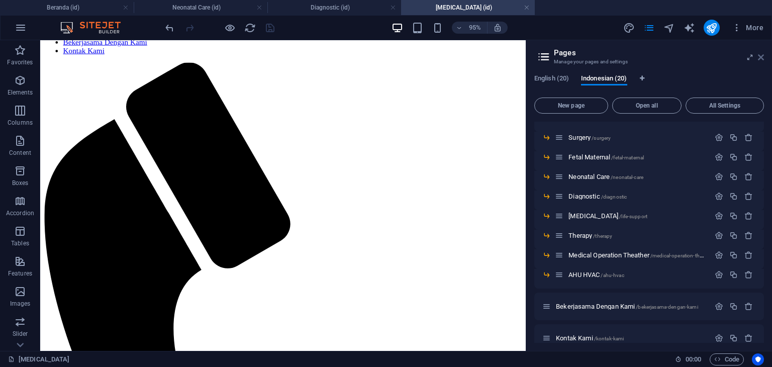
click at [760, 58] on icon at bounding box center [761, 57] width 6 height 8
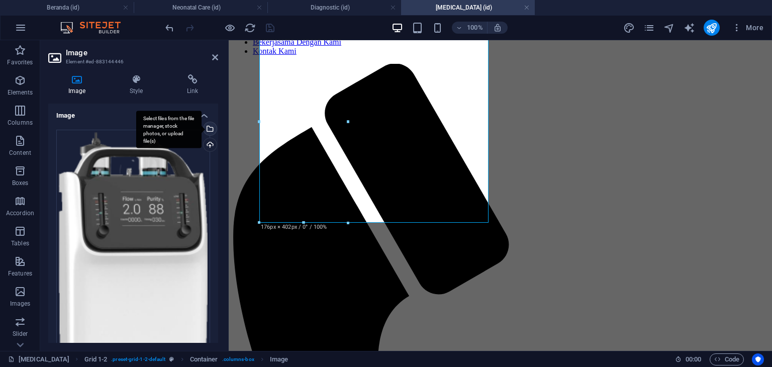
click at [208, 131] on div "Select files from the file manager, stock photos, or upload file(s)" at bounding box center [208, 129] width 15 height 15
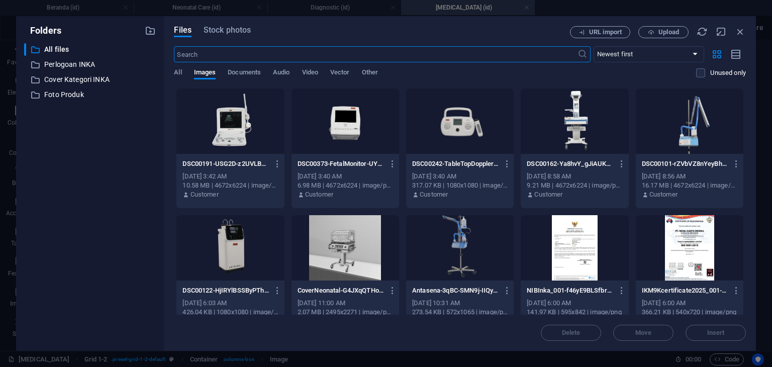
scroll to position [151, 0]
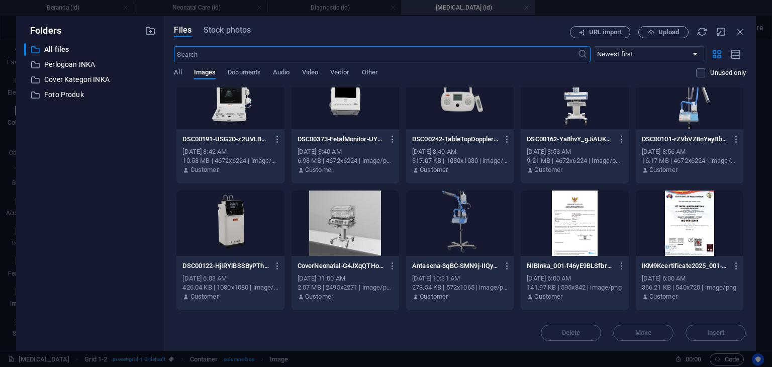
click at [218, 231] on div at bounding box center [230, 222] width 108 height 65
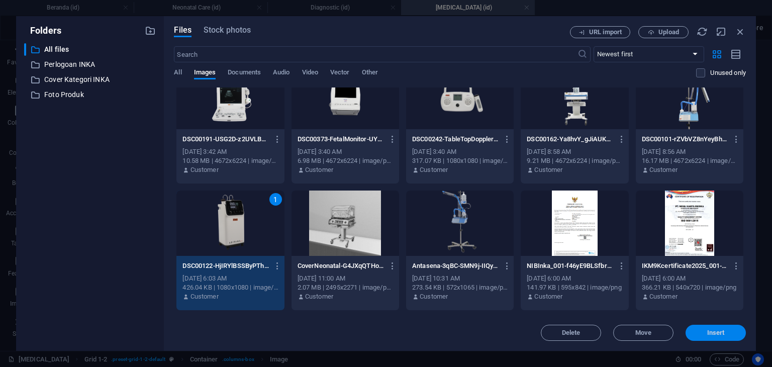
drag, startPoint x: 712, startPoint y: 331, endPoint x: 462, endPoint y: 285, distance: 254.4
click at [712, 331] on span "Insert" at bounding box center [716, 333] width 18 height 6
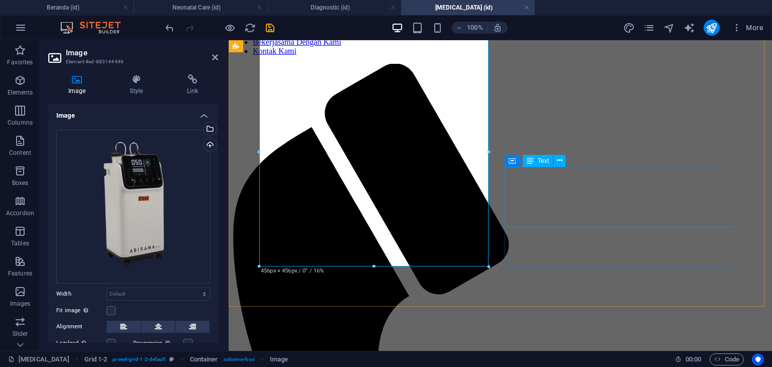
scroll to position [159, 0]
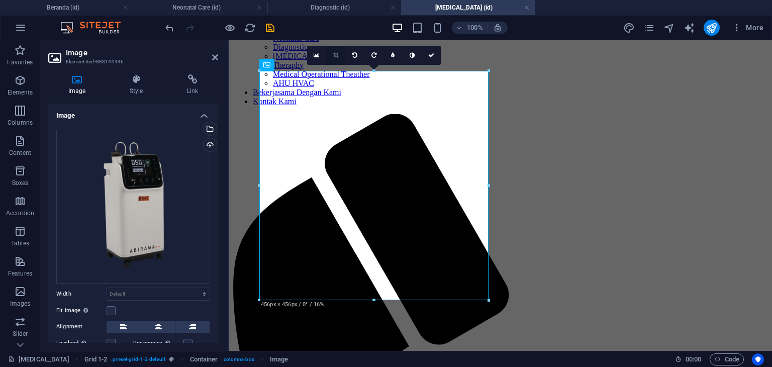
click at [335, 50] on link at bounding box center [335, 55] width 19 height 19
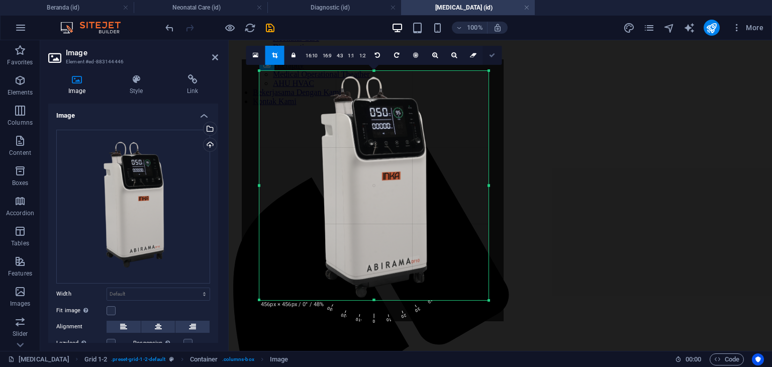
click at [491, 55] on icon at bounding box center [492, 55] width 6 height 6
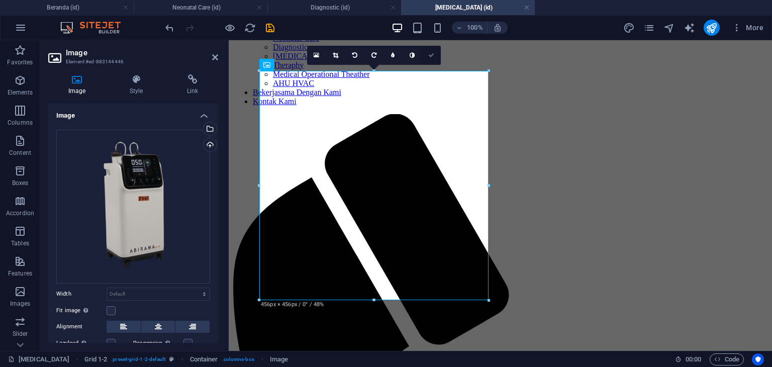
click at [431, 56] on icon at bounding box center [431, 55] width 6 height 6
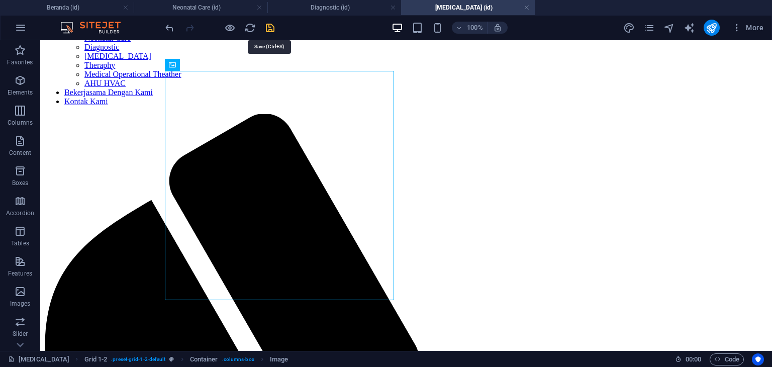
click at [267, 29] on icon "save" at bounding box center [270, 28] width 12 height 12
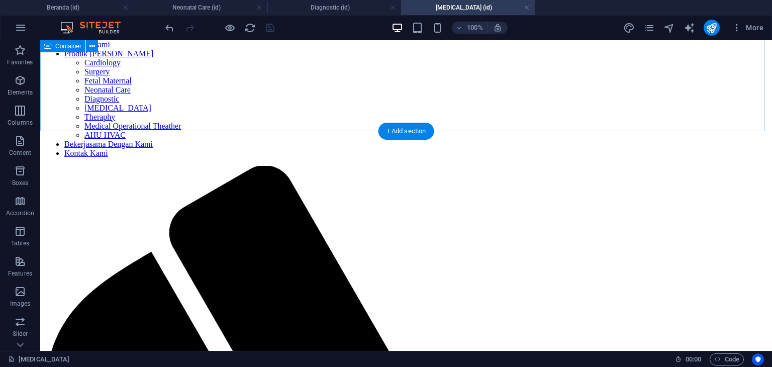
scroll to position [59, 0]
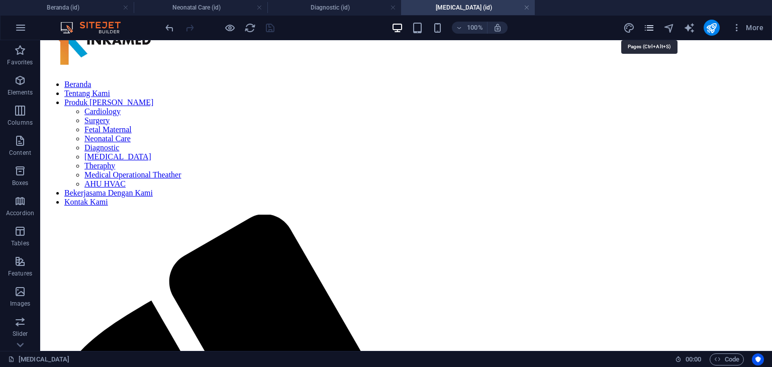
click at [651, 27] on icon "pages" at bounding box center [649, 28] width 12 height 12
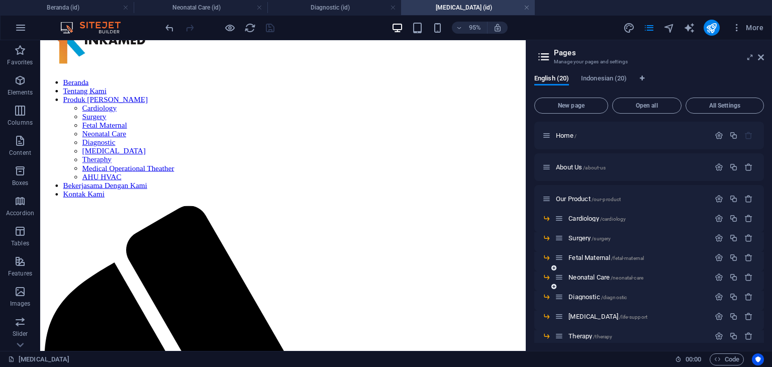
scroll to position [50, 0]
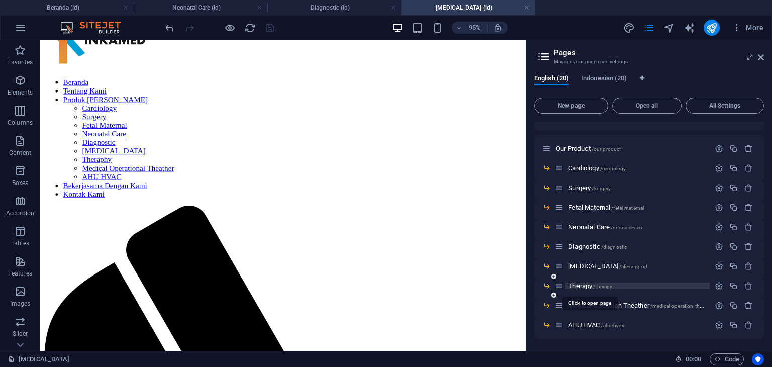
click at [579, 285] on span "Therapy /therapy" at bounding box center [590, 286] width 44 height 8
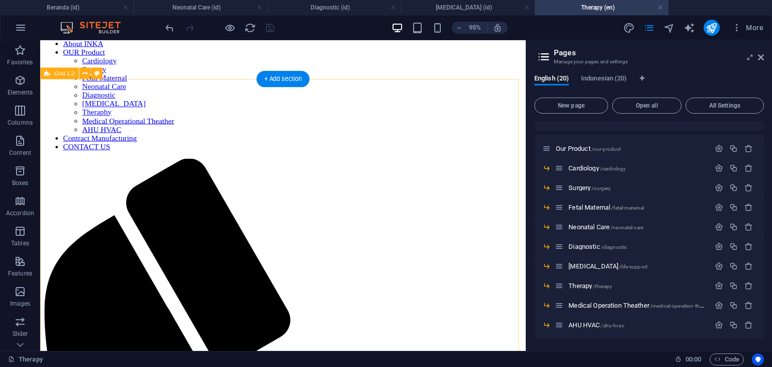
scroll to position [209, 0]
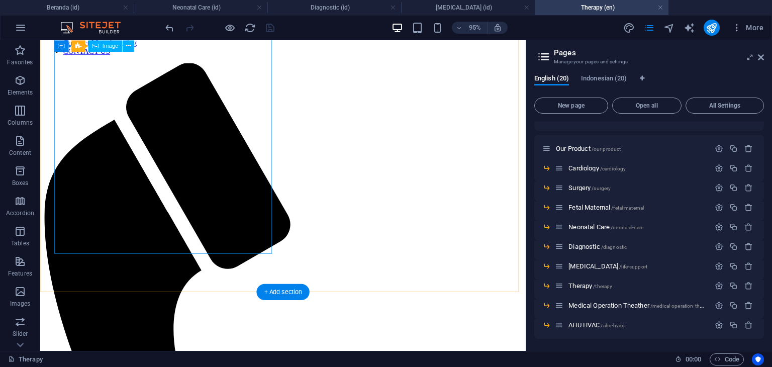
select select "px"
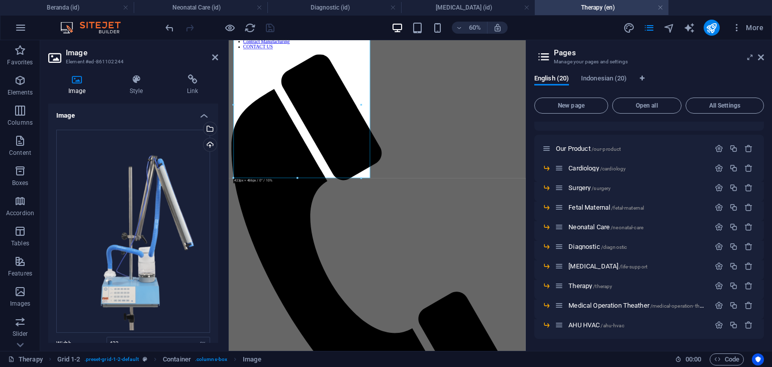
scroll to position [204, 0]
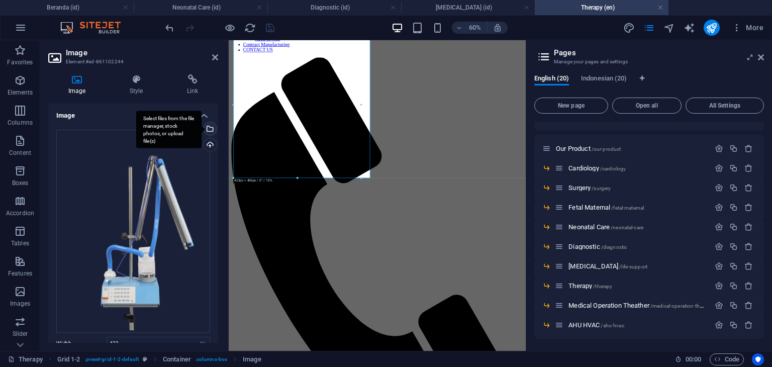
click at [201, 127] on div "Select files from the file manager, stock photos, or upload file(s)" at bounding box center [168, 130] width 65 height 38
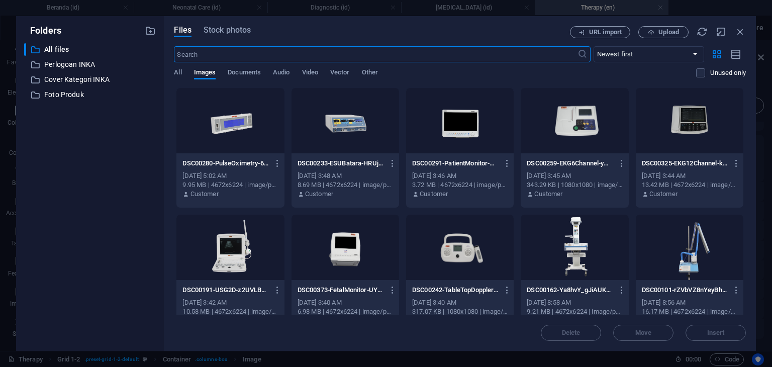
scroll to position [0, 0]
click at [742, 29] on icon "button" at bounding box center [740, 31] width 11 height 11
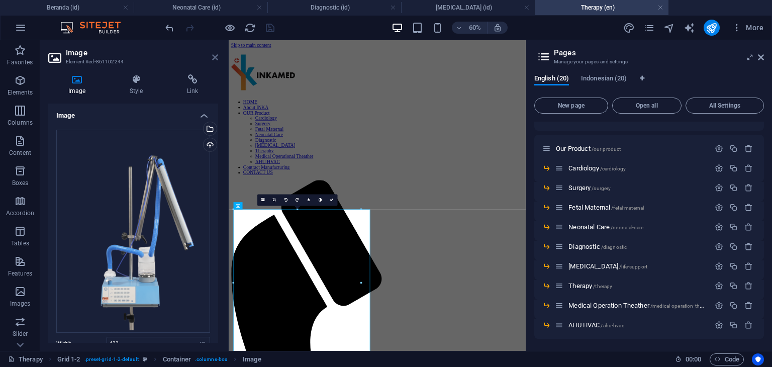
click at [215, 57] on icon at bounding box center [215, 57] width 6 height 8
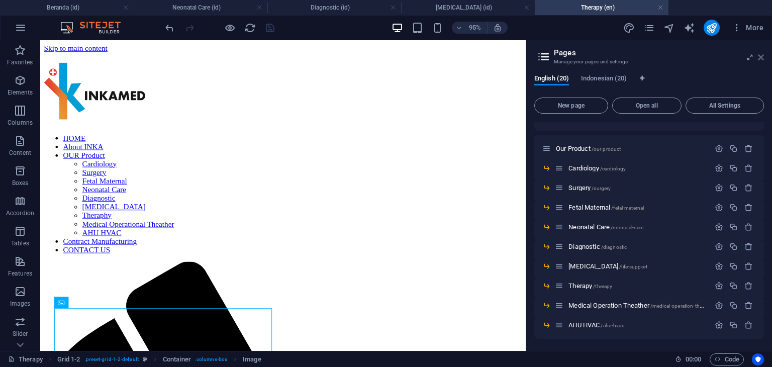
drag, startPoint x: 760, startPoint y: 56, endPoint x: 677, endPoint y: 53, distance: 82.5
click at [760, 56] on icon at bounding box center [761, 57] width 6 height 8
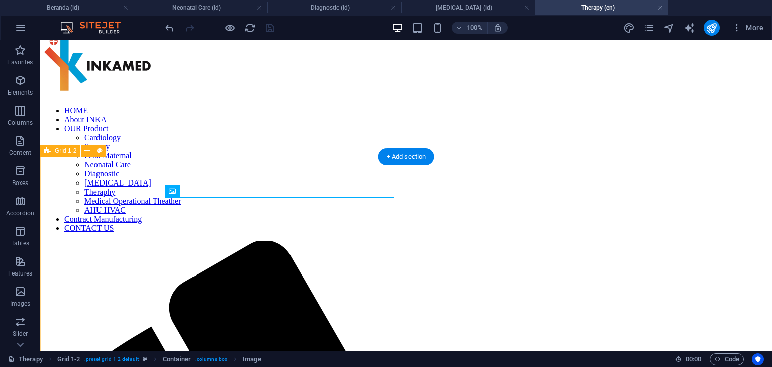
scroll to position [58, 0]
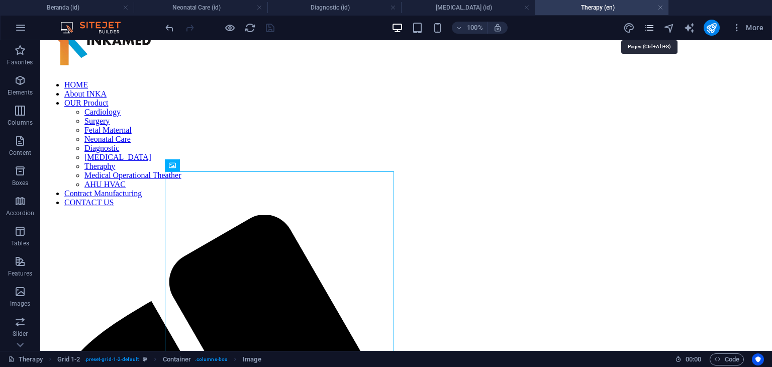
click at [650, 30] on icon "pages" at bounding box center [649, 28] width 12 height 12
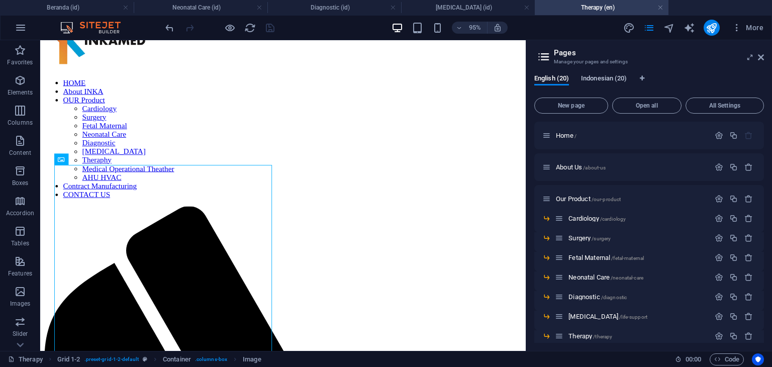
click at [605, 79] on span "Indonesian (20)" at bounding box center [604, 79] width 46 height 14
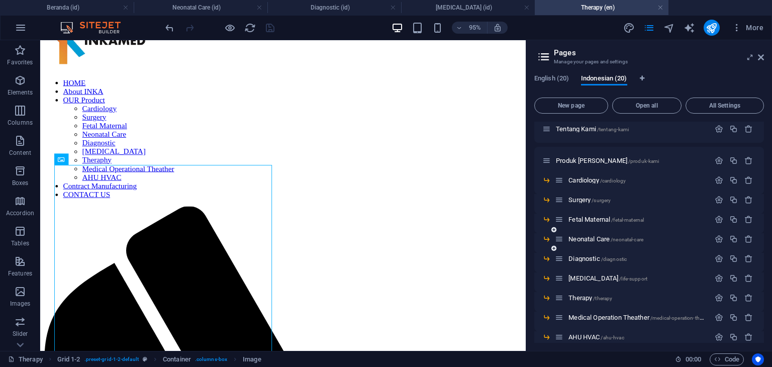
scroll to position [100, 0]
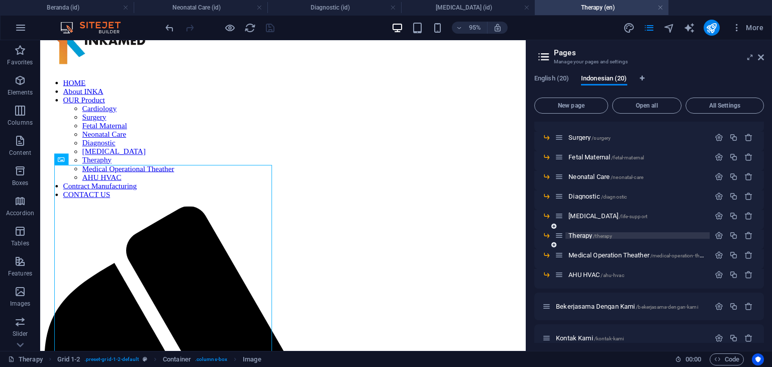
click at [579, 236] on span "Therapy /therapy" at bounding box center [590, 236] width 44 height 8
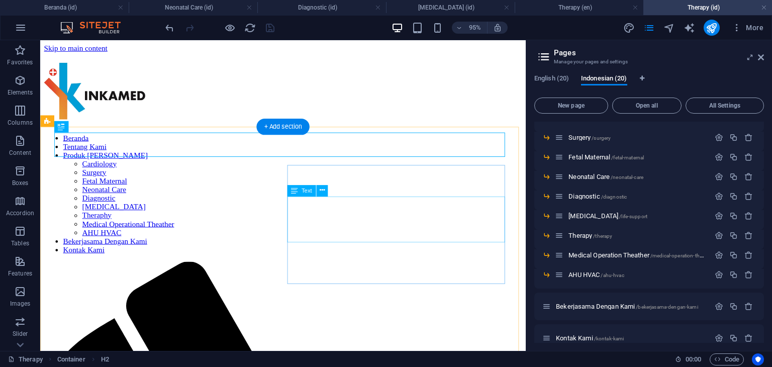
scroll to position [59, 0]
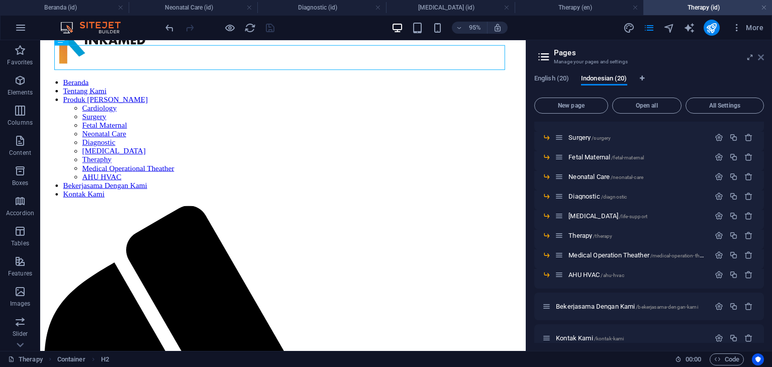
drag, startPoint x: 761, startPoint y: 58, endPoint x: 659, endPoint y: 23, distance: 107.6
click at [761, 58] on icon at bounding box center [761, 57] width 6 height 8
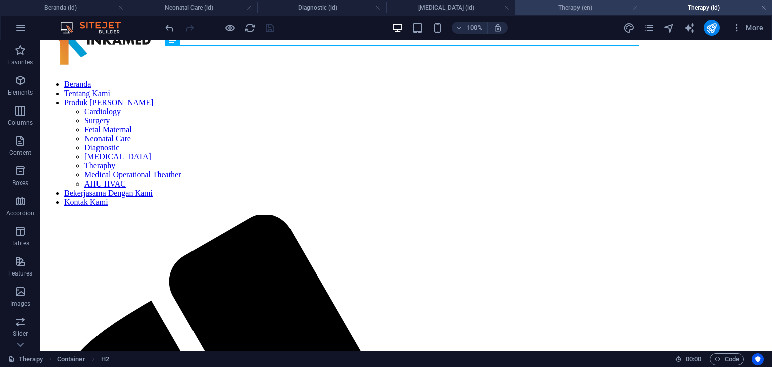
click at [635, 8] on link at bounding box center [635, 8] width 6 height 10
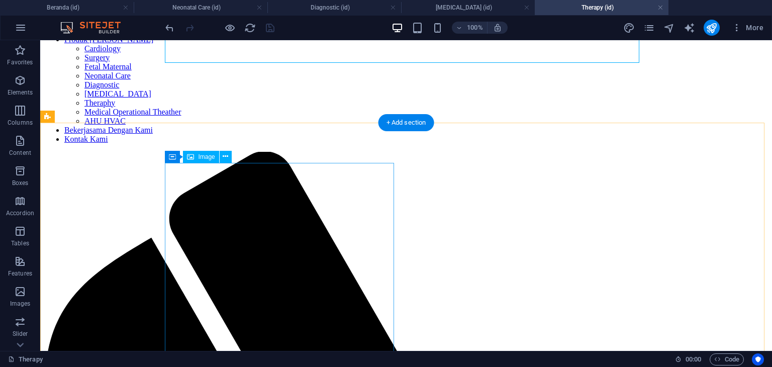
scroll to position [159, 0]
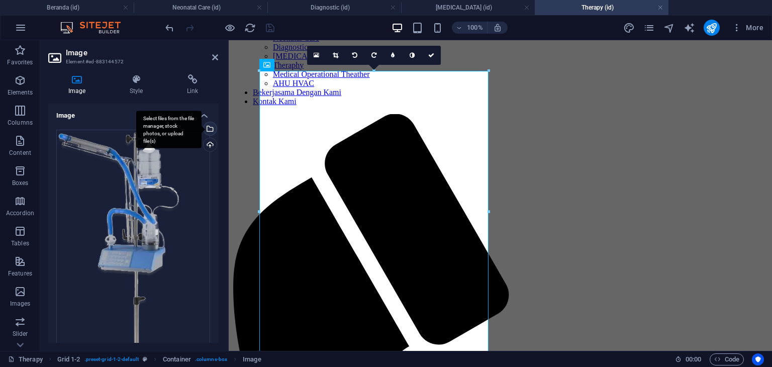
click at [208, 129] on div "Select files from the file manager, stock photos, or upload file(s)" at bounding box center [208, 129] width 15 height 15
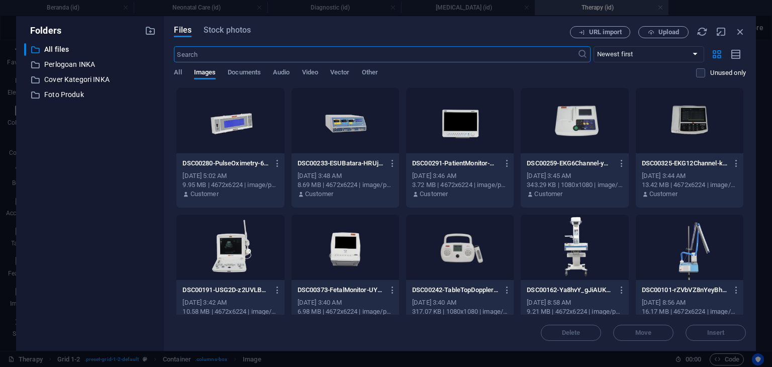
click at [693, 243] on div at bounding box center [690, 247] width 108 height 65
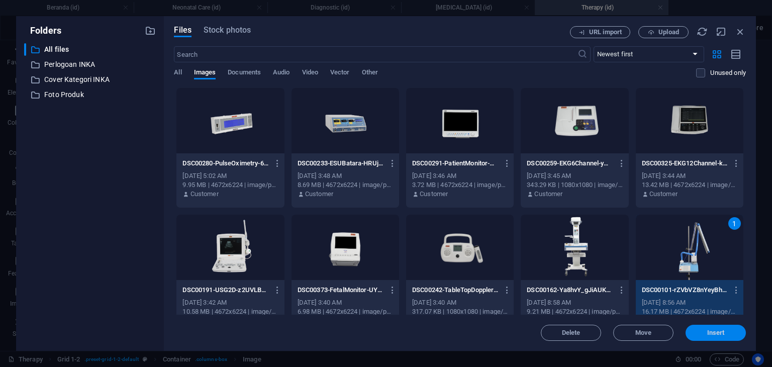
drag, startPoint x: 709, startPoint y: 334, endPoint x: 472, endPoint y: 288, distance: 242.1
click at [709, 334] on span "Insert" at bounding box center [716, 333] width 18 height 6
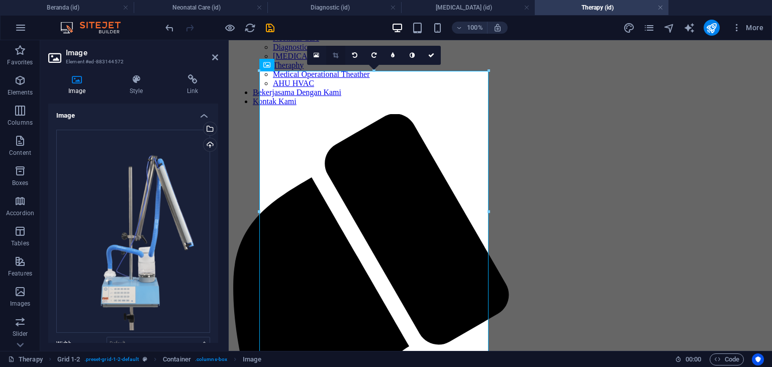
click at [336, 57] on icon at bounding box center [336, 55] width 6 height 6
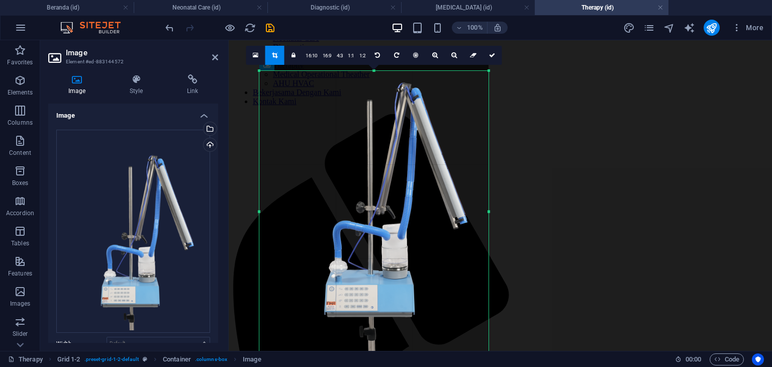
drag, startPoint x: 391, startPoint y: 189, endPoint x: 392, endPoint y: 180, distance: 9.1
click at [392, 180] on div at bounding box center [373, 199] width 229 height 305
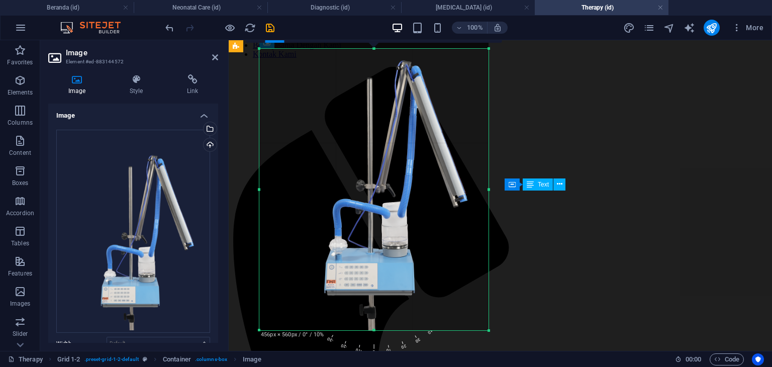
scroll to position [210, 0]
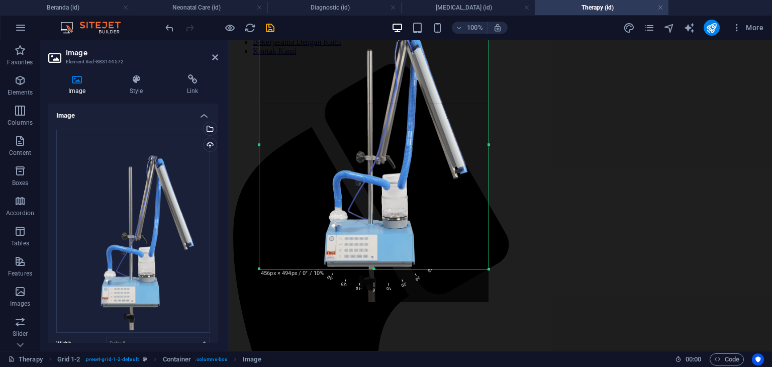
drag, startPoint x: 376, startPoint y: 302, endPoint x: 379, endPoint y: 269, distance: 33.3
click at [379, 269] on div at bounding box center [373, 269] width 229 height 4
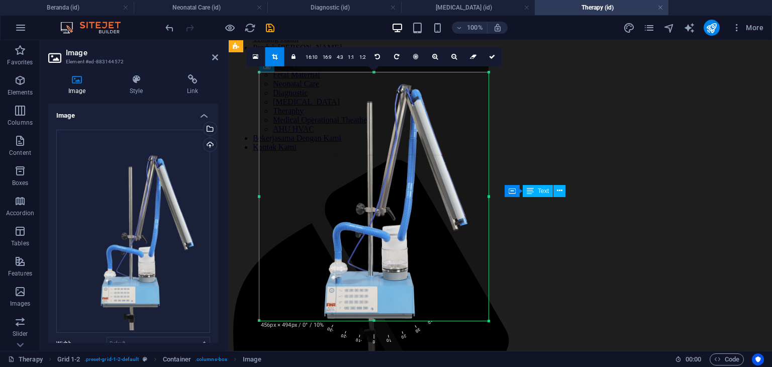
scroll to position [109, 0]
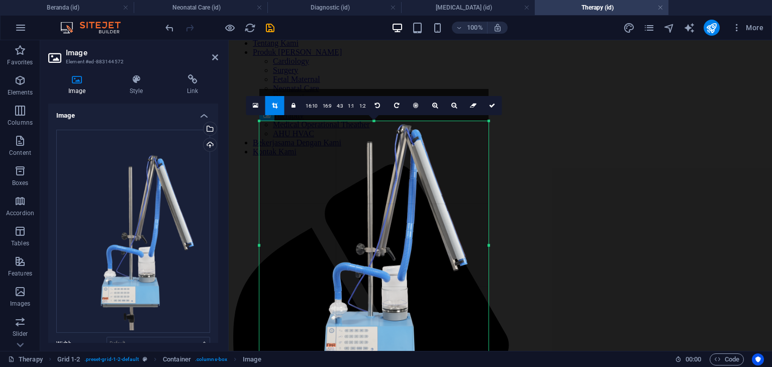
drag, startPoint x: 418, startPoint y: 246, endPoint x: 416, endPoint y: 238, distance: 8.8
click at [416, 238] on div at bounding box center [373, 241] width 229 height 305
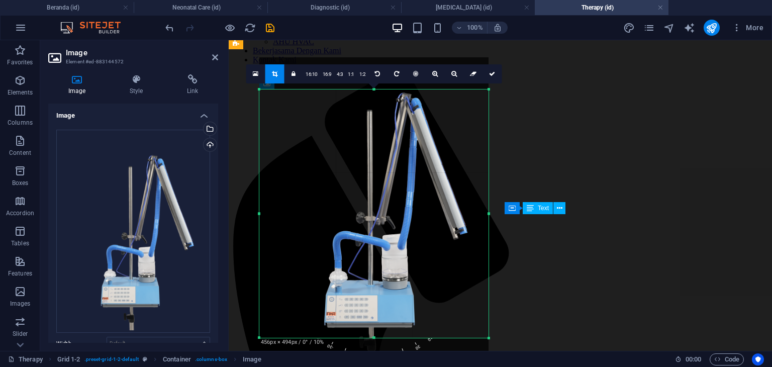
scroll to position [210, 0]
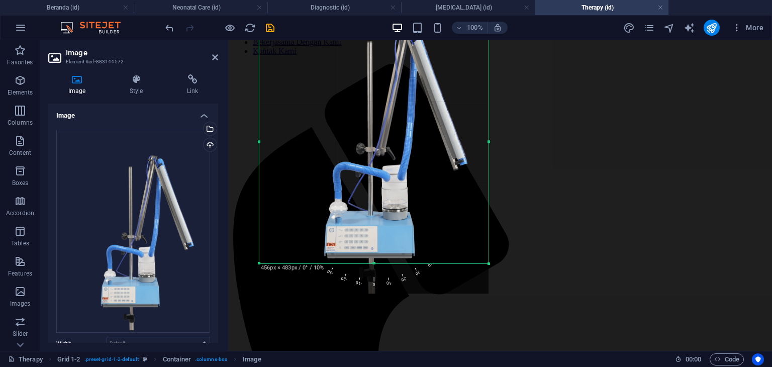
drag, startPoint x: 374, startPoint y: 268, endPoint x: 373, endPoint y: 262, distance: 6.1
click at [373, 262] on div at bounding box center [373, 264] width 229 height 4
drag, startPoint x: 382, startPoint y: 278, endPoint x: 382, endPoint y: 265, distance: 12.6
click at [382, 276] on div "180 170 160 150 140 130 120 110 100 90 80 70 60 50 40 30 20 10 0 -10 -20 -30 -4…" at bounding box center [373, 196] width 183 height 183
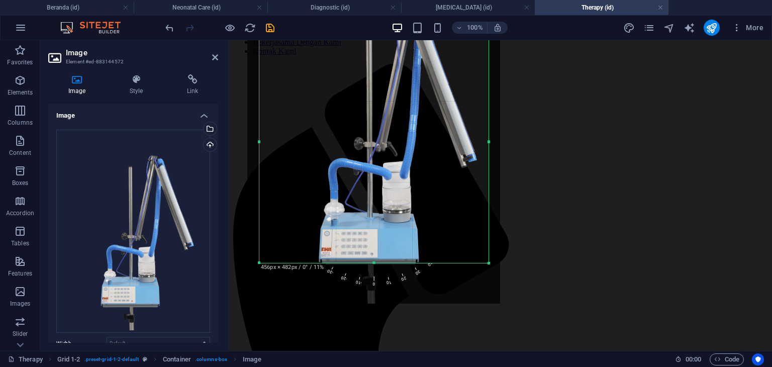
click at [387, 278] on span "10" at bounding box center [382, 241] width 27 height 92
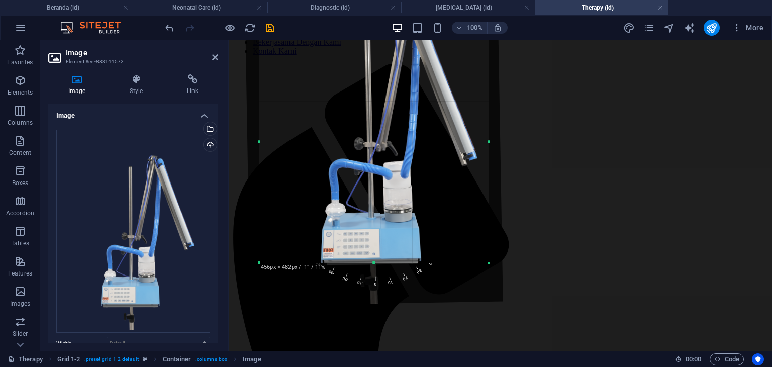
drag, startPoint x: 372, startPoint y: 282, endPoint x: 391, endPoint y: 277, distance: 20.1
click at [391, 284] on span "10" at bounding box center [383, 241] width 29 height 92
click at [386, 281] on span "10" at bounding box center [383, 241] width 29 height 92
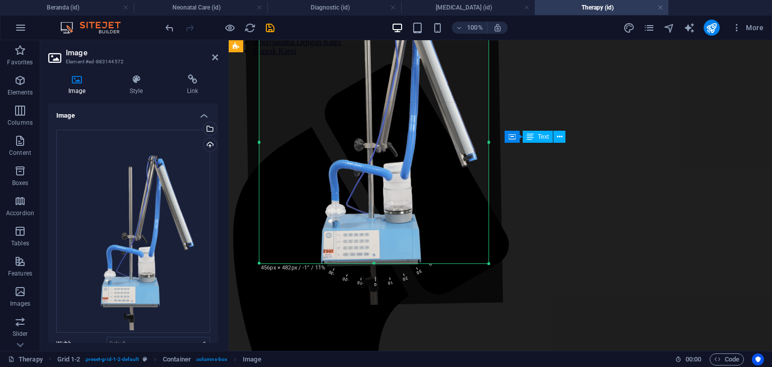
scroll to position [109, 0]
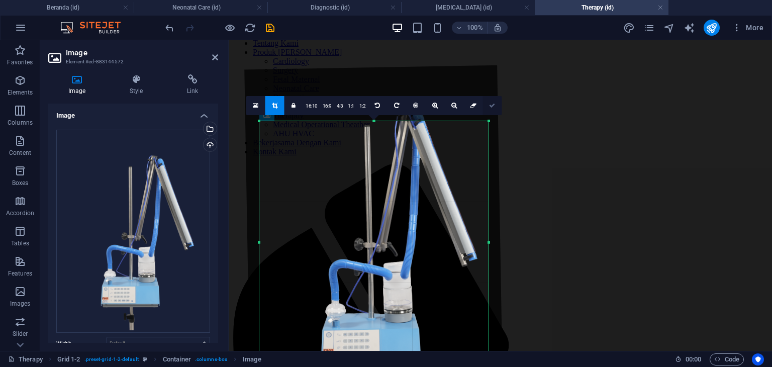
click at [490, 106] on icon at bounding box center [492, 105] width 6 height 6
type input "455"
select select "px"
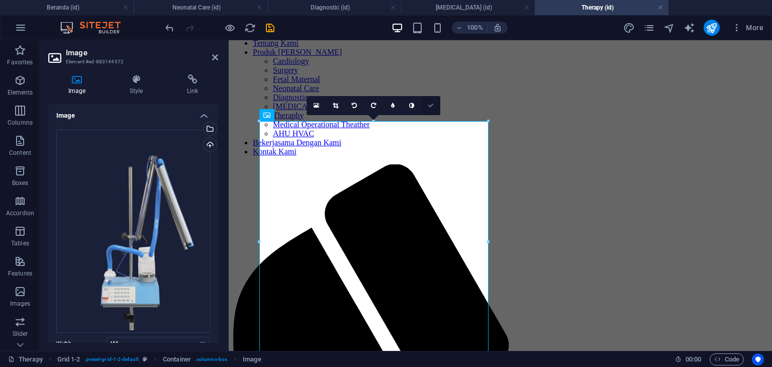
click at [432, 102] on icon at bounding box center [431, 105] width 6 height 6
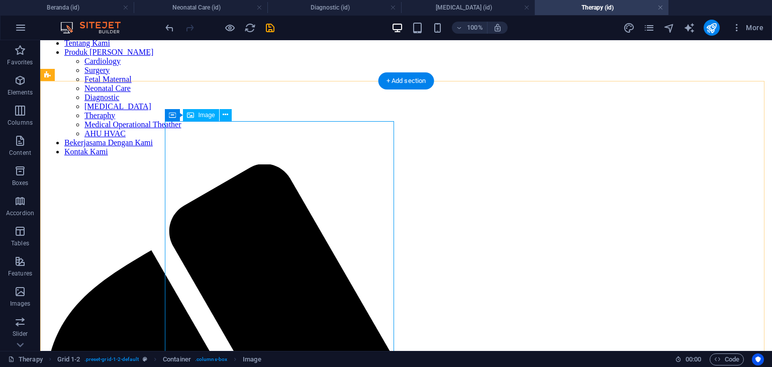
select select "px"
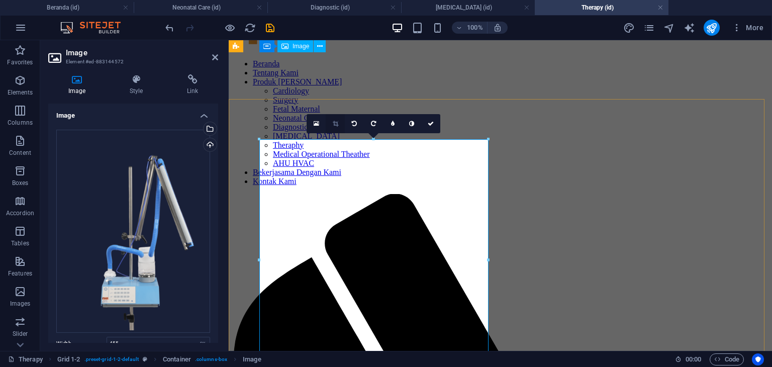
scroll to position [59, 0]
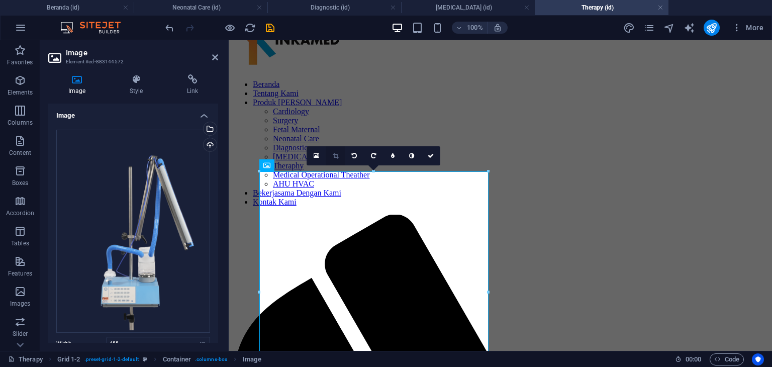
click at [336, 158] on link at bounding box center [335, 155] width 19 height 19
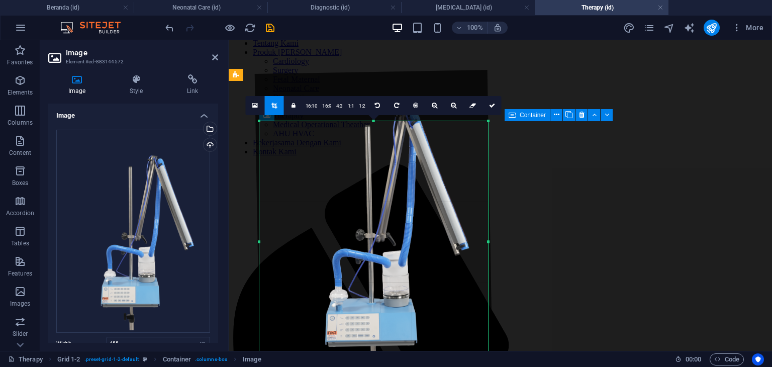
scroll to position [159, 0]
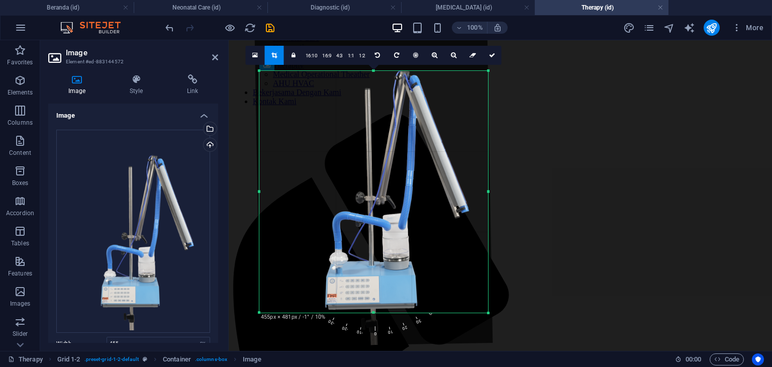
drag, startPoint x: 371, startPoint y: 245, endPoint x: 371, endPoint y: 258, distance: 13.1
click at [371, 258] on div at bounding box center [373, 190] width 238 height 314
click at [373, 317] on div at bounding box center [373, 318] width 229 height 4
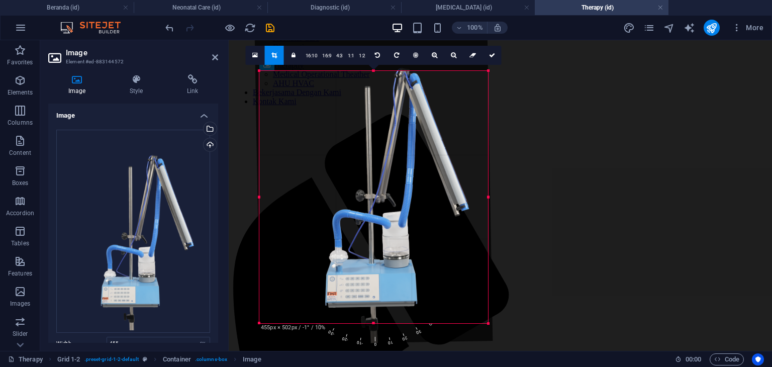
drag, startPoint x: 373, startPoint y: 303, endPoint x: 376, endPoint y: 324, distance: 20.3
click at [376, 324] on div at bounding box center [373, 324] width 229 height 4
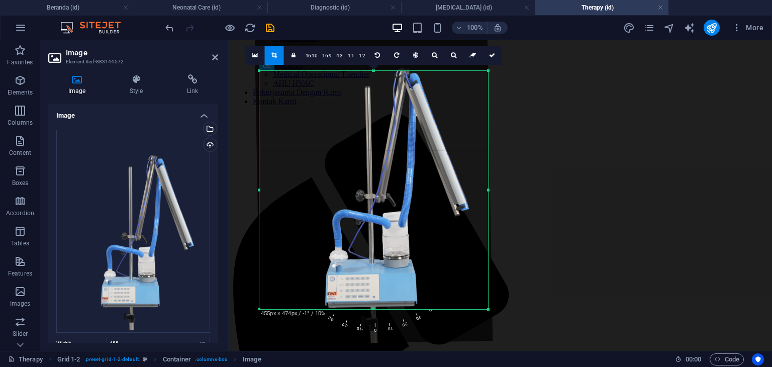
drag, startPoint x: 372, startPoint y: 302, endPoint x: 374, endPoint y: 308, distance: 6.4
click at [374, 308] on div at bounding box center [373, 309] width 229 height 4
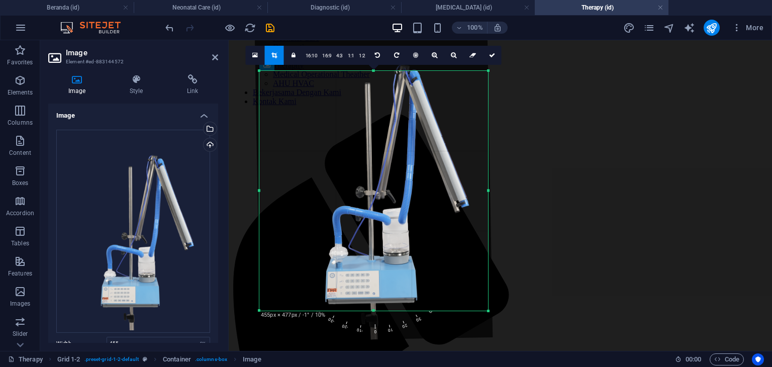
drag, startPoint x: 372, startPoint y: 302, endPoint x: 375, endPoint y: 310, distance: 8.1
click at [375, 310] on div at bounding box center [373, 311] width 229 height 4
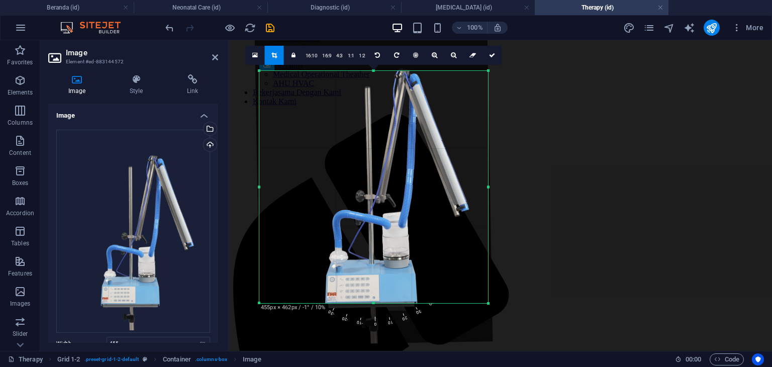
click at [411, 242] on div at bounding box center [374, 188] width 238 height 314
click at [493, 56] on icon at bounding box center [492, 55] width 6 height 6
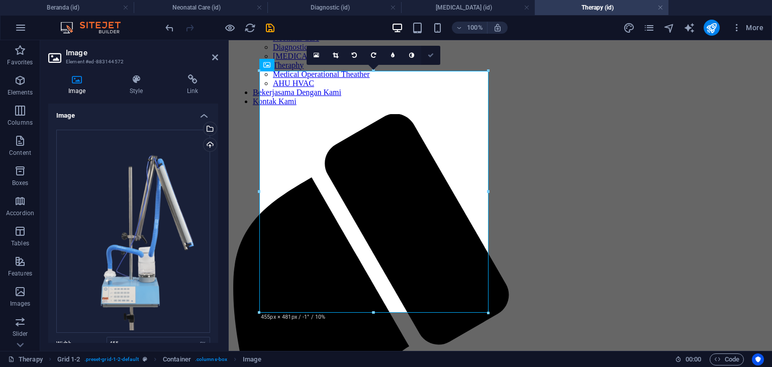
click at [430, 53] on icon at bounding box center [431, 55] width 6 height 6
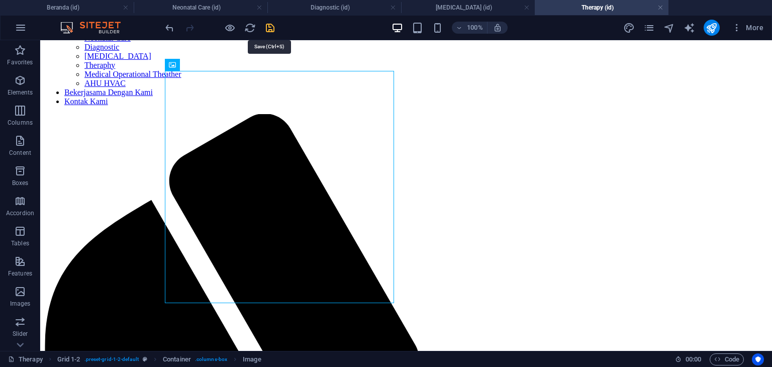
drag, startPoint x: 271, startPoint y: 26, endPoint x: 403, endPoint y: 65, distance: 137.3
click at [271, 26] on icon "save" at bounding box center [270, 28] width 12 height 12
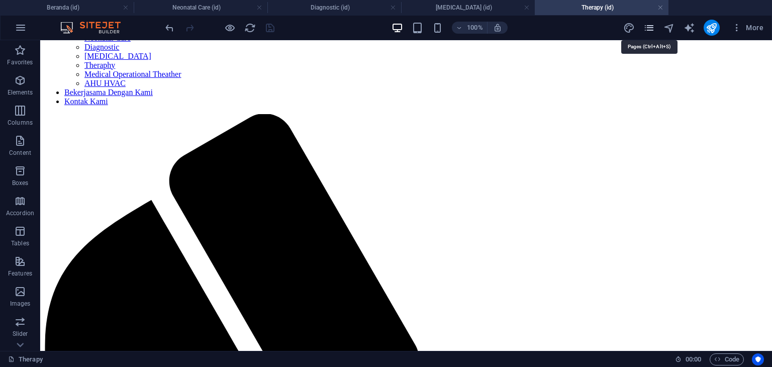
click at [653, 23] on icon "pages" at bounding box center [649, 28] width 12 height 12
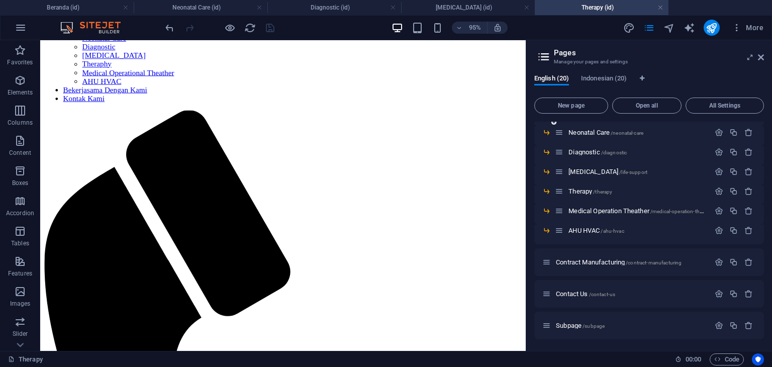
scroll to position [151, 0]
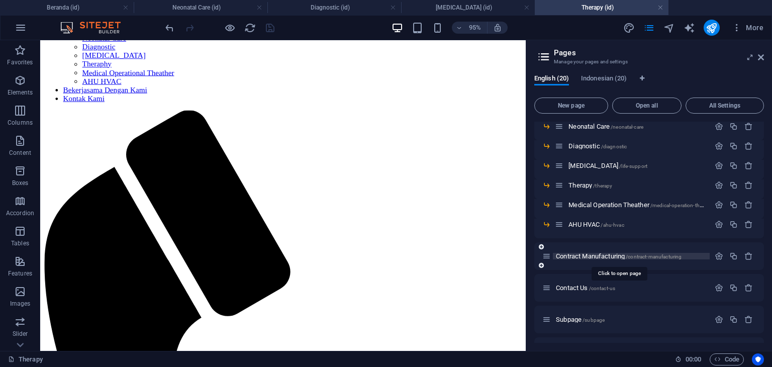
click at [617, 255] on span "Contract Manufacturing /contract-manufacturing" at bounding box center [619, 256] width 126 height 8
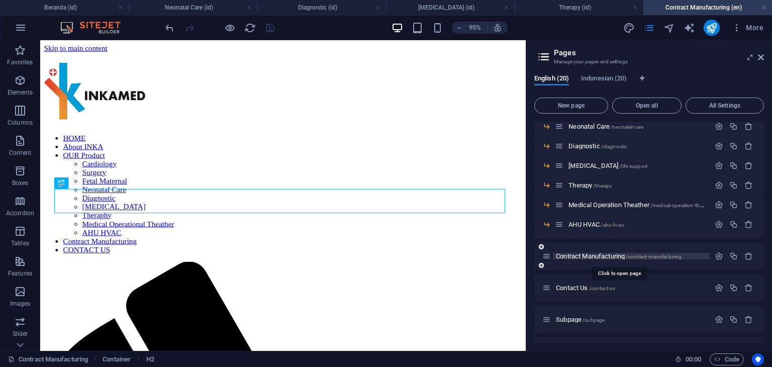
scroll to position [0, 0]
click at [759, 57] on icon at bounding box center [761, 57] width 6 height 8
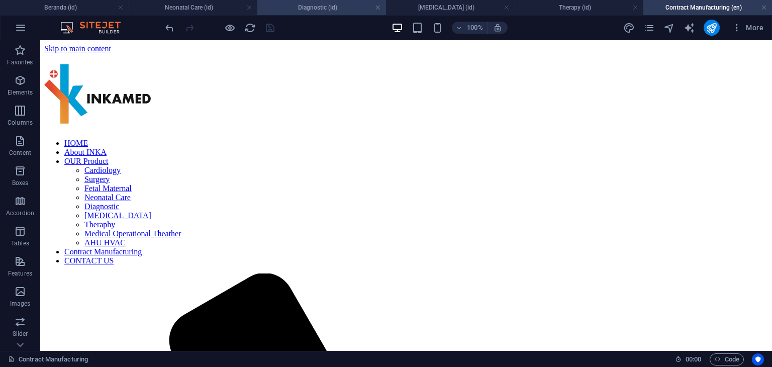
click at [247, 6] on link at bounding box center [249, 8] width 6 height 10
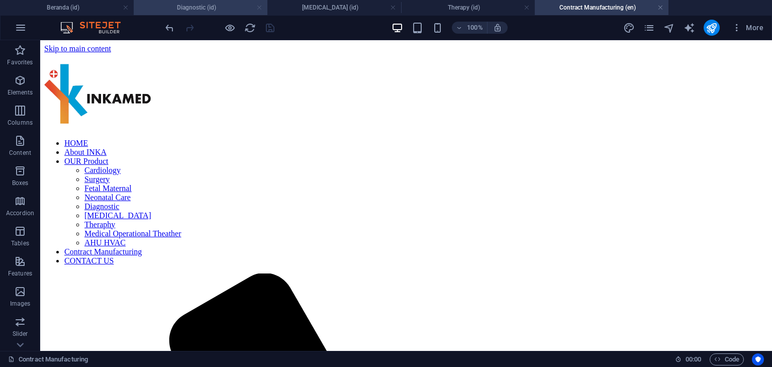
click at [259, 7] on link at bounding box center [259, 8] width 6 height 10
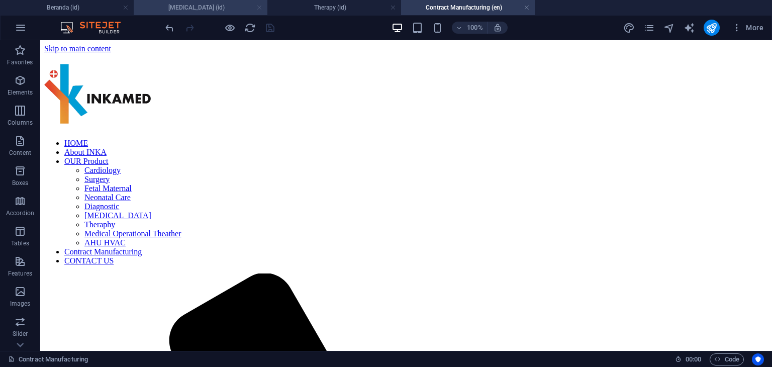
click at [260, 8] on link at bounding box center [259, 8] width 6 height 10
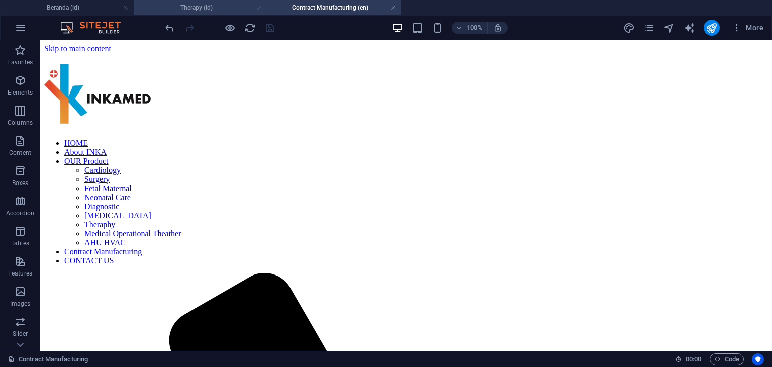
click at [259, 8] on link at bounding box center [259, 8] width 6 height 10
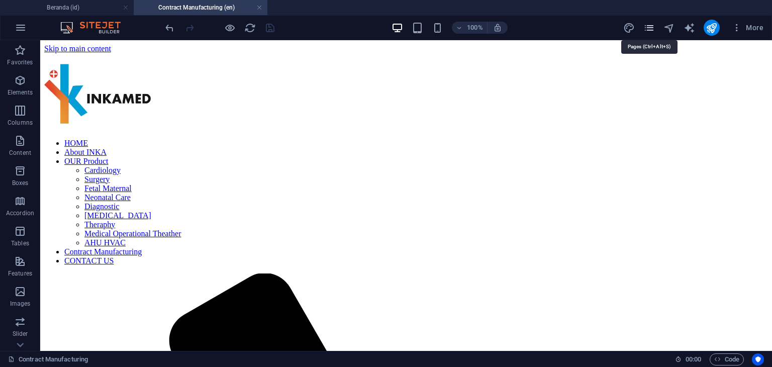
click at [649, 25] on icon "pages" at bounding box center [649, 28] width 12 height 12
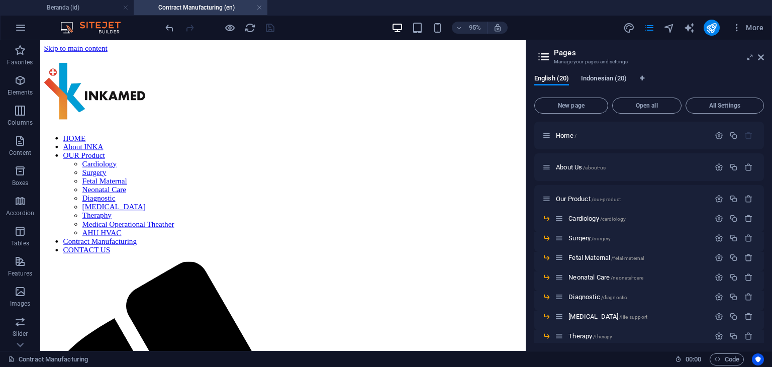
click at [606, 79] on span "Indonesian (20)" at bounding box center [604, 79] width 46 height 14
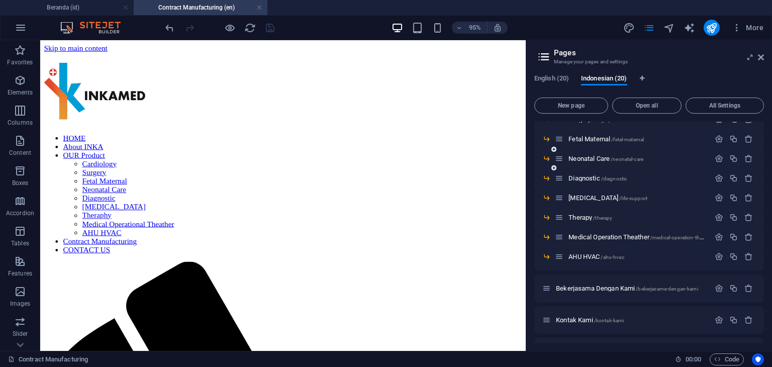
scroll to position [201, 0]
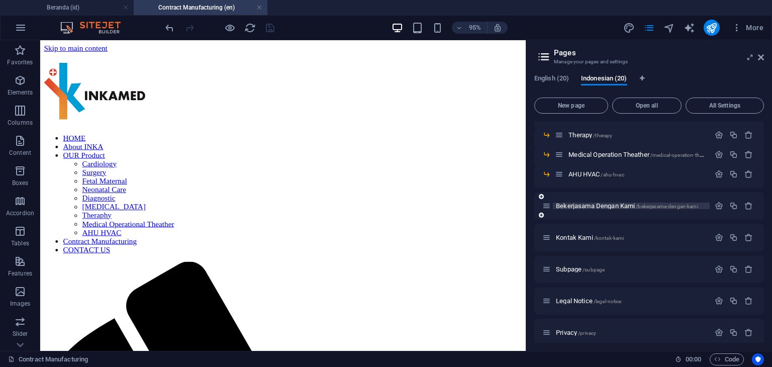
click at [584, 206] on span "Bekerjasama Dengan Kami /bekerjasama-dengan-kami" at bounding box center [627, 206] width 142 height 8
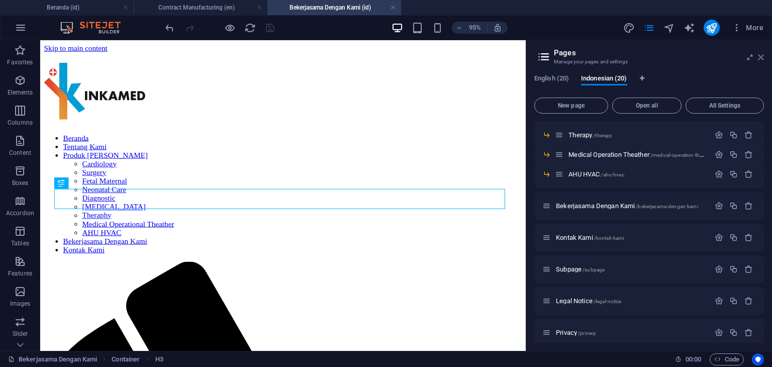
scroll to position [0, 0]
click at [760, 56] on icon at bounding box center [761, 57] width 6 height 8
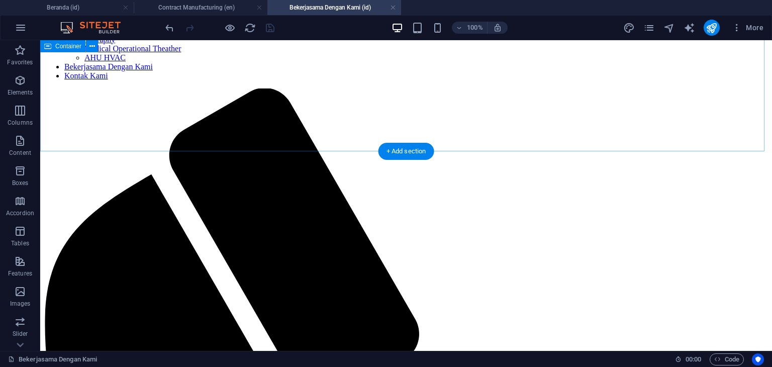
scroll to position [18, 0]
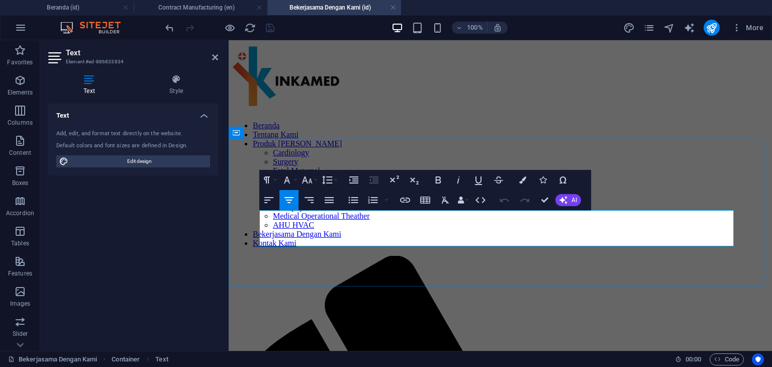
copy div "Apakah anda ingin membuat Peralatan Kesehatan dengan [PERSON_NAME] sendiri ? Na…"
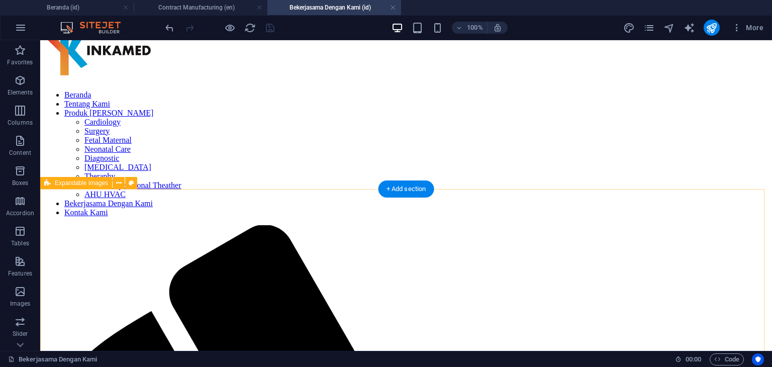
scroll to position [0, 0]
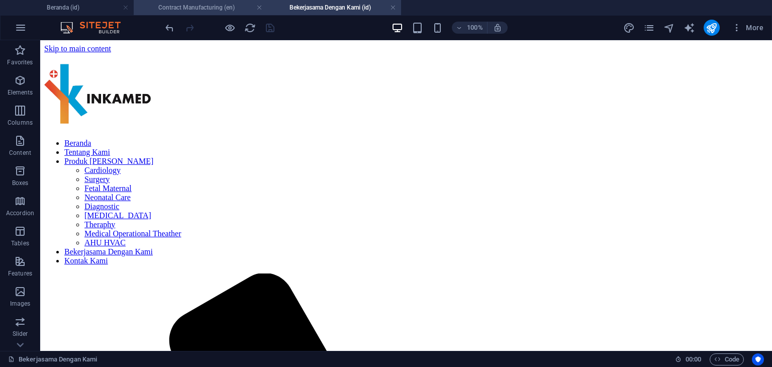
click at [230, 8] on h4 "Contract Manufacturing (en)" at bounding box center [201, 7] width 134 height 11
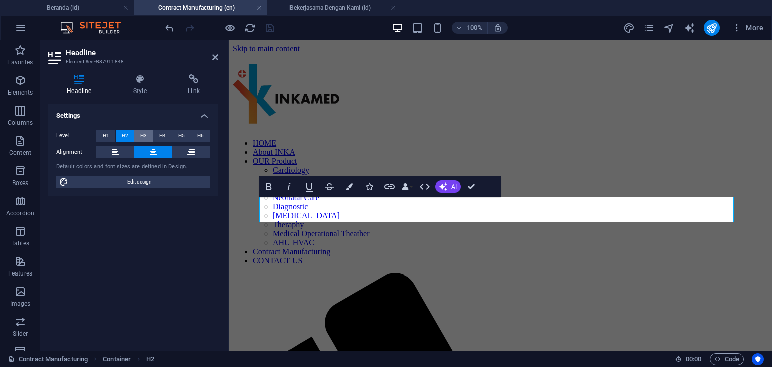
click at [150, 137] on button "H3" at bounding box center [143, 136] width 19 height 12
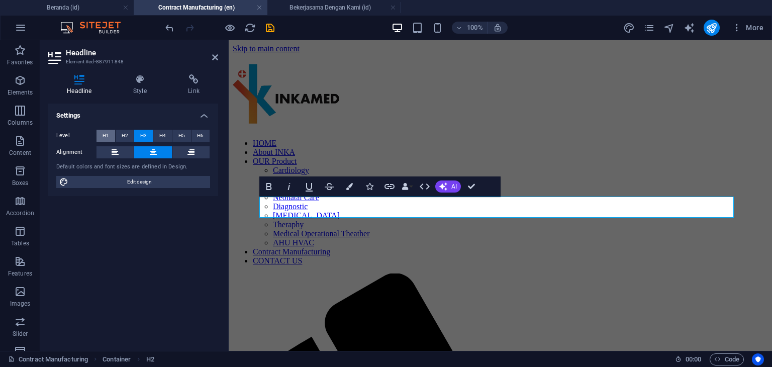
click at [104, 138] on span "H1" at bounding box center [105, 136] width 7 height 12
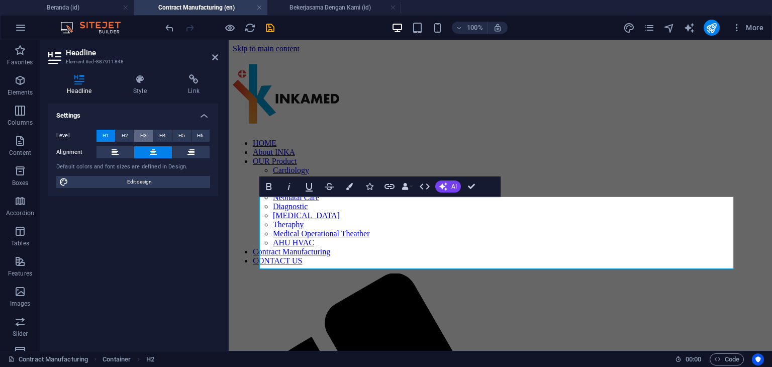
click at [143, 135] on span "H3" at bounding box center [143, 136] width 7 height 12
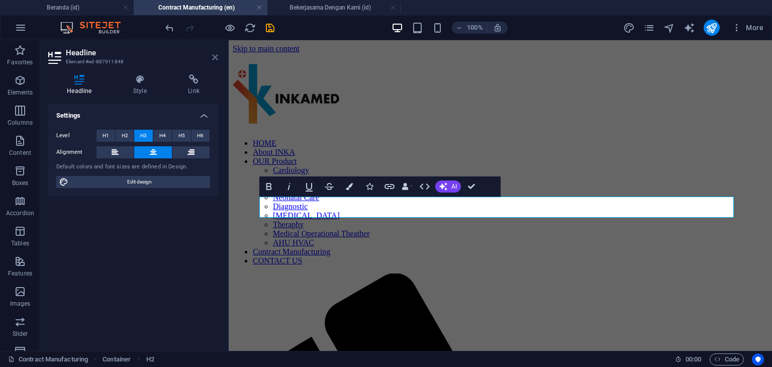
click at [215, 54] on icon at bounding box center [215, 57] width 6 height 8
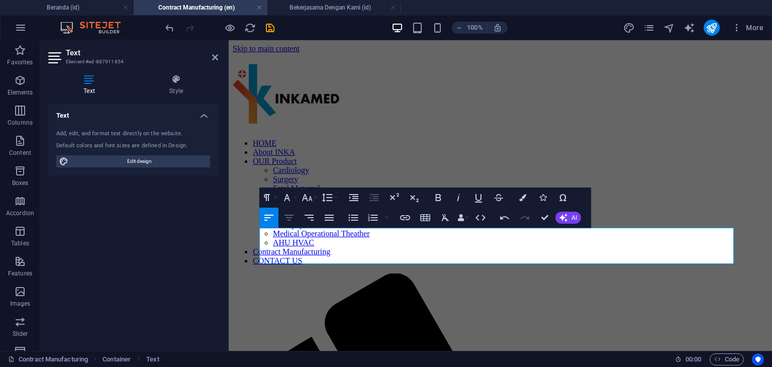
click at [287, 217] on icon "button" at bounding box center [288, 218] width 9 height 6
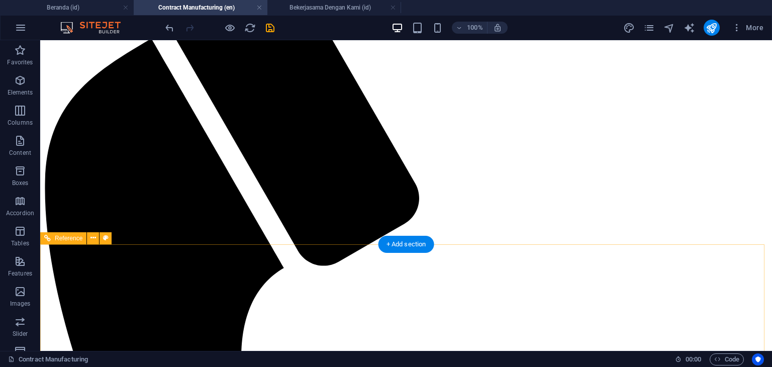
scroll to position [259, 0]
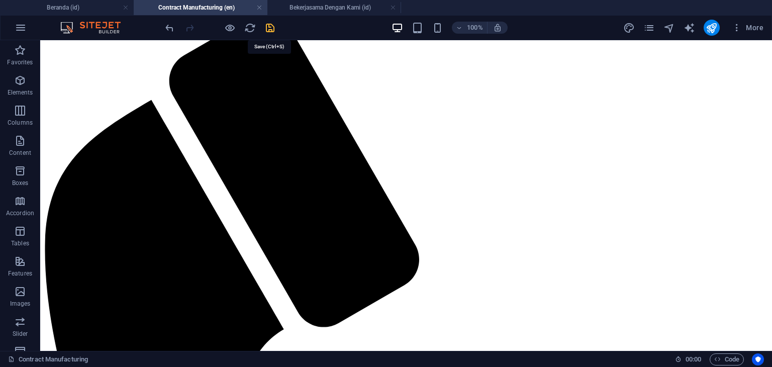
click at [269, 27] on icon "save" at bounding box center [270, 28] width 12 height 12
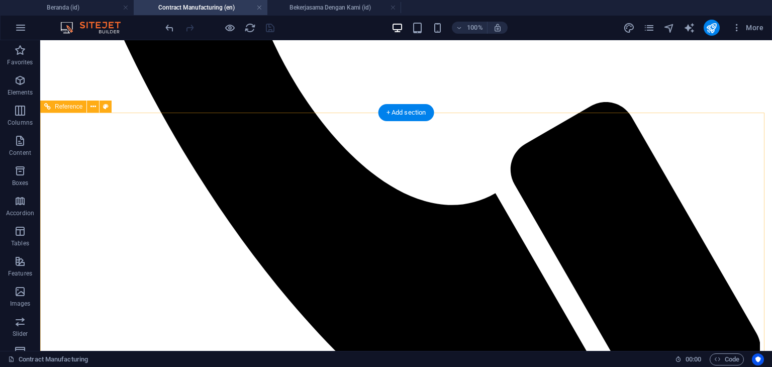
scroll to position [772, 0]
